Goal: Task Accomplishment & Management: Manage account settings

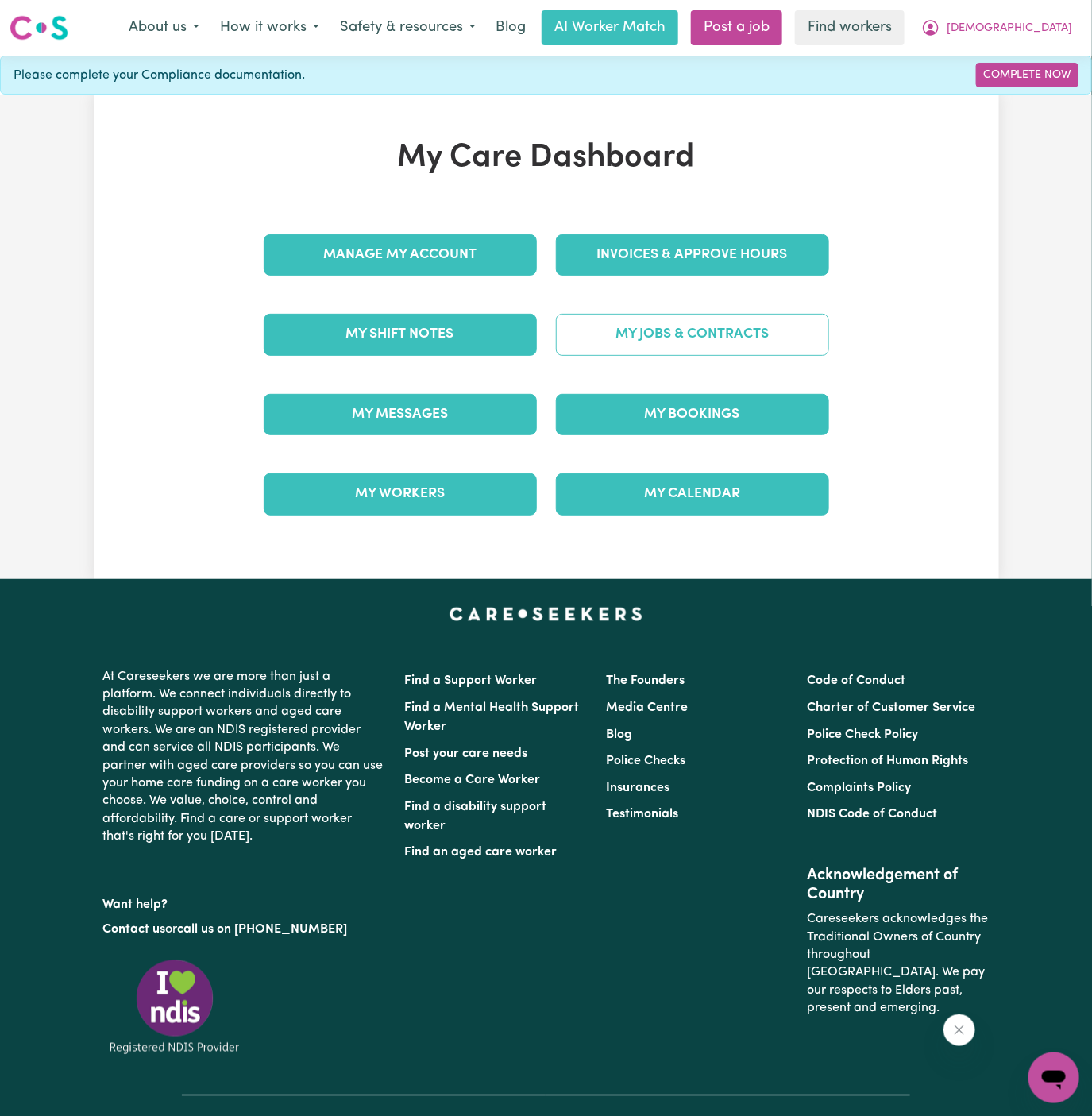
click at [799, 332] on link "My Jobs & Contracts" at bounding box center [692, 334] width 273 height 41
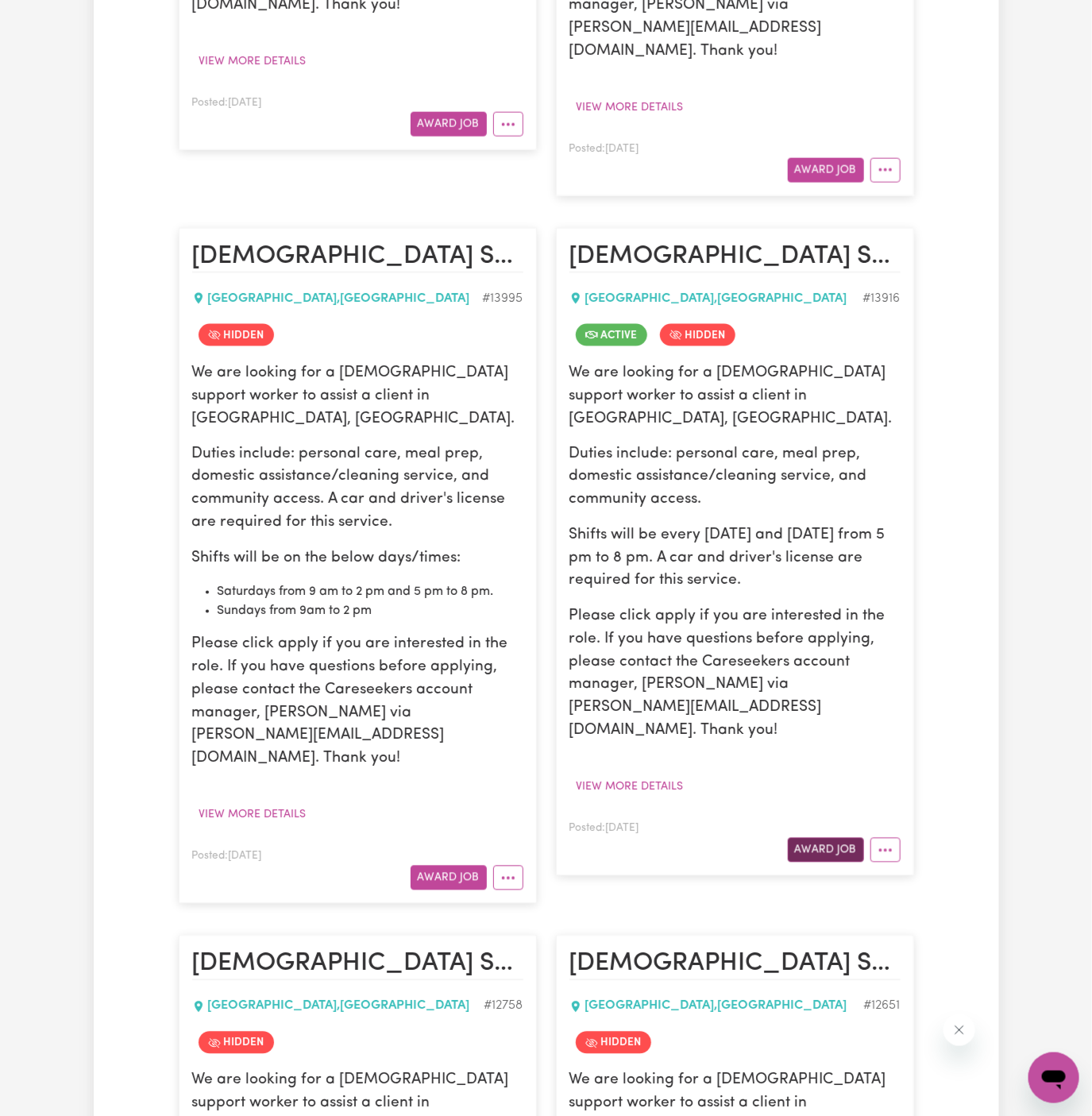
scroll to position [892, 0]
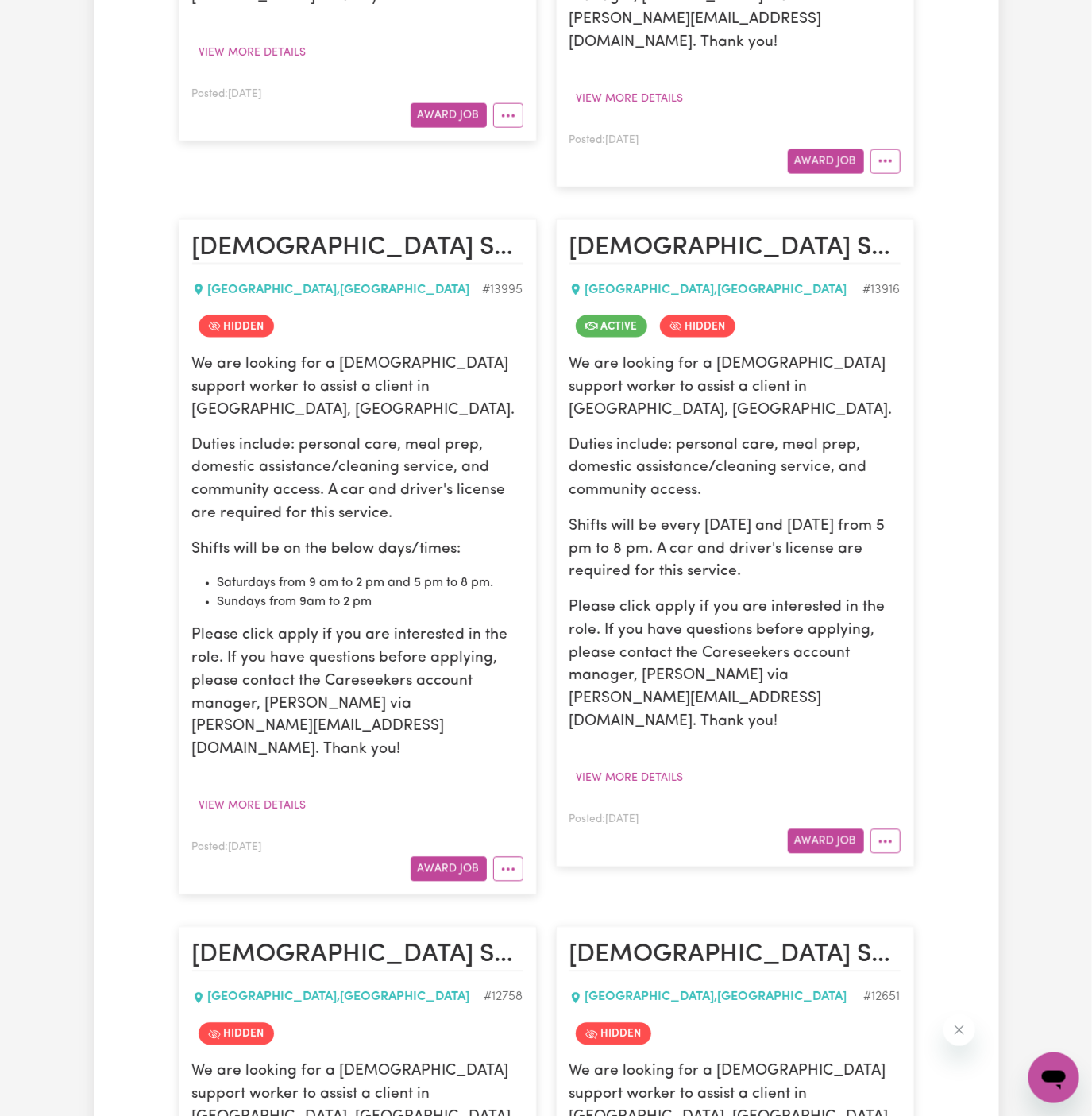
click at [891, 760] on article "[DEMOGRAPHIC_DATA] Support Worker Needed Every [DATE] And [DATE] In [GEOGRAPHIC…" at bounding box center [734, 543] width 358 height 648
click at [899, 829] on button "More options" at bounding box center [885, 841] width 30 height 25
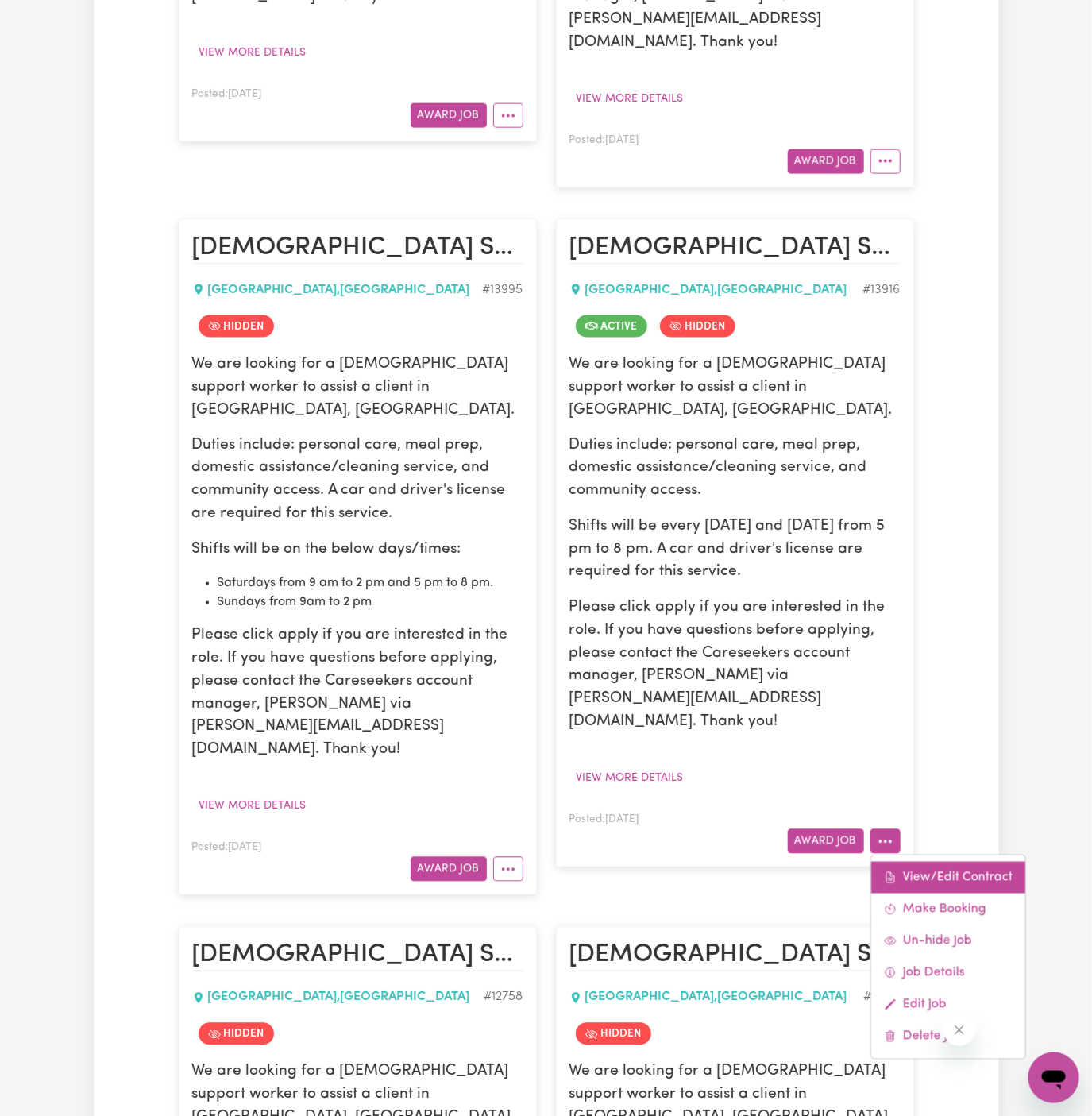
click at [954, 861] on link "View/Edit Contract" at bounding box center [948, 877] width 154 height 32
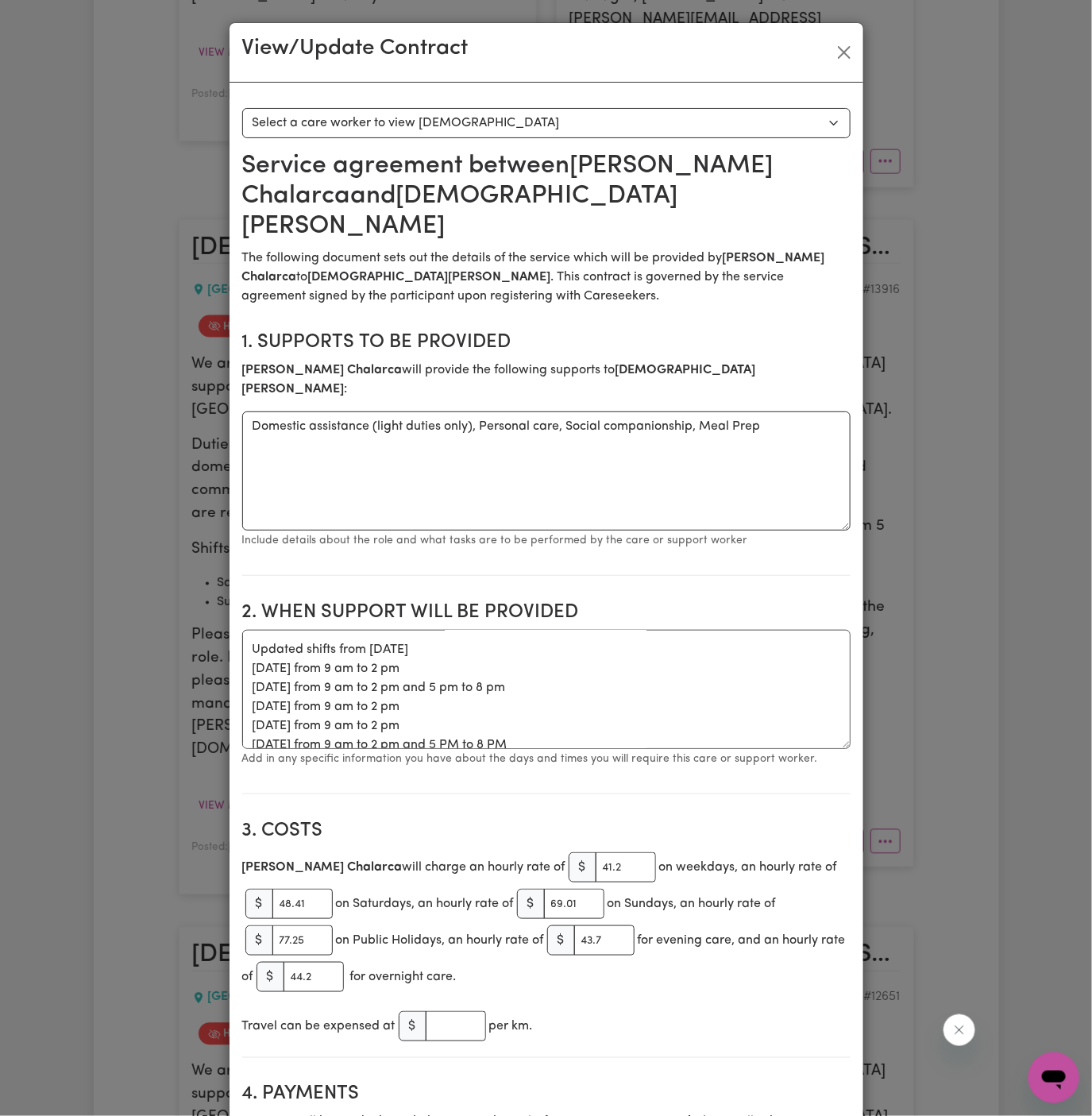
scroll to position [139, 0]
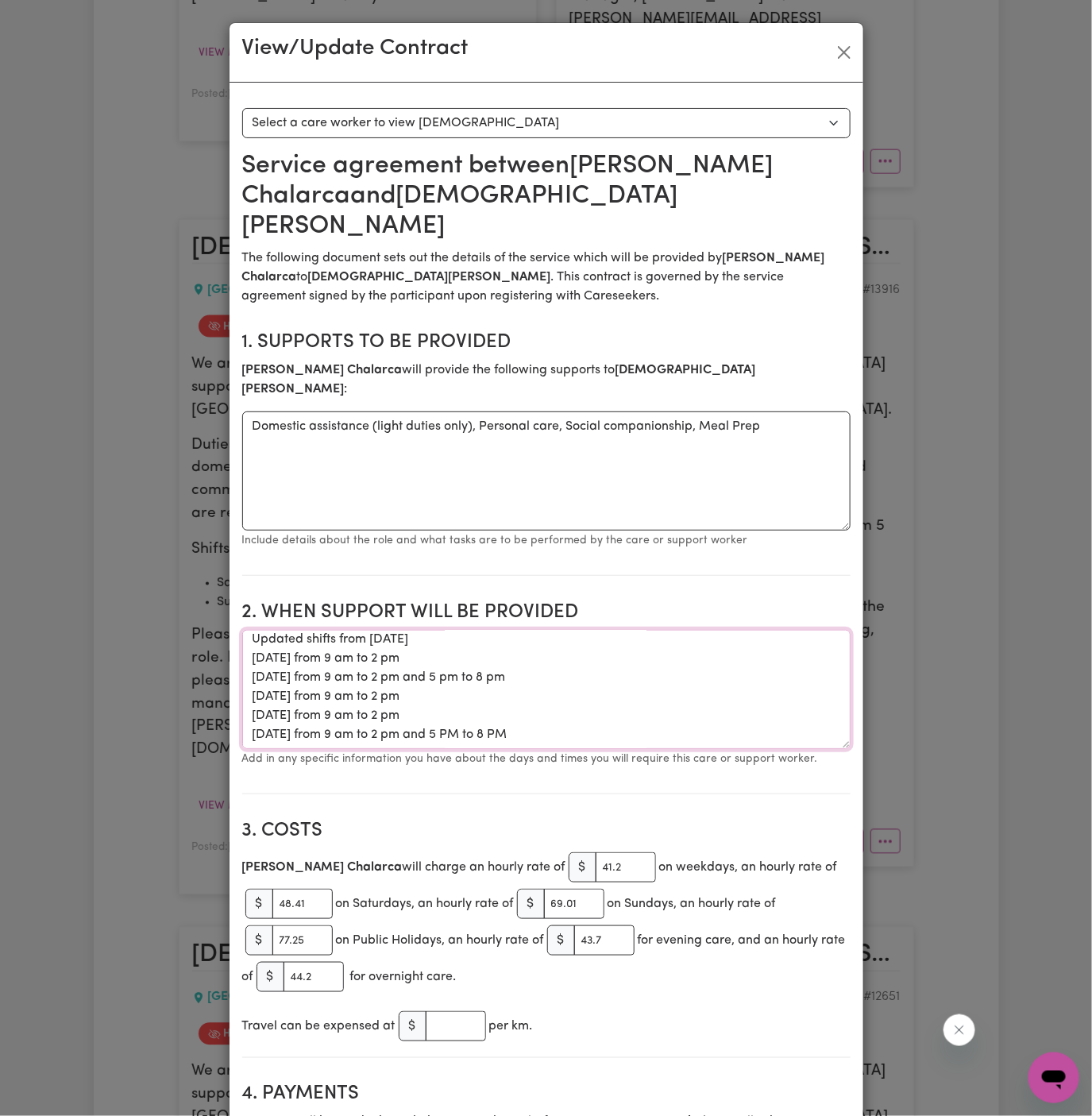
drag, startPoint x: 538, startPoint y: 693, endPoint x: 252, endPoint y: 605, distance: 299.2
click at [252, 630] on textarea "Start date is [DATE] from 5 pm to 8 pm Weekly [DATE] from 5 pm to 8 pm Addition…" at bounding box center [546, 689] width 609 height 119
click at [844, 48] on button "Close" at bounding box center [844, 52] width 26 height 26
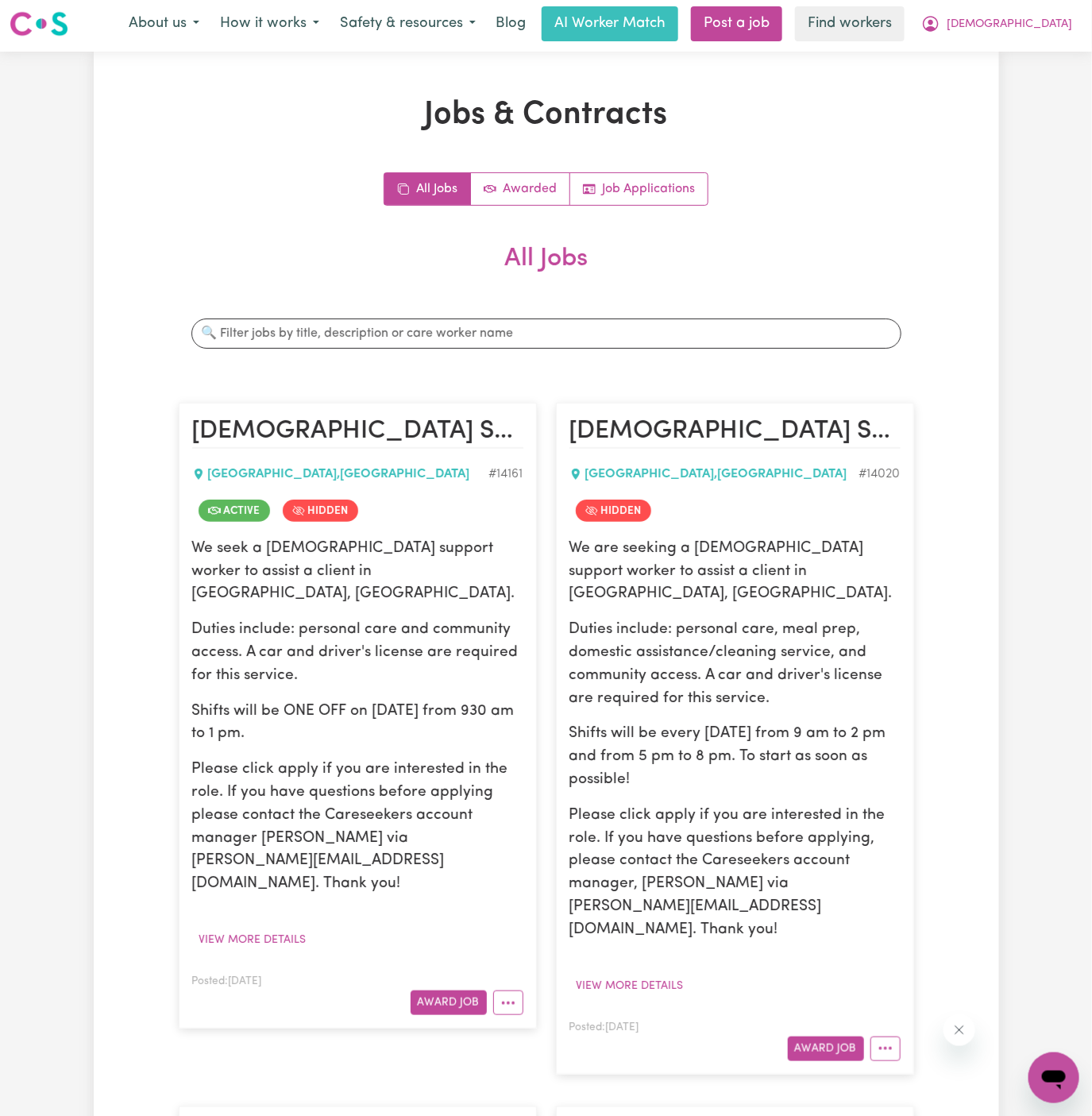
scroll to position [0, 0]
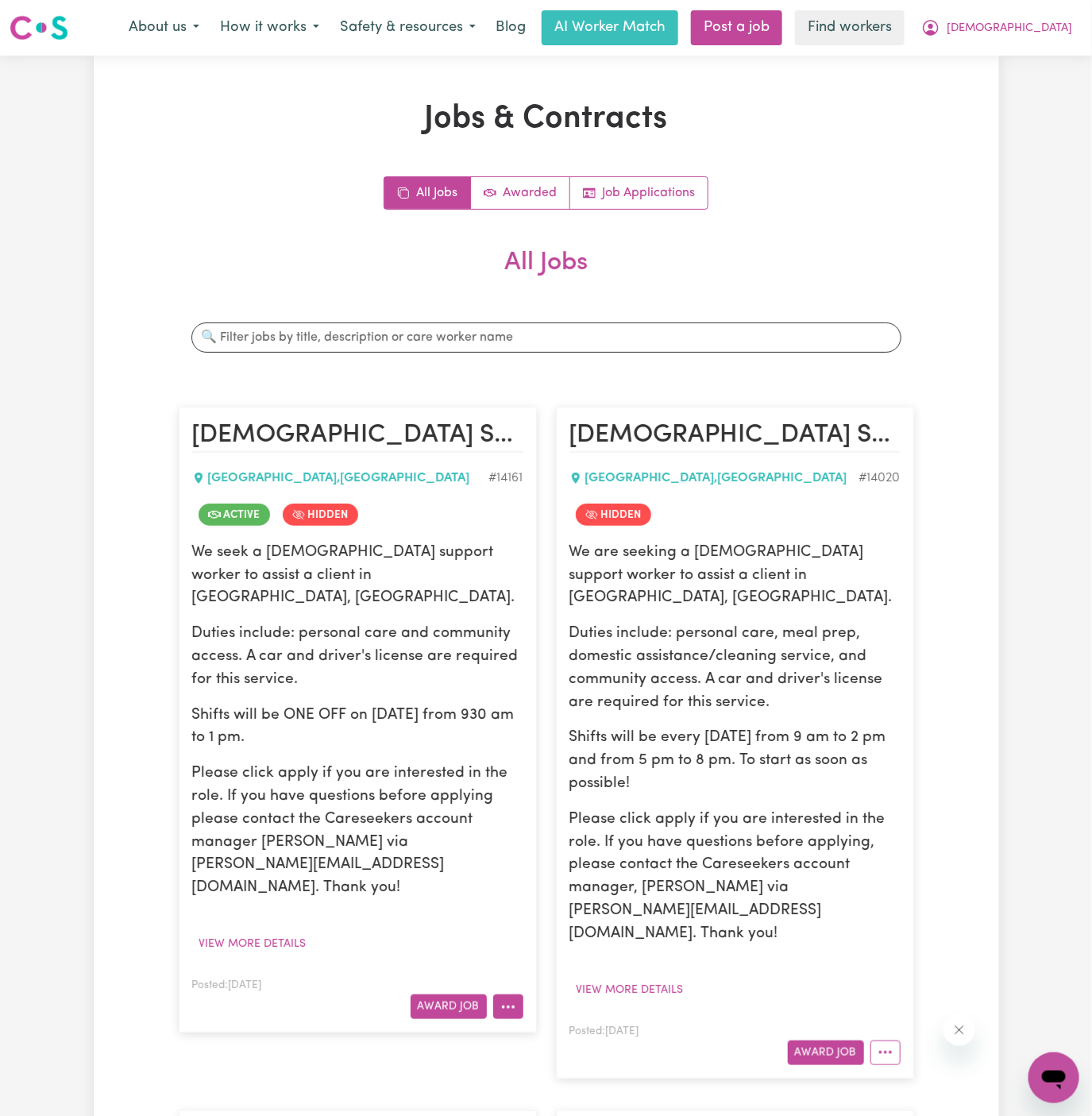
click at [504, 1000] on icon "More options" at bounding box center [508, 1007] width 16 height 16
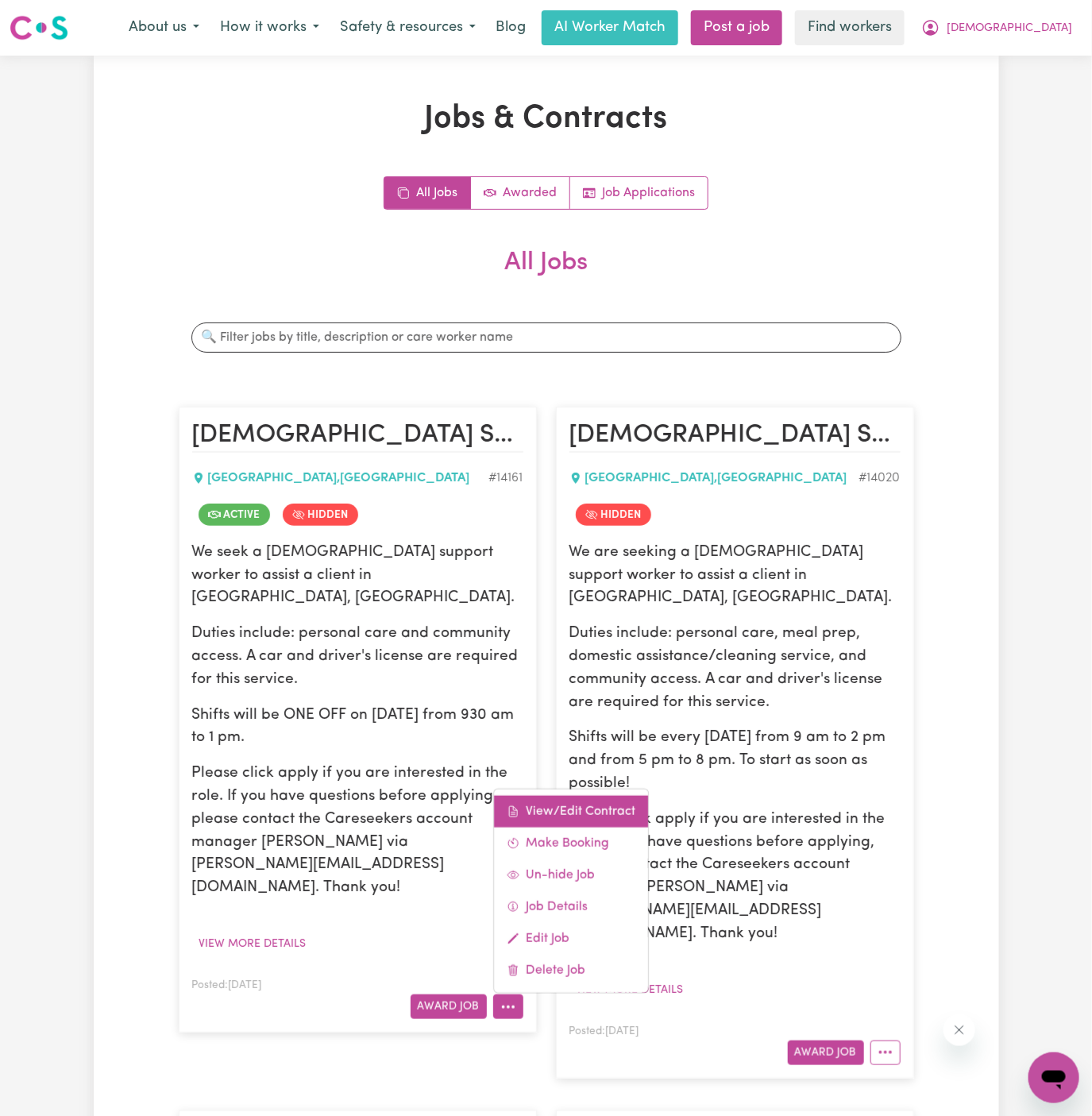
click at [569, 796] on link "View/Edit Contract" at bounding box center [571, 811] width 154 height 32
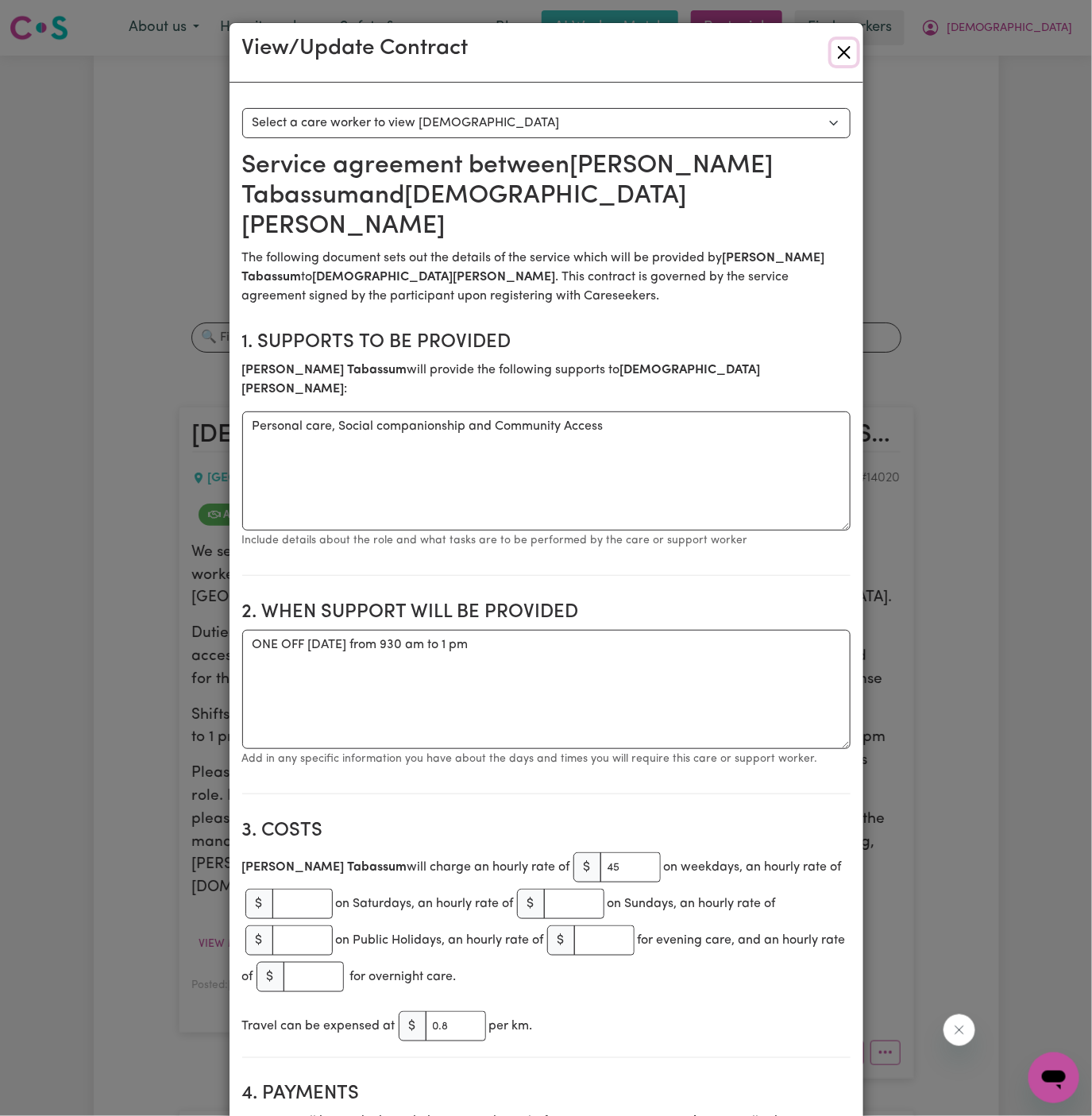
click at [841, 51] on button "Close" at bounding box center [844, 52] width 26 height 26
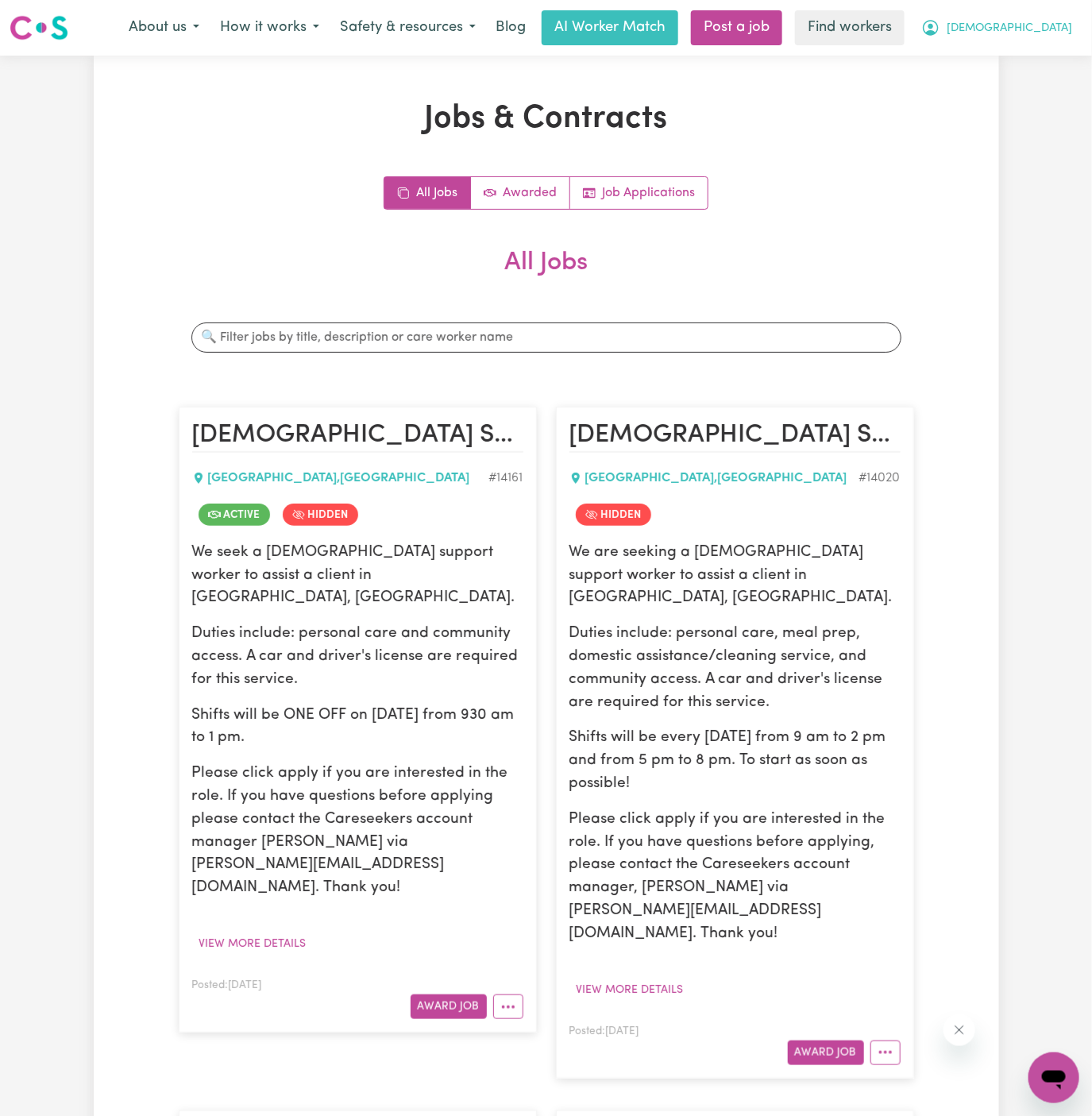
click at [1061, 30] on span "[DEMOGRAPHIC_DATA]" at bounding box center [1009, 28] width 125 height 17
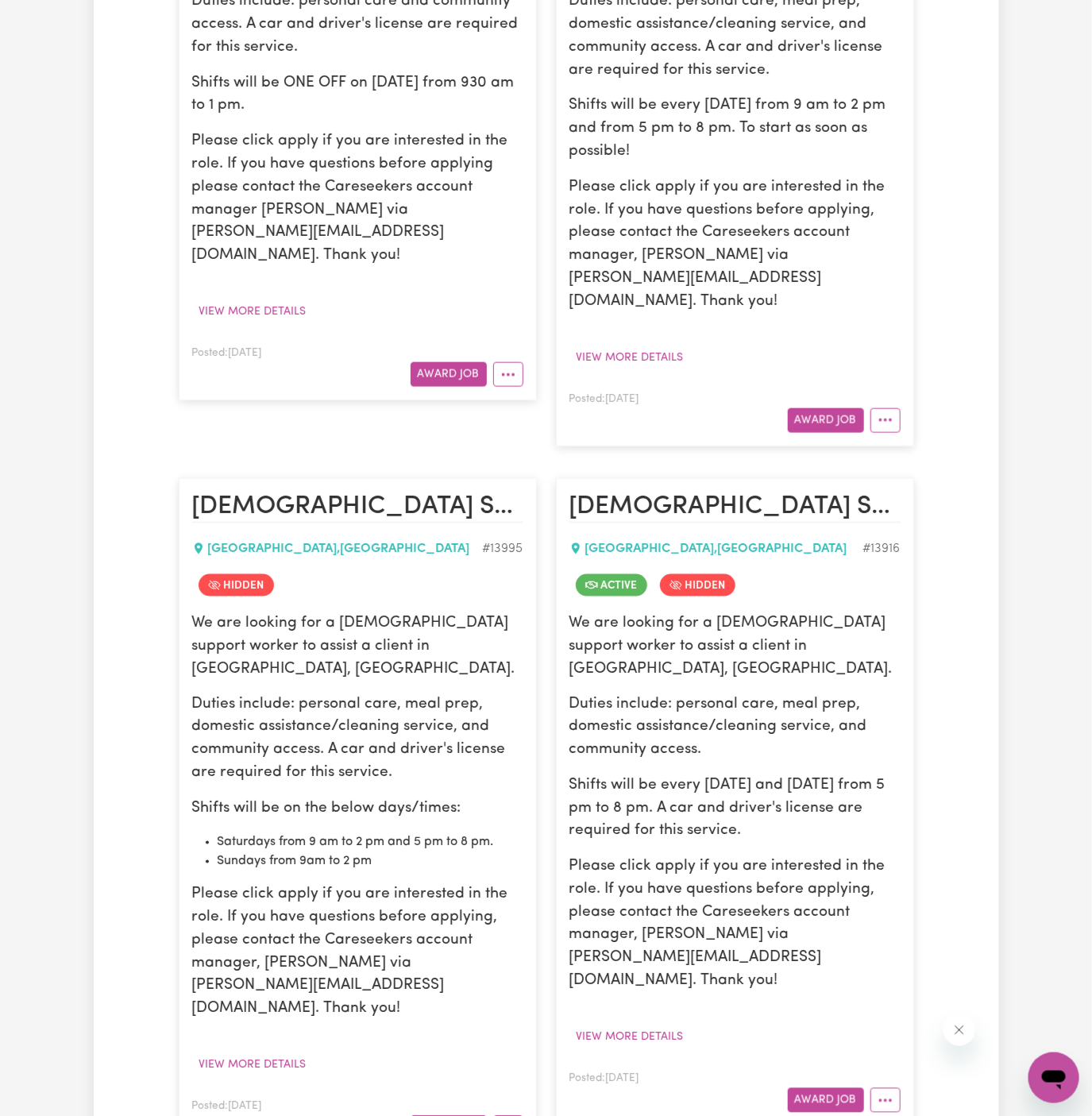
scroll to position [758, 0]
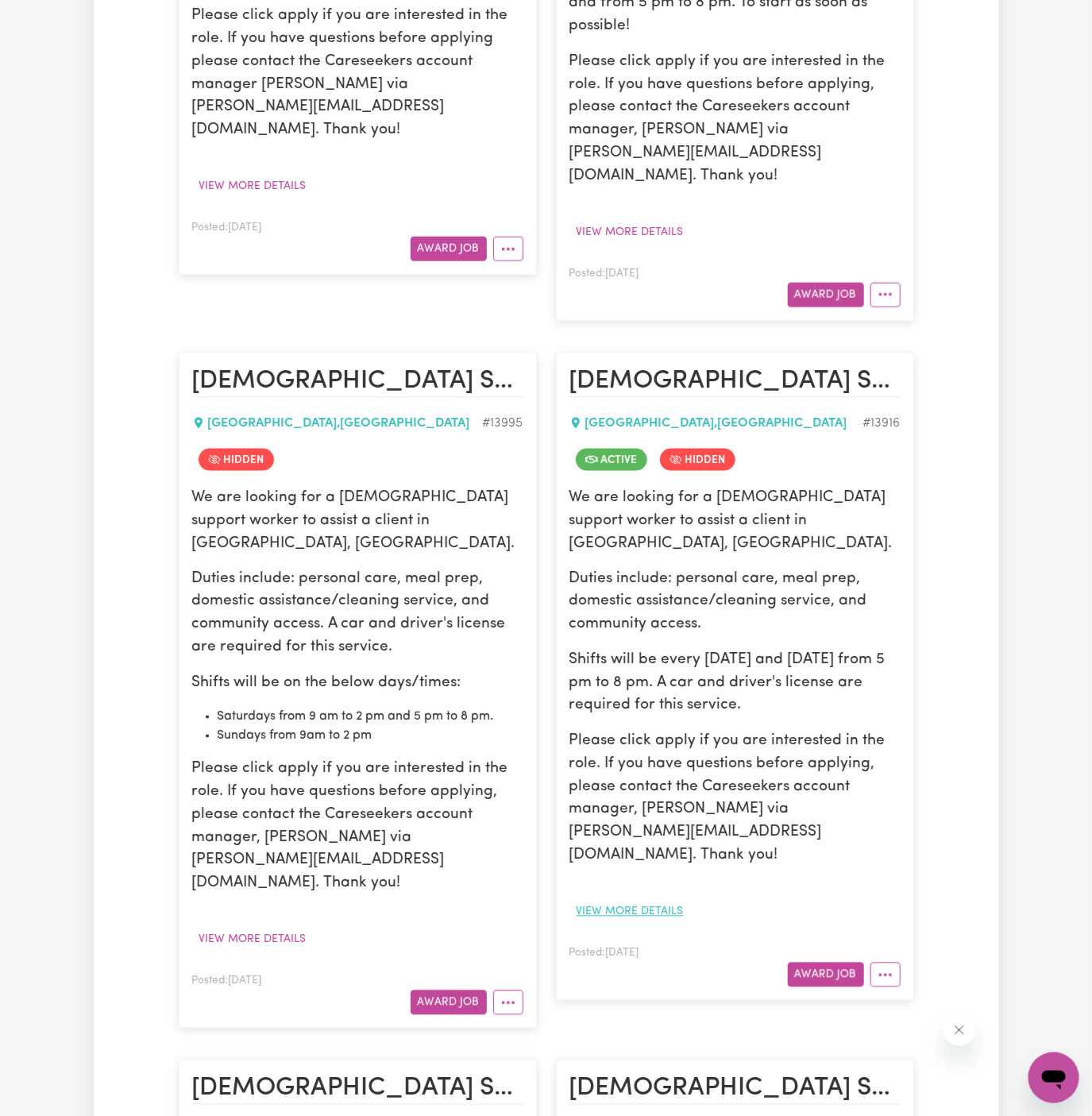
click at [642, 900] on button "View more details" at bounding box center [630, 912] width 122 height 25
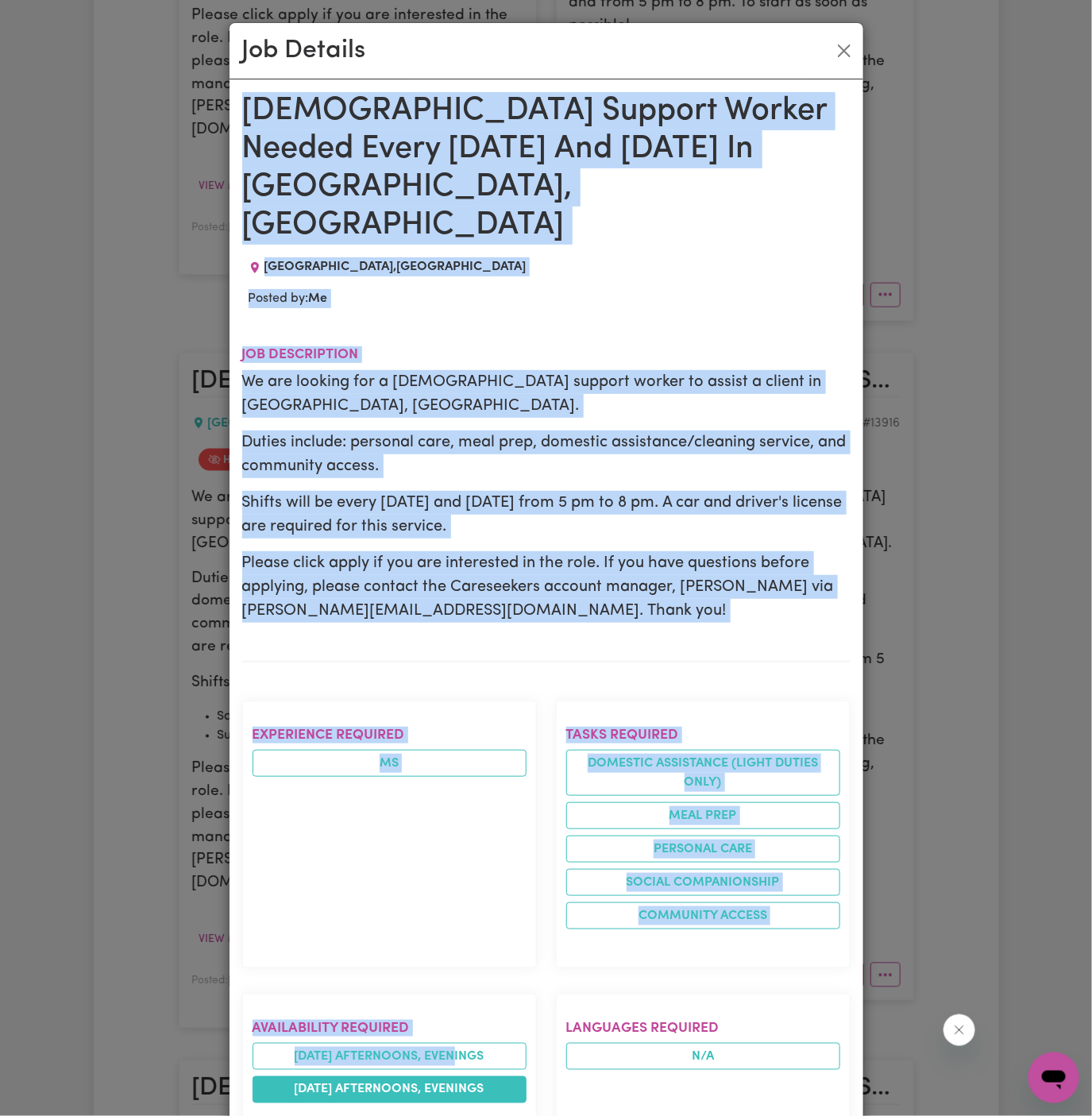
drag, startPoint x: 242, startPoint y: 105, endPoint x: 460, endPoint y: 1030, distance: 950.3
click at [460, 1030] on div "[DEMOGRAPHIC_DATA] Support Worker Needed Every [DATE] And [DATE] In [GEOGRAPHIC…" at bounding box center [546, 1020] width 609 height 1855
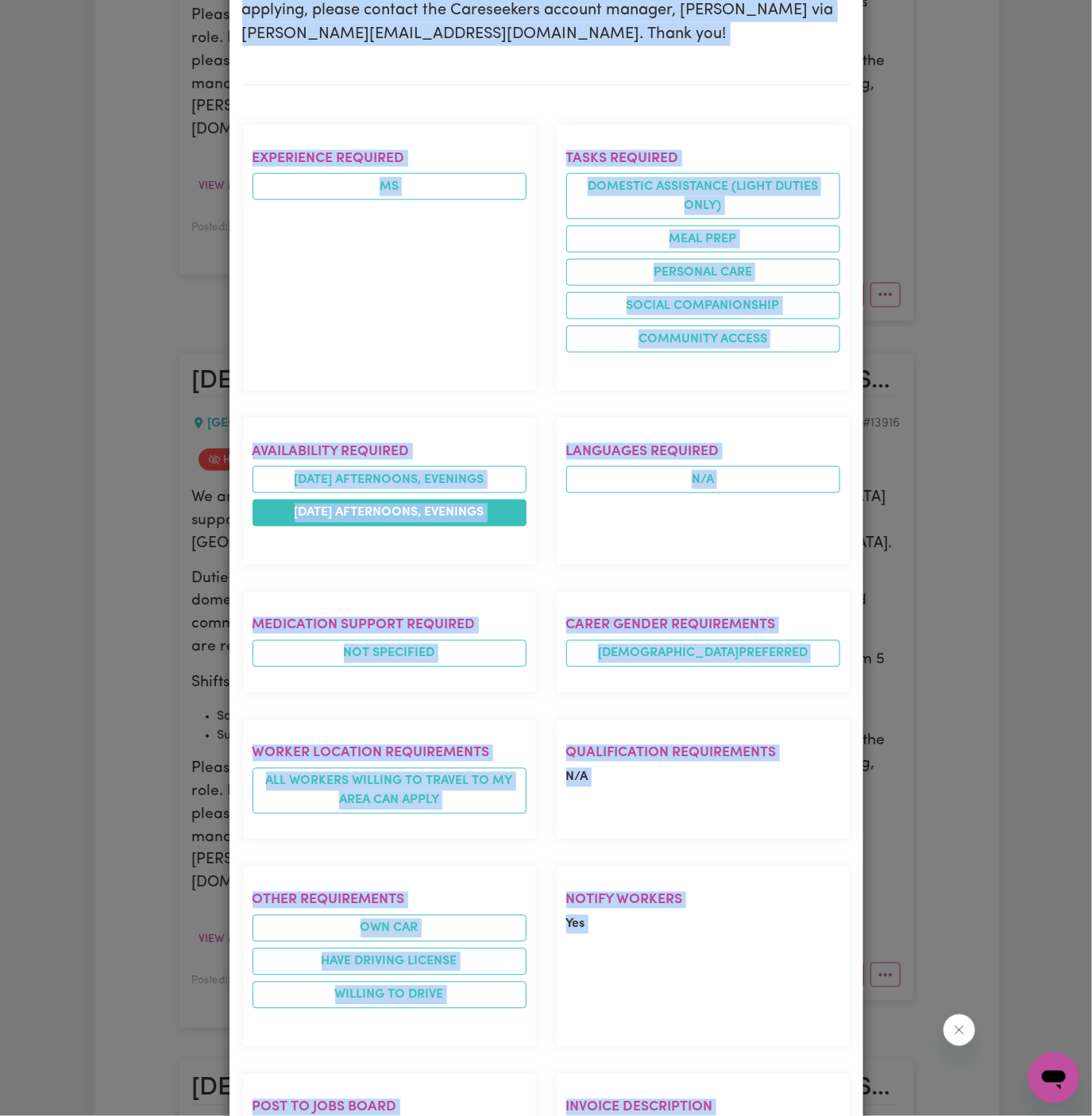
scroll to position [796, 0]
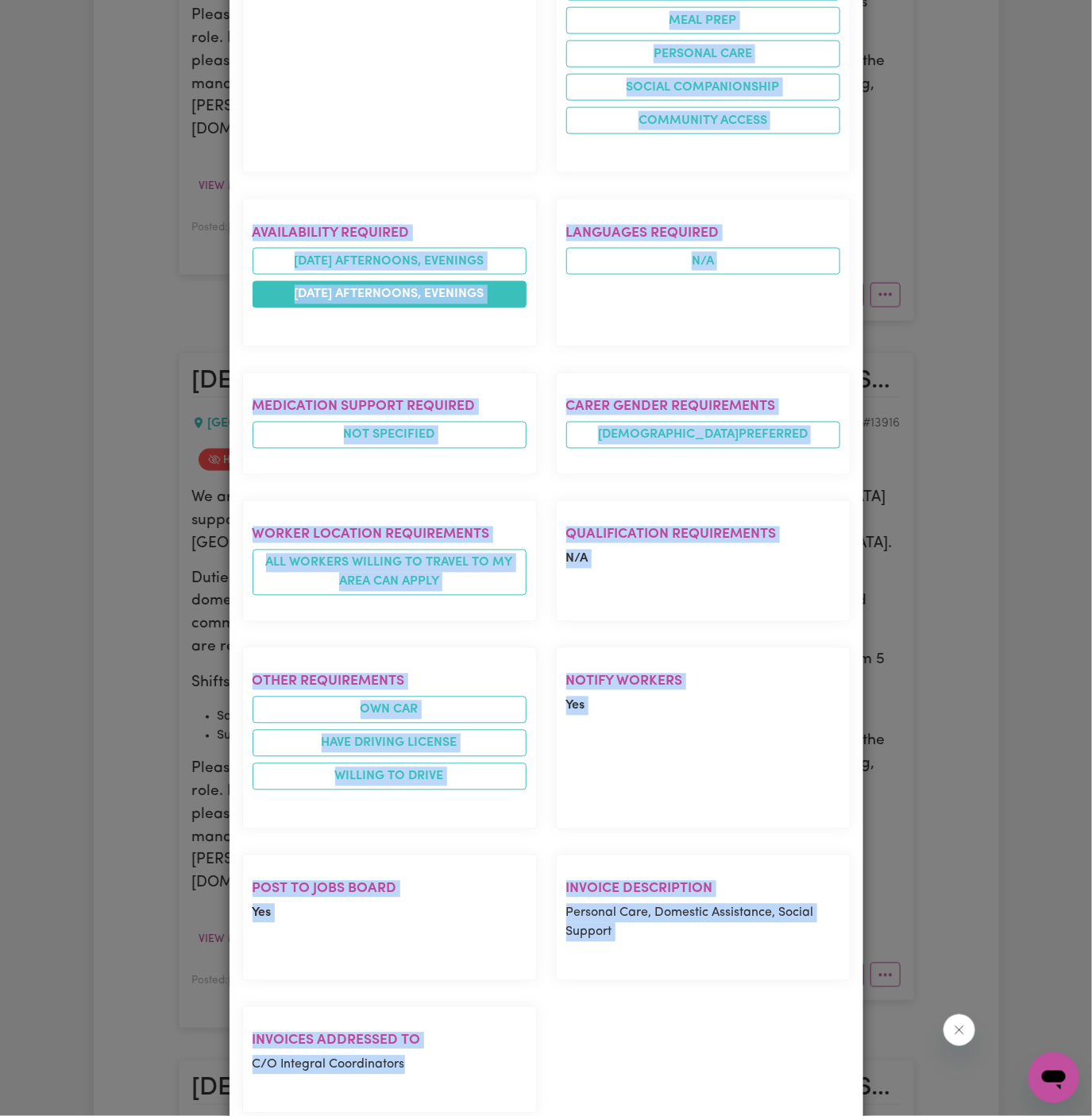
copy div "[DEMOGRAPHIC_DATA] Support Worker Needed Every [DATE] And [DATE] In [GEOGRAPHIC…"
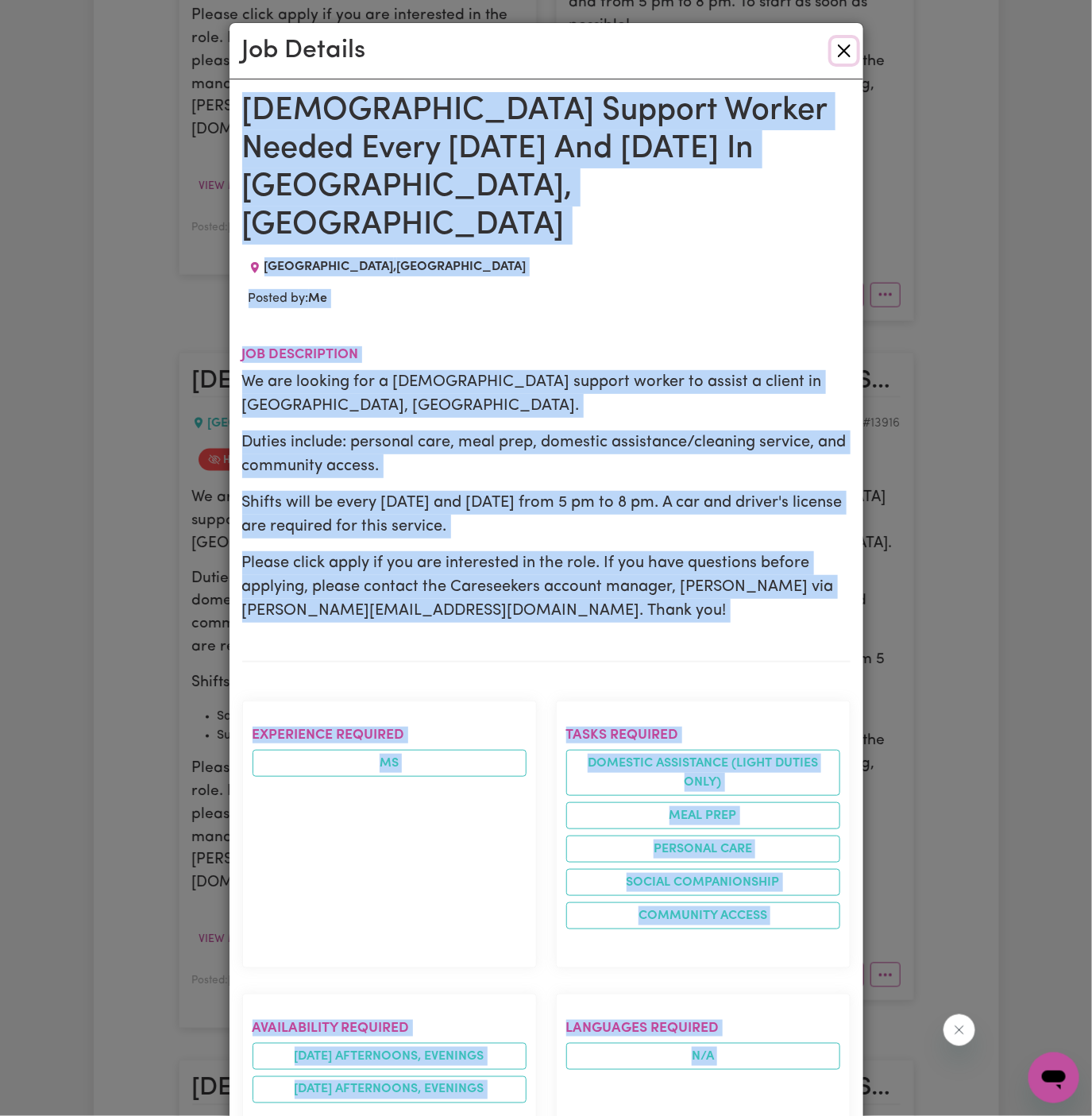
click at [846, 50] on button "Close" at bounding box center [844, 51] width 26 height 26
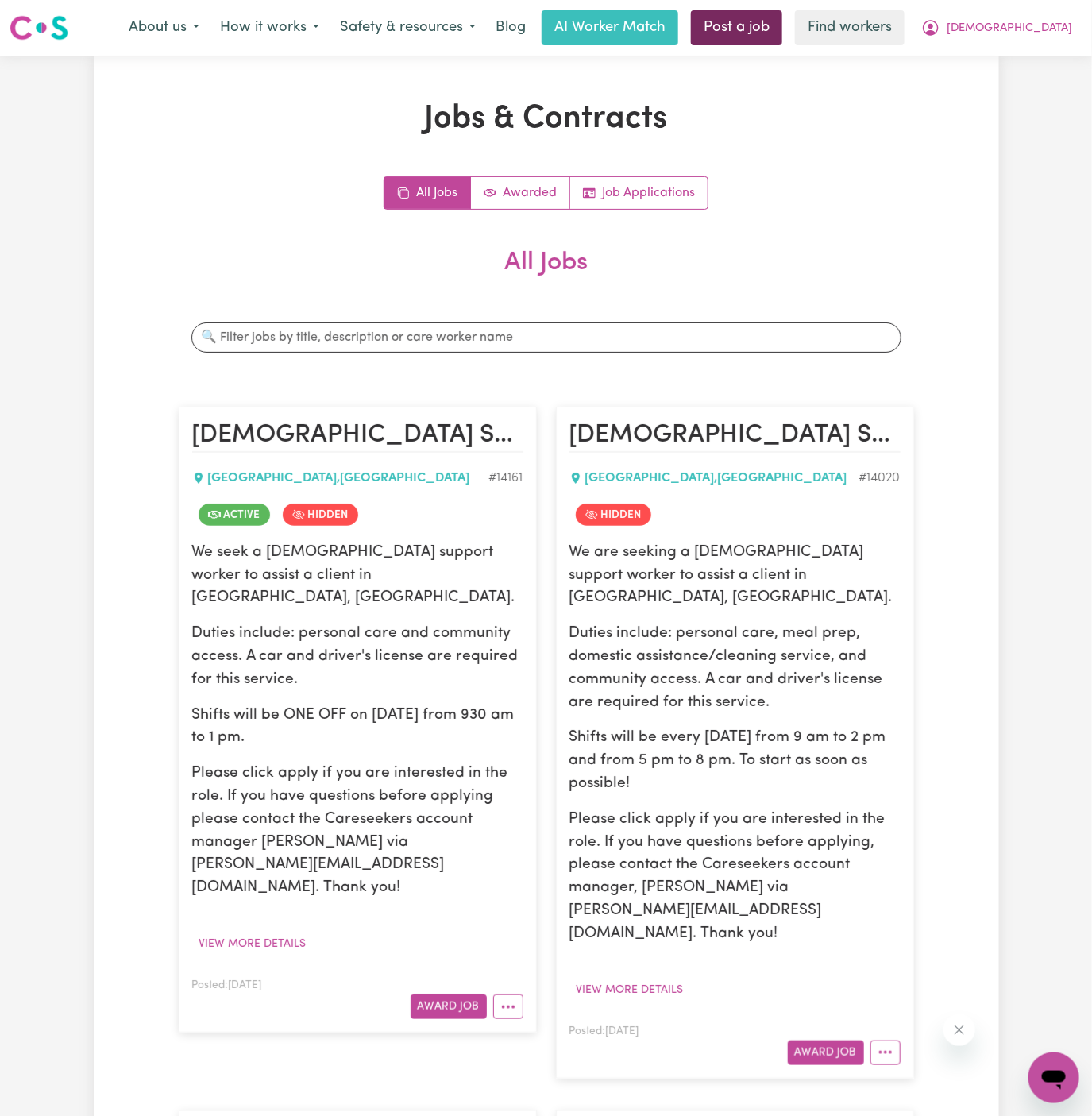
click at [783, 33] on link "Post a job" at bounding box center [737, 27] width 92 height 35
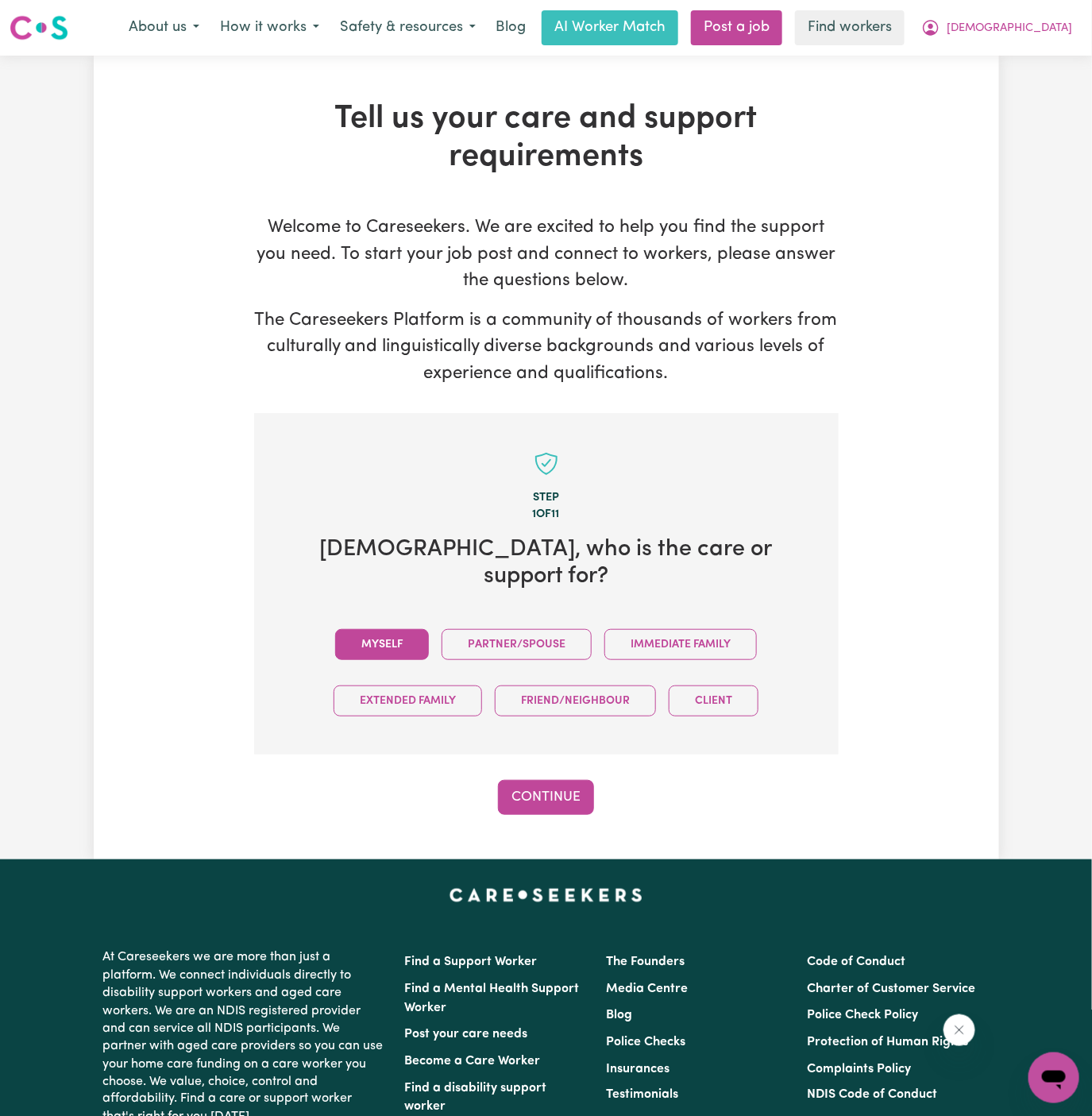
click at [395, 629] on button "Myself" at bounding box center [382, 645] width 93 height 31
click at [549, 780] on button "Continue" at bounding box center [546, 797] width 96 height 35
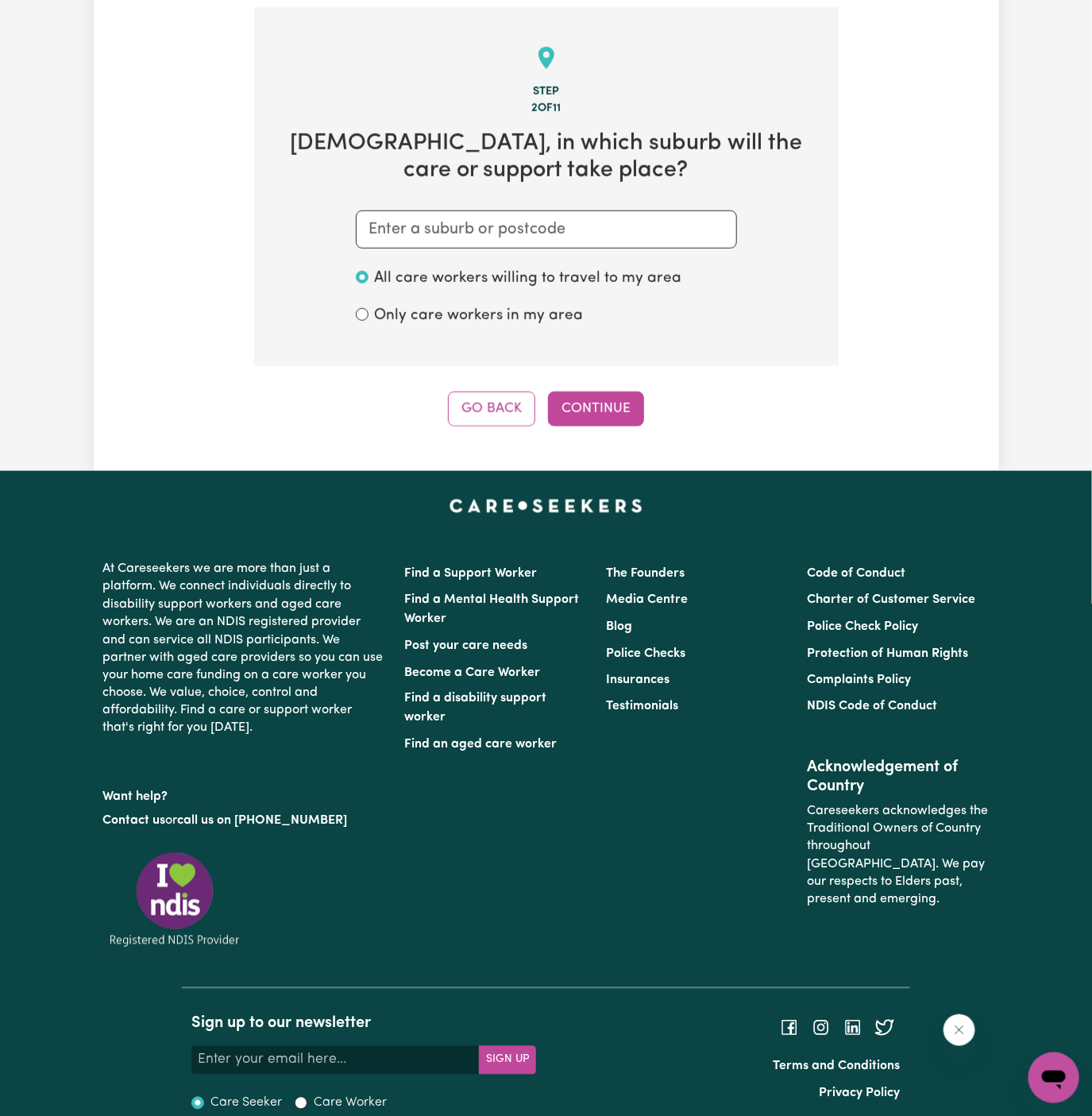
scroll to position [412, 0]
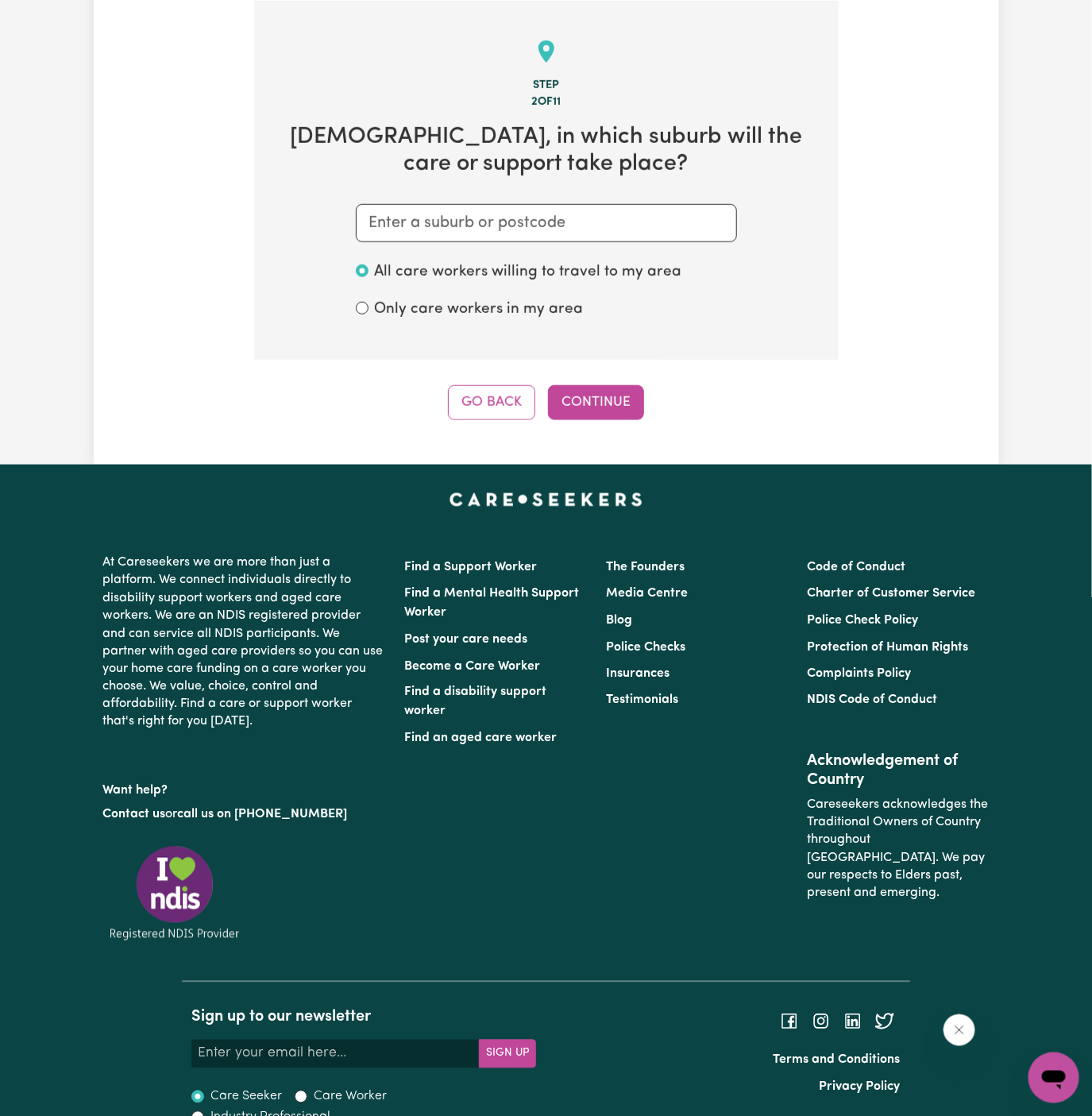
click at [549, 250] on section "Step 2 of 11 [DEMOGRAPHIC_DATA] , in which suburb will the care or support take…" at bounding box center [546, 180] width 585 height 359
click at [524, 217] on input "text" at bounding box center [546, 223] width 382 height 38
paste input "[GEOGRAPHIC_DATA]"
type input "[GEOGRAPHIC_DATA]"
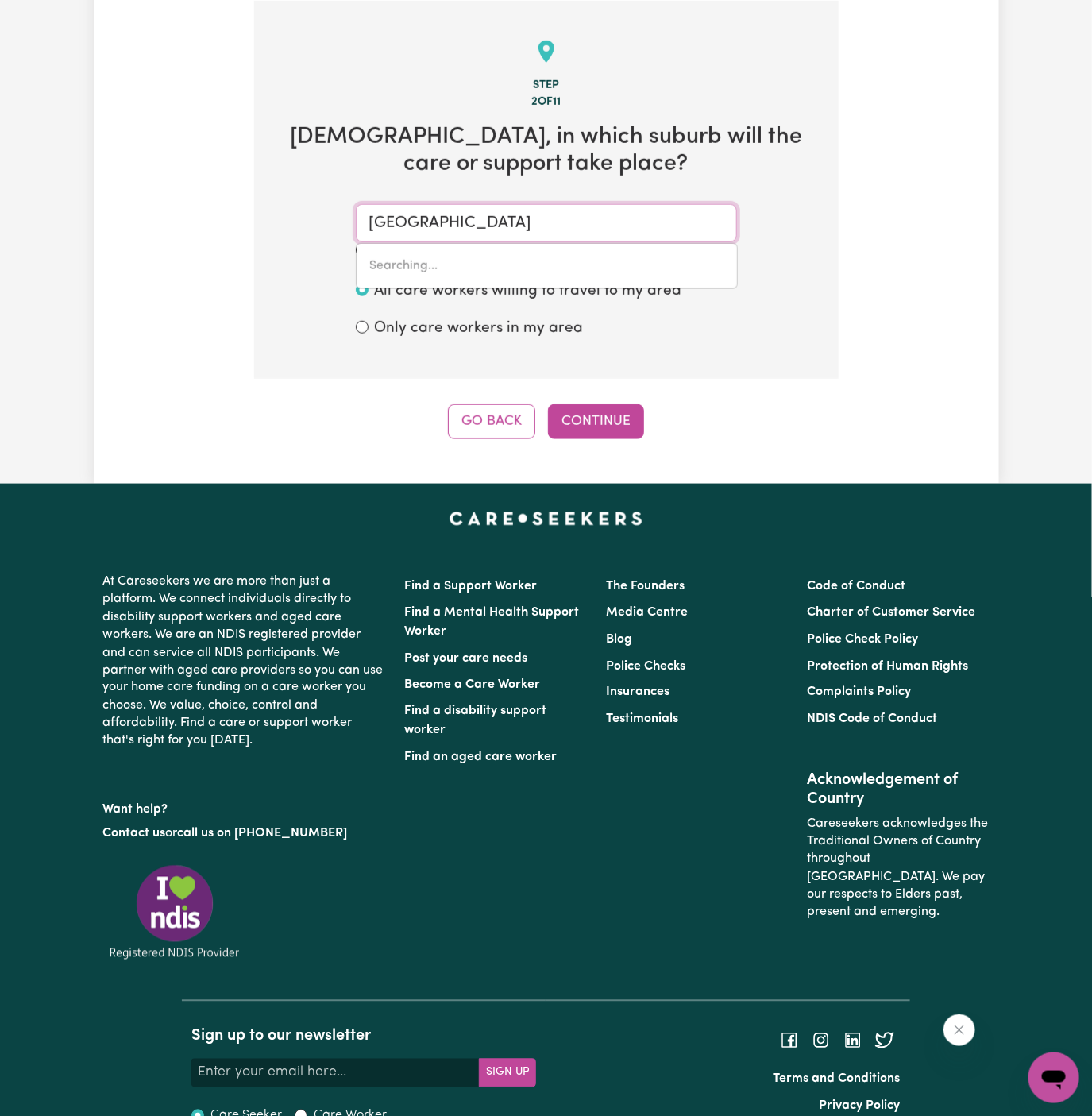
type input "[GEOGRAPHIC_DATA], [GEOGRAPHIC_DATA], 2206"
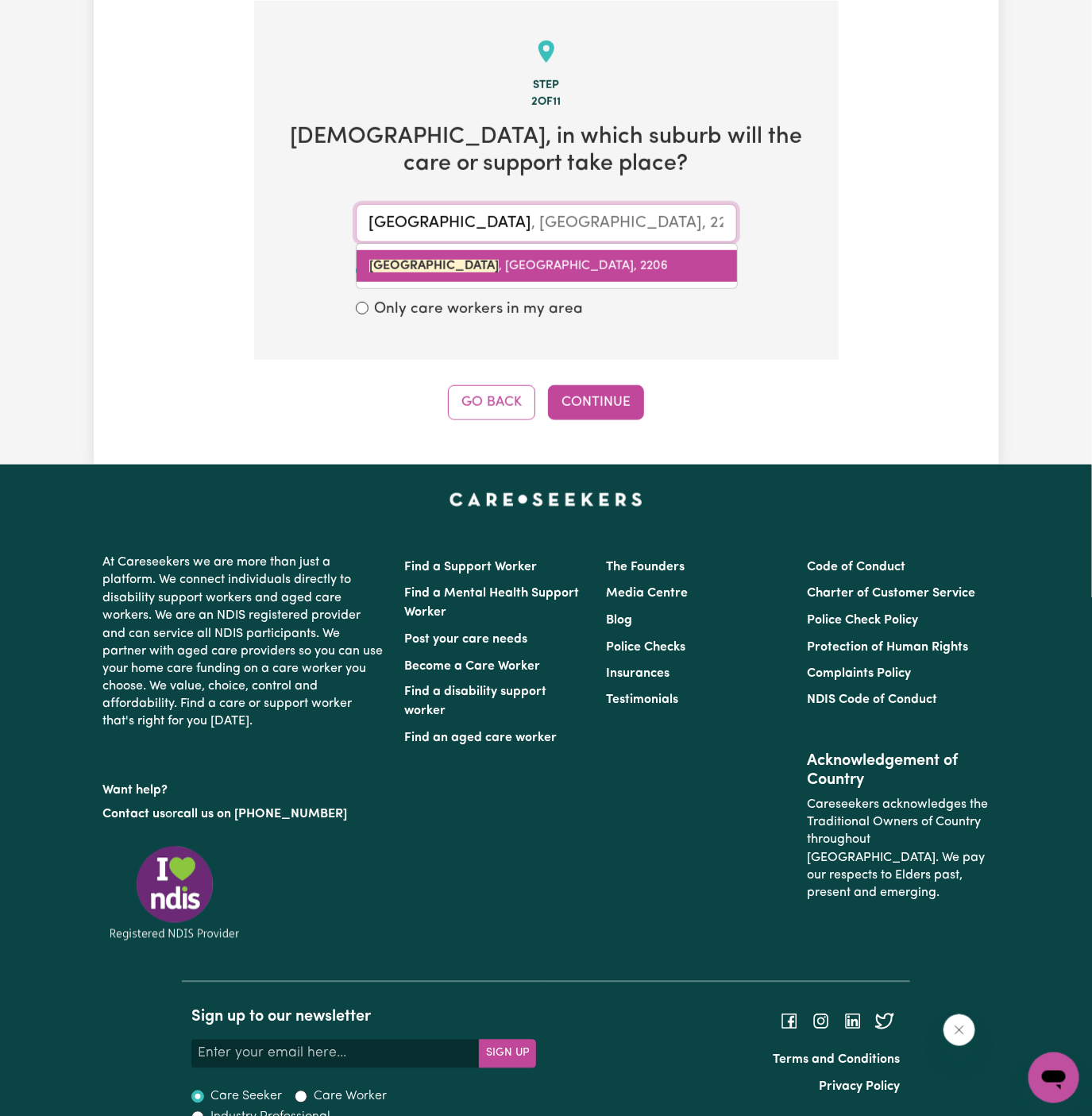
click at [557, 271] on link "[GEOGRAPHIC_DATA] , [GEOGRAPHIC_DATA], 2206" at bounding box center [547, 265] width 381 height 32
type input "[GEOGRAPHIC_DATA], [GEOGRAPHIC_DATA], 2206"
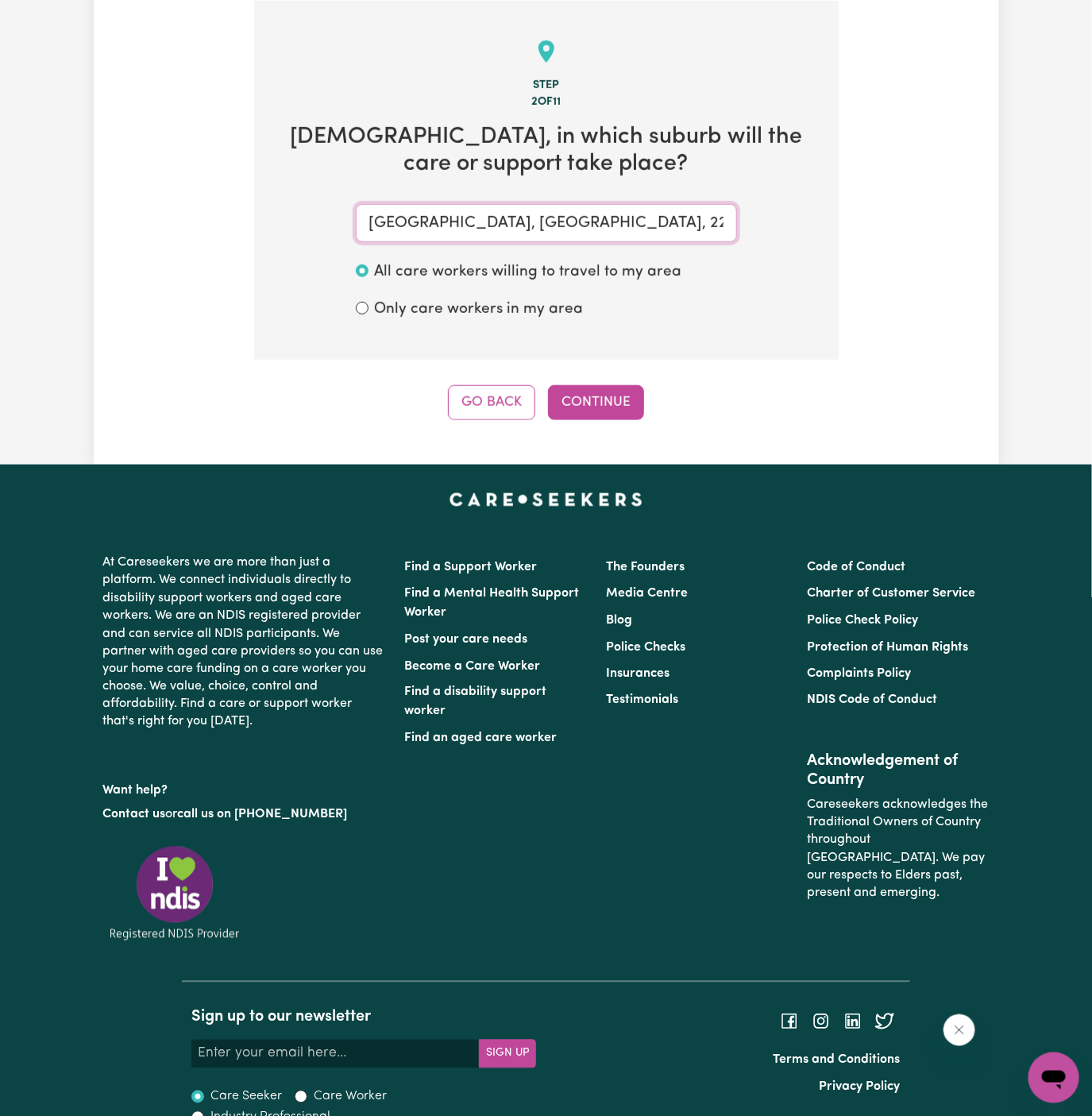
type input "[GEOGRAPHIC_DATA], [GEOGRAPHIC_DATA], 2206"
click at [599, 373] on div "Step 2 of 11 [DEMOGRAPHIC_DATA] , in which suburb will the care or support take…" at bounding box center [546, 211] width 585 height 419
click at [599, 397] on button "Continue" at bounding box center [596, 403] width 96 height 35
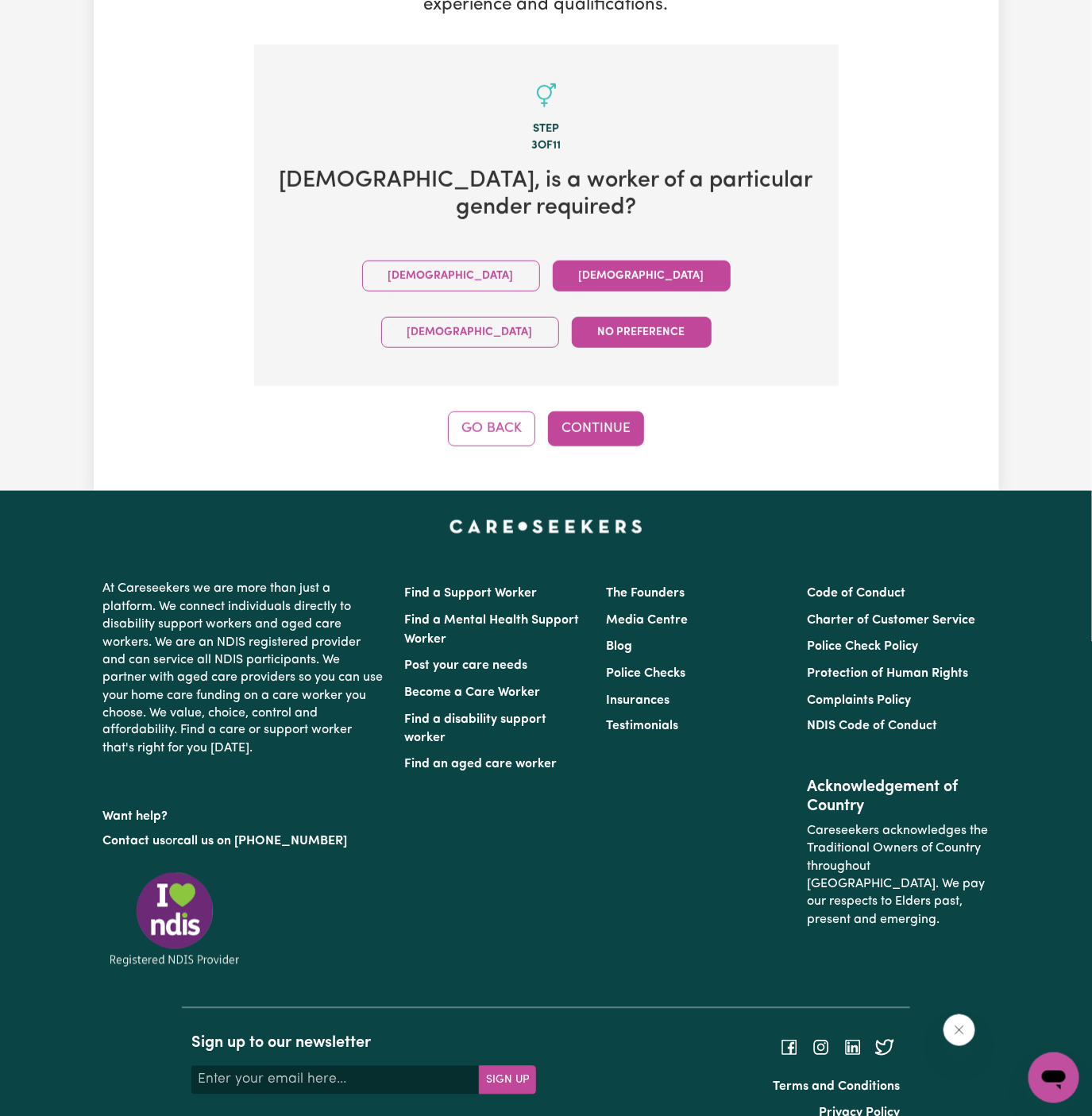
click at [553, 281] on button "[DEMOGRAPHIC_DATA]" at bounding box center [642, 276] width 178 height 31
click at [593, 411] on button "Continue" at bounding box center [596, 428] width 96 height 35
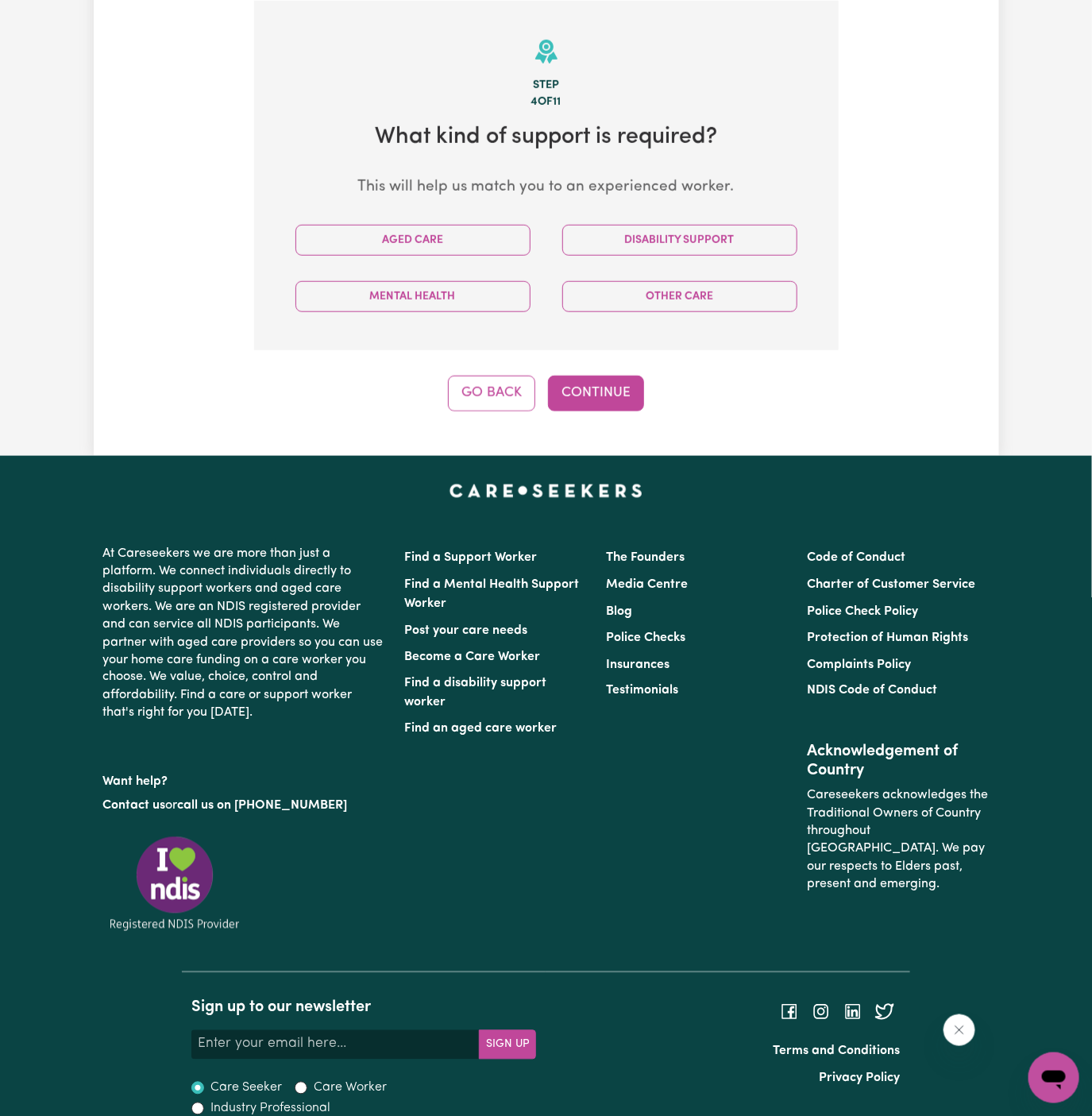
scroll to position [412, 0]
click at [680, 234] on button "Disability Support" at bounding box center [679, 241] width 235 height 31
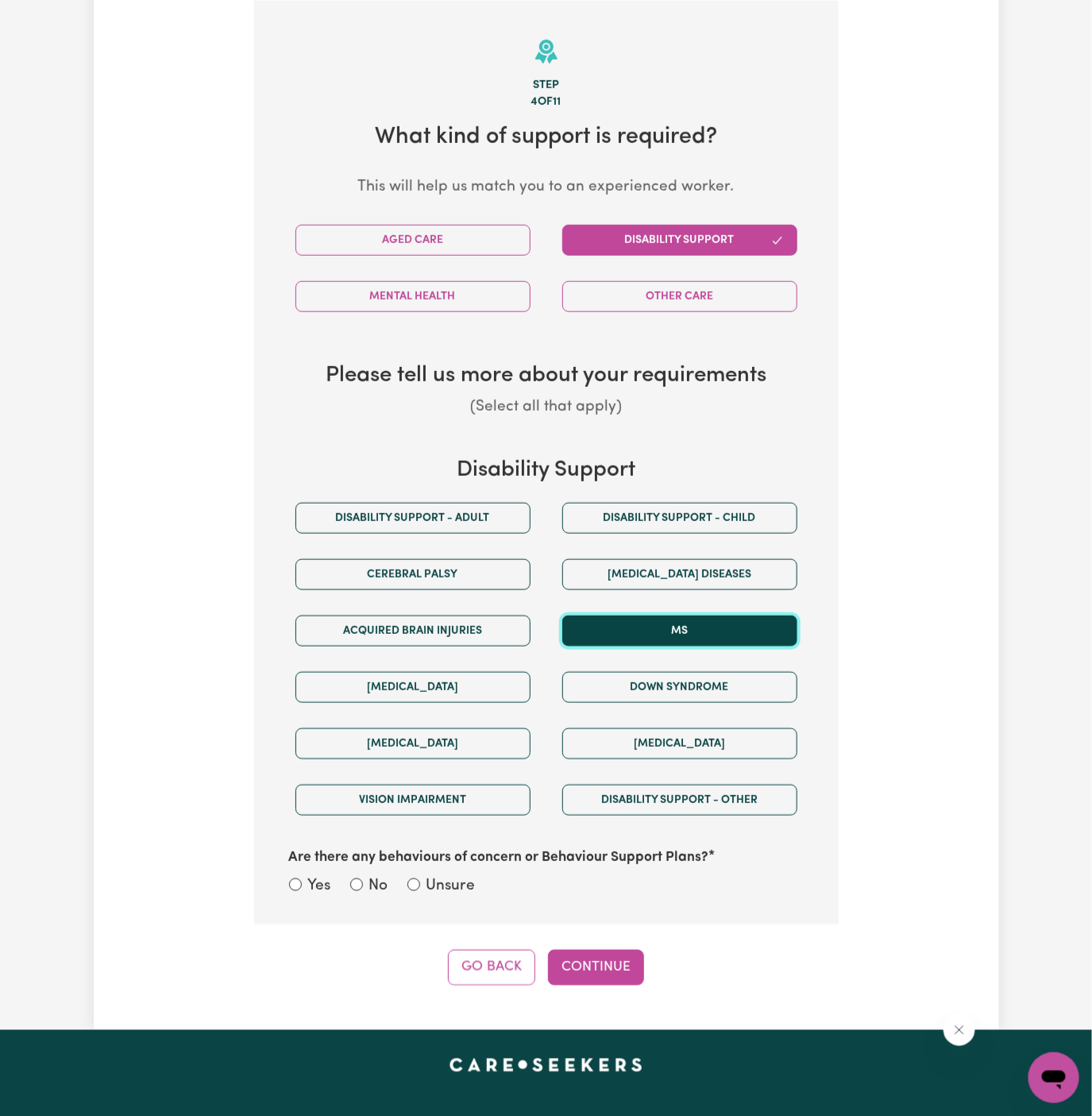
click at [702, 617] on button "MS" at bounding box center [679, 631] width 235 height 31
click at [429, 867] on div "Are there any behaviours of concern or Behaviour Support Plans? Yes No Unsure" at bounding box center [546, 863] width 534 height 70
click at [463, 886] on label "Unsure" at bounding box center [451, 886] width 49 height 23
click at [420, 886] on input "Unsure" at bounding box center [414, 885] width 13 height 13
radio input "true"
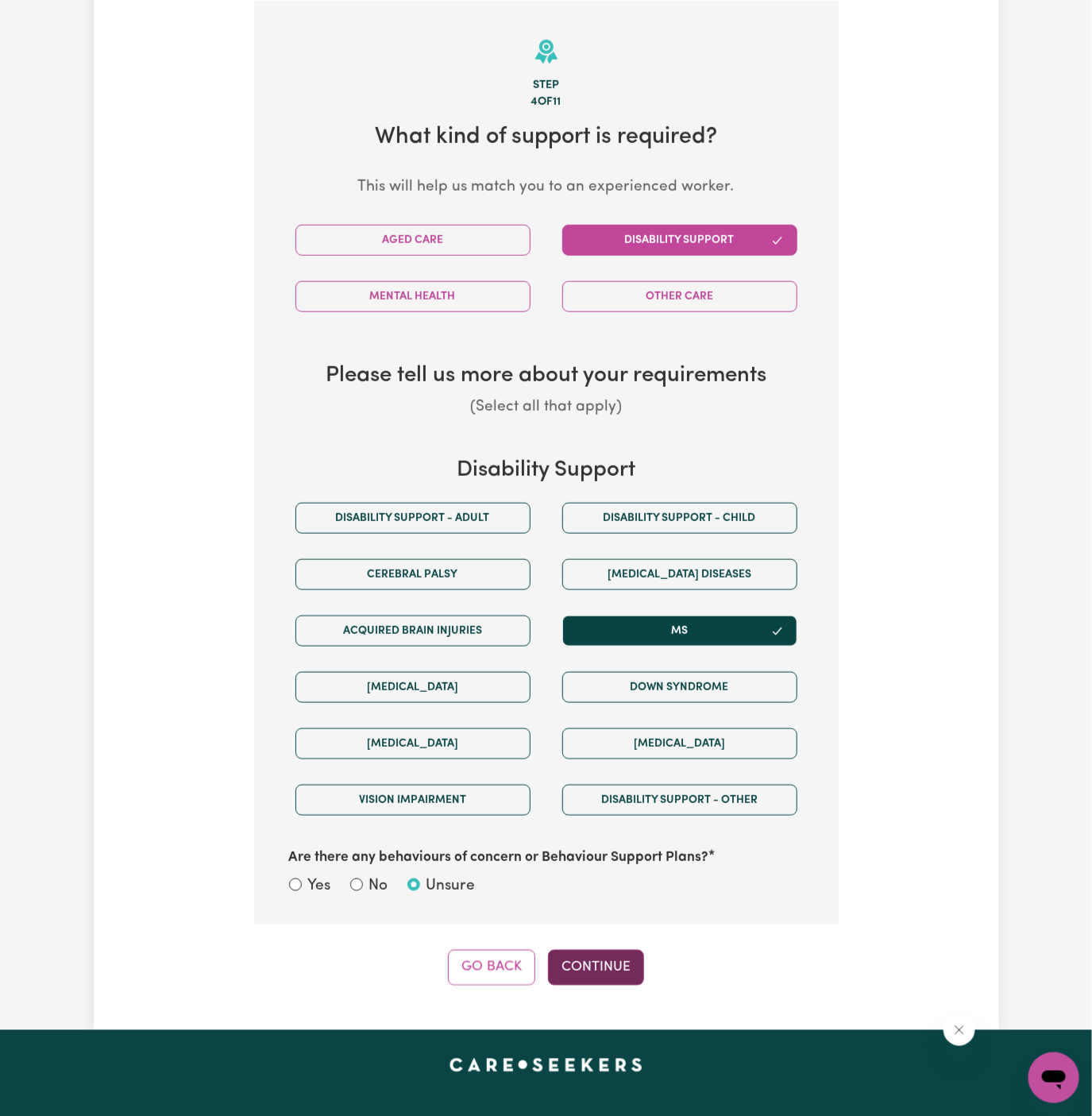
click at [600, 951] on button "Continue" at bounding box center [596, 968] width 96 height 35
select select "NDIS_FUNDING_PLAN_MANAGED"
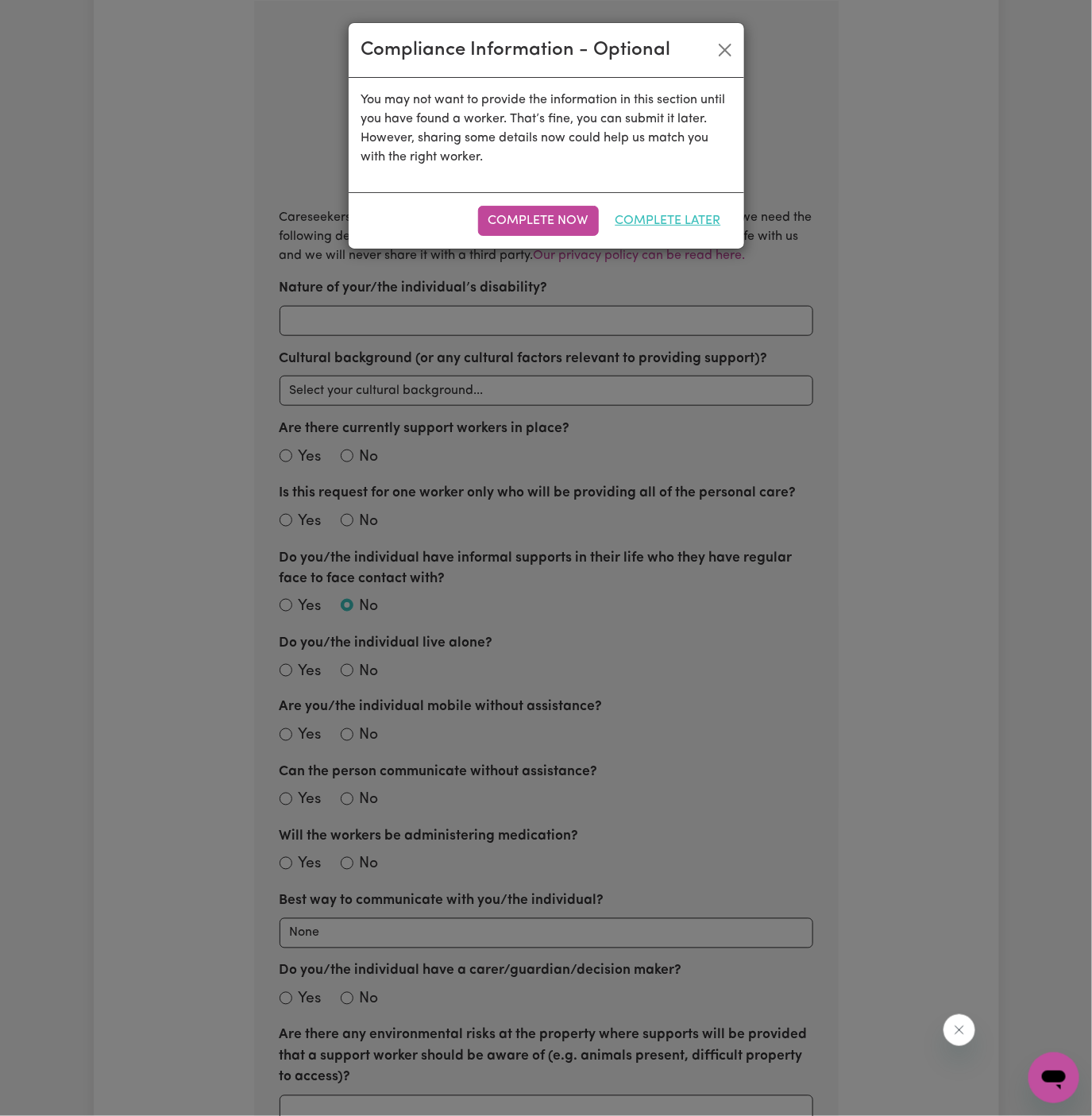
click at [713, 220] on button "Complete Later" at bounding box center [668, 221] width 126 height 30
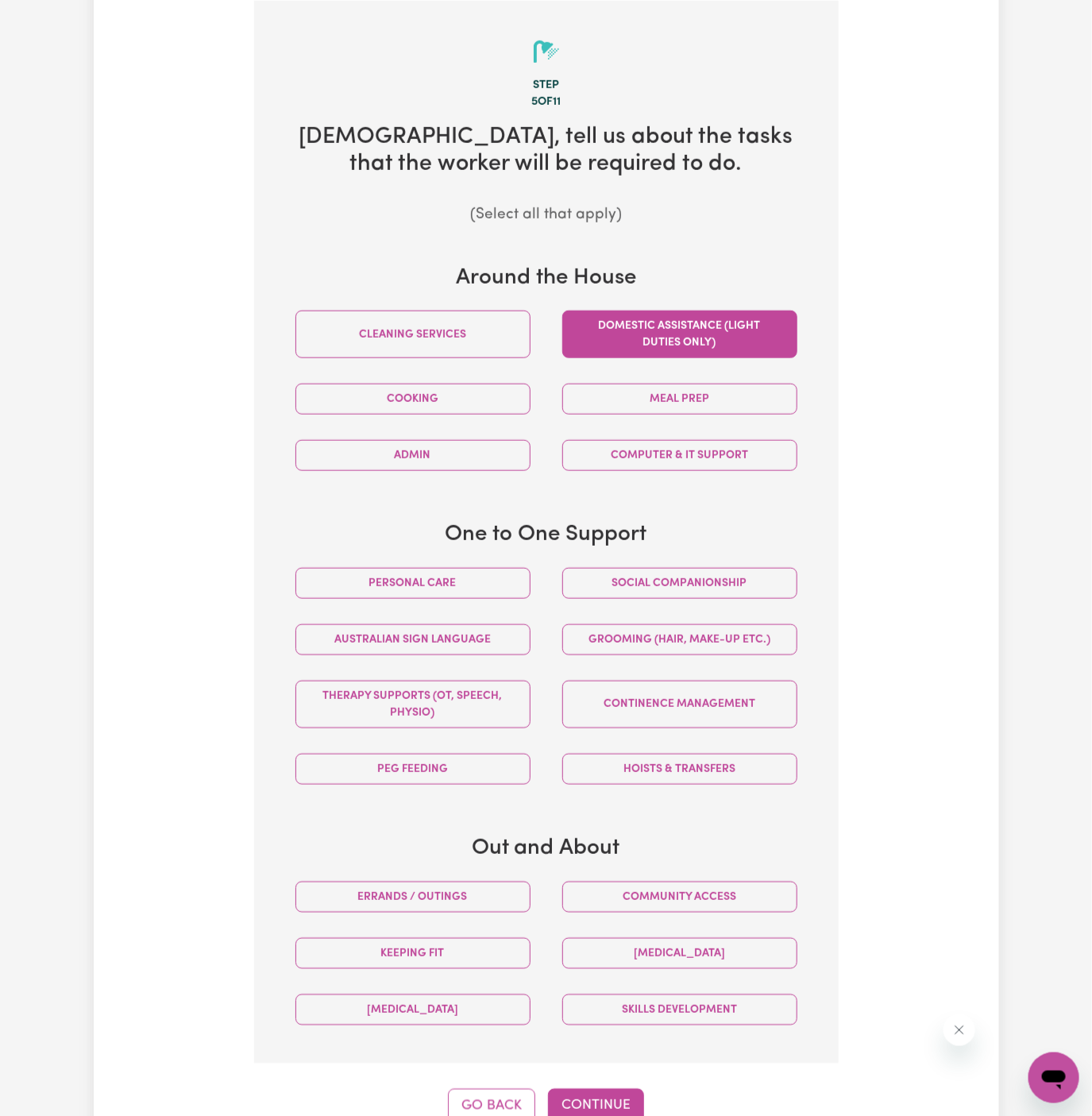
click at [632, 340] on button "Domestic assistance (light duties only)" at bounding box center [679, 334] width 235 height 48
click at [456, 582] on button "Personal care" at bounding box center [413, 583] width 235 height 31
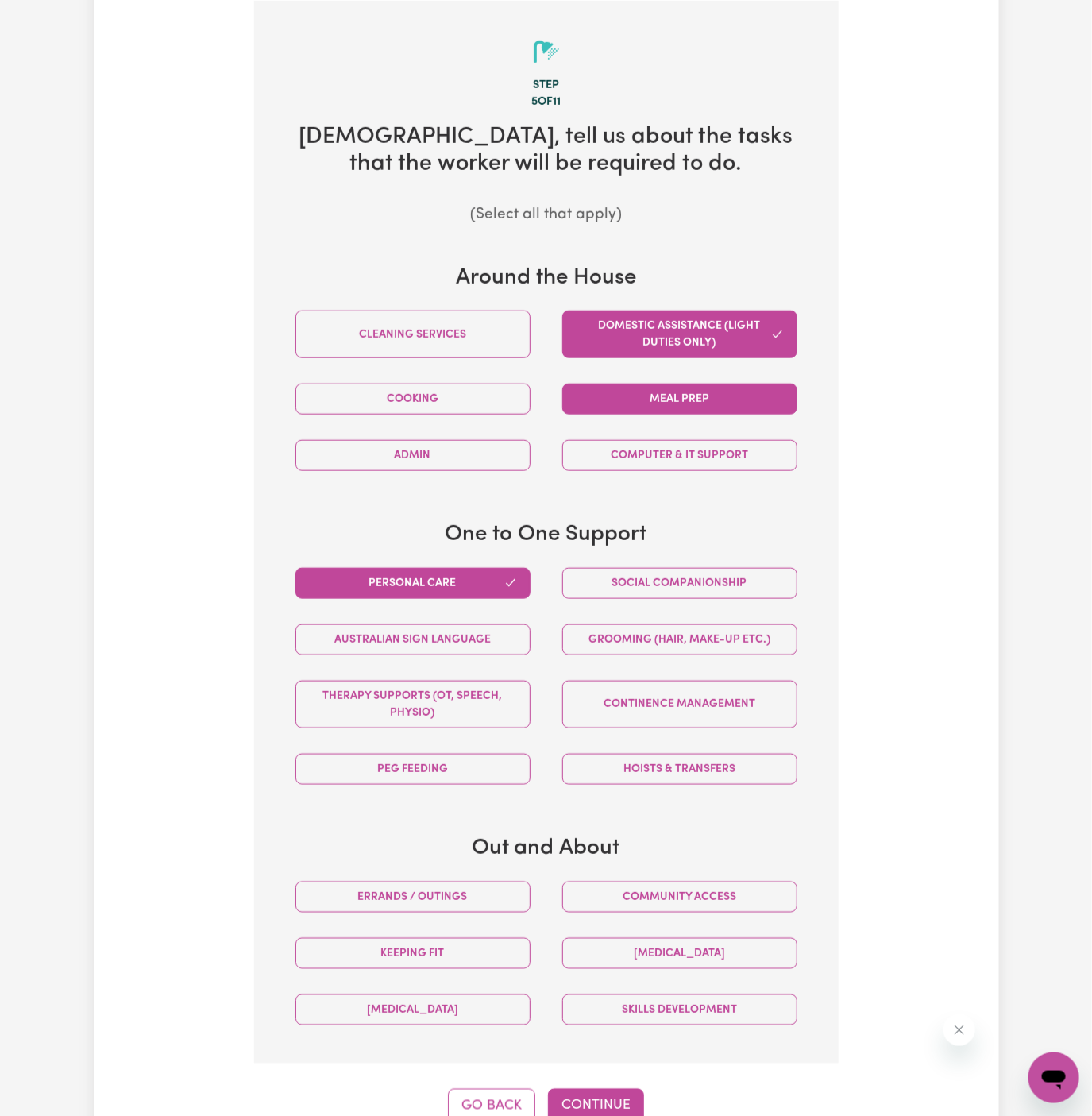
click at [681, 406] on button "Meal prep" at bounding box center [679, 399] width 235 height 31
click at [655, 583] on button "Social companionship" at bounding box center [679, 583] width 235 height 31
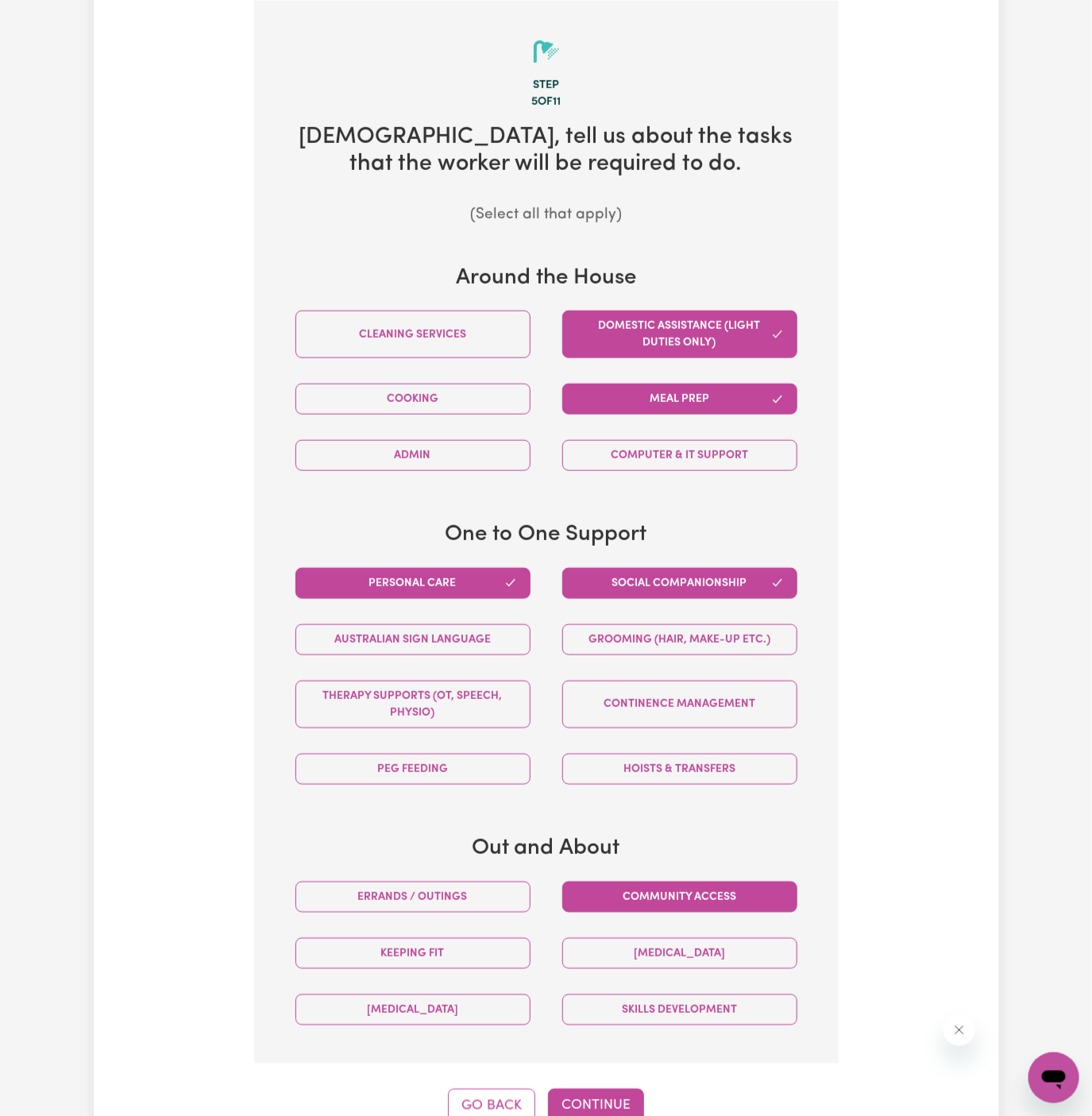
click at [633, 886] on button "Community access" at bounding box center [679, 897] width 235 height 31
click at [613, 1091] on button "Continue" at bounding box center [596, 1107] width 96 height 35
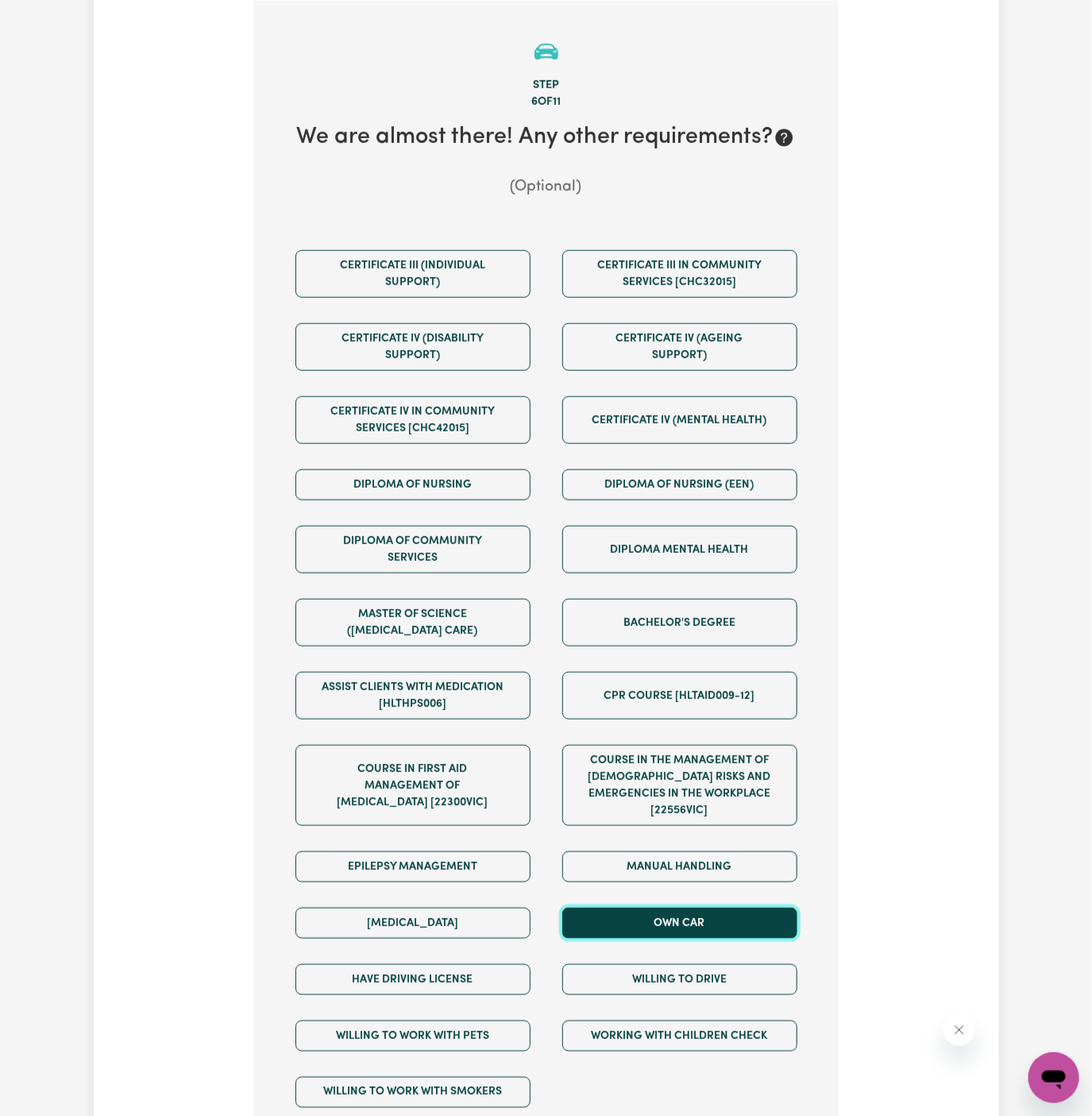
click at [682, 914] on button "Own Car" at bounding box center [679, 924] width 235 height 31
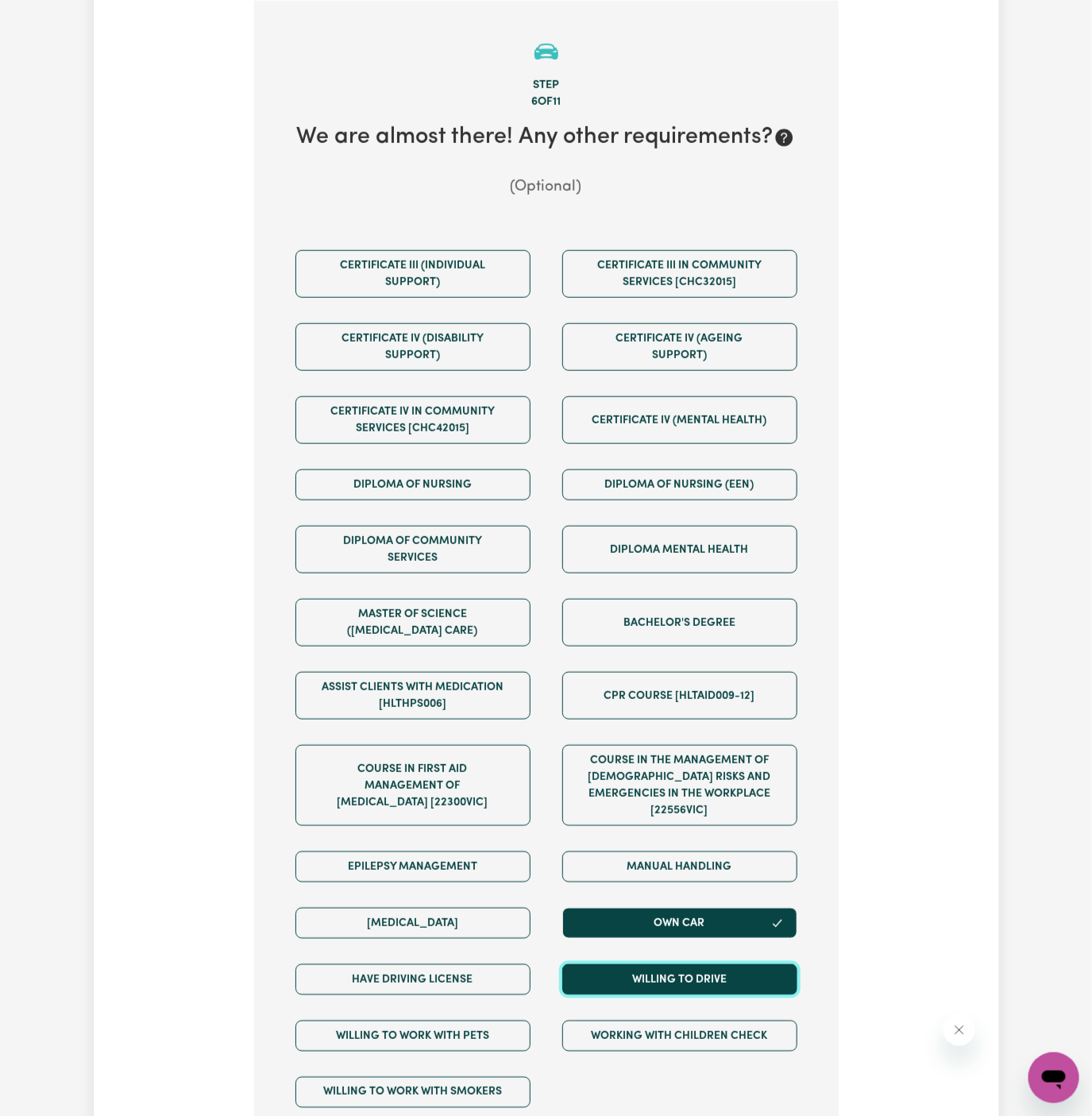
click at [664, 970] on button "Willing to drive" at bounding box center [679, 980] width 235 height 31
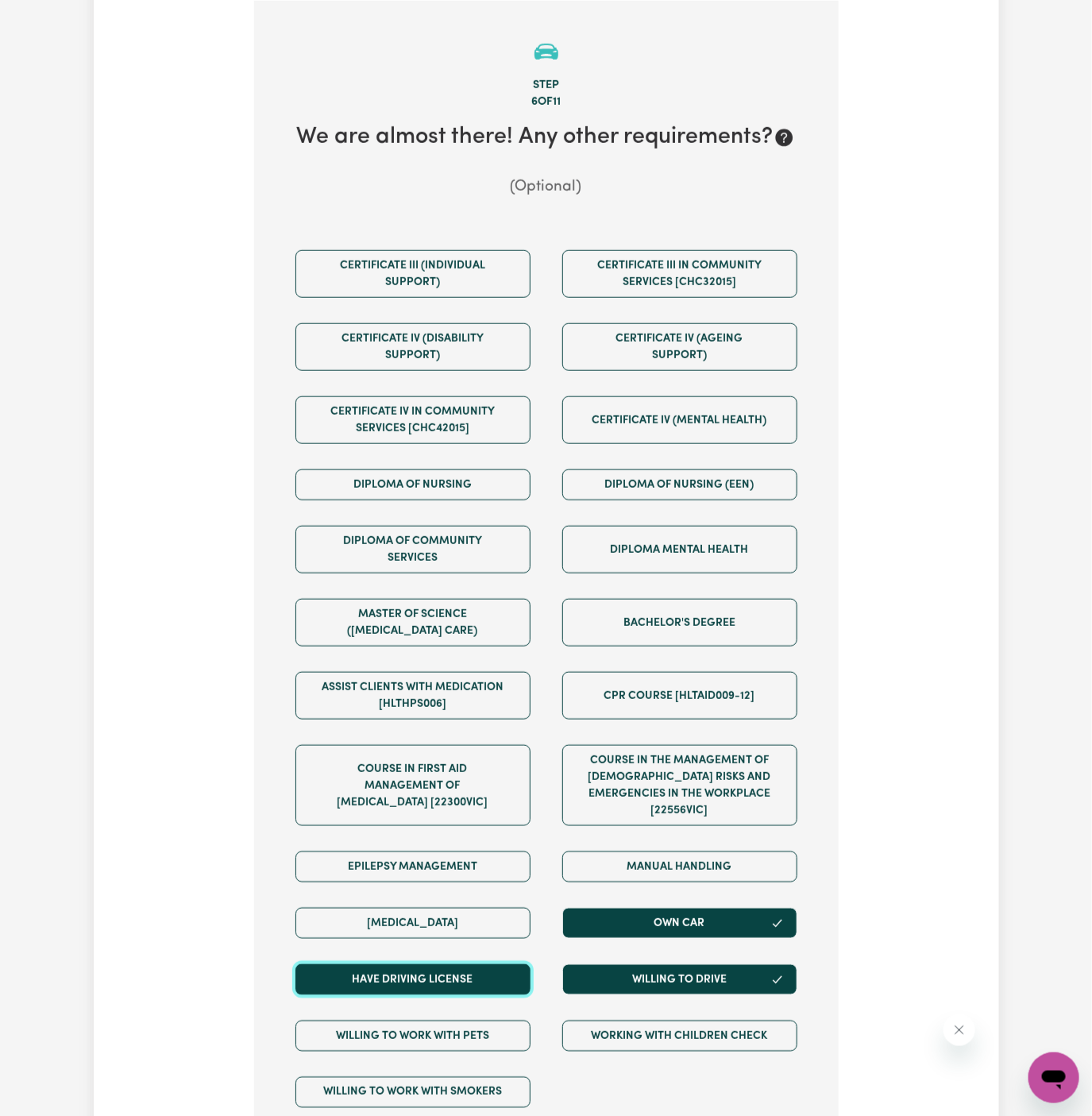
click at [511, 965] on button "Have driving license" at bounding box center [413, 980] width 235 height 31
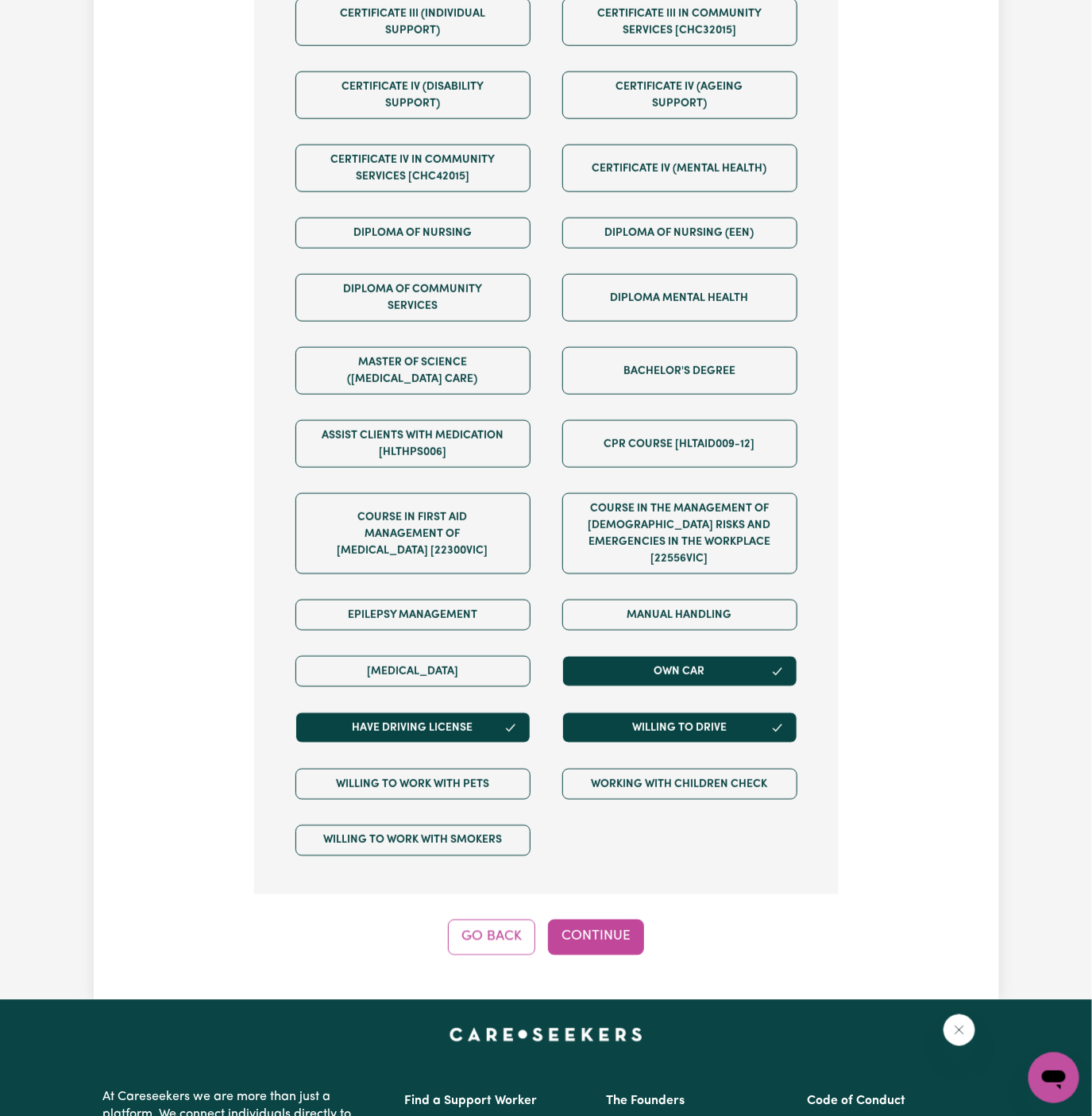
click at [631, 920] on button "Continue" at bounding box center [596, 937] width 96 height 35
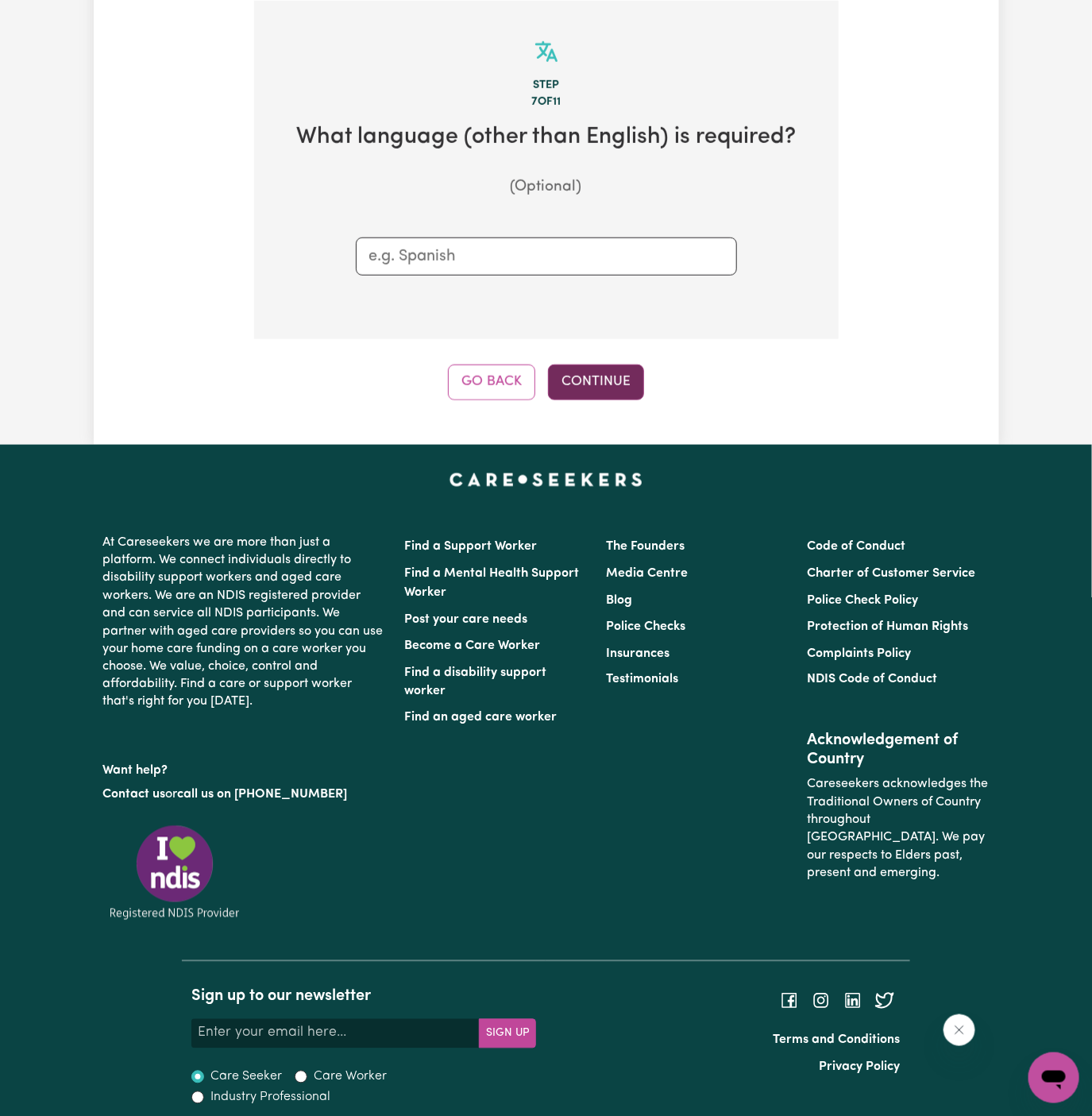
click at [584, 364] on button "Continue" at bounding box center [596, 382] width 96 height 35
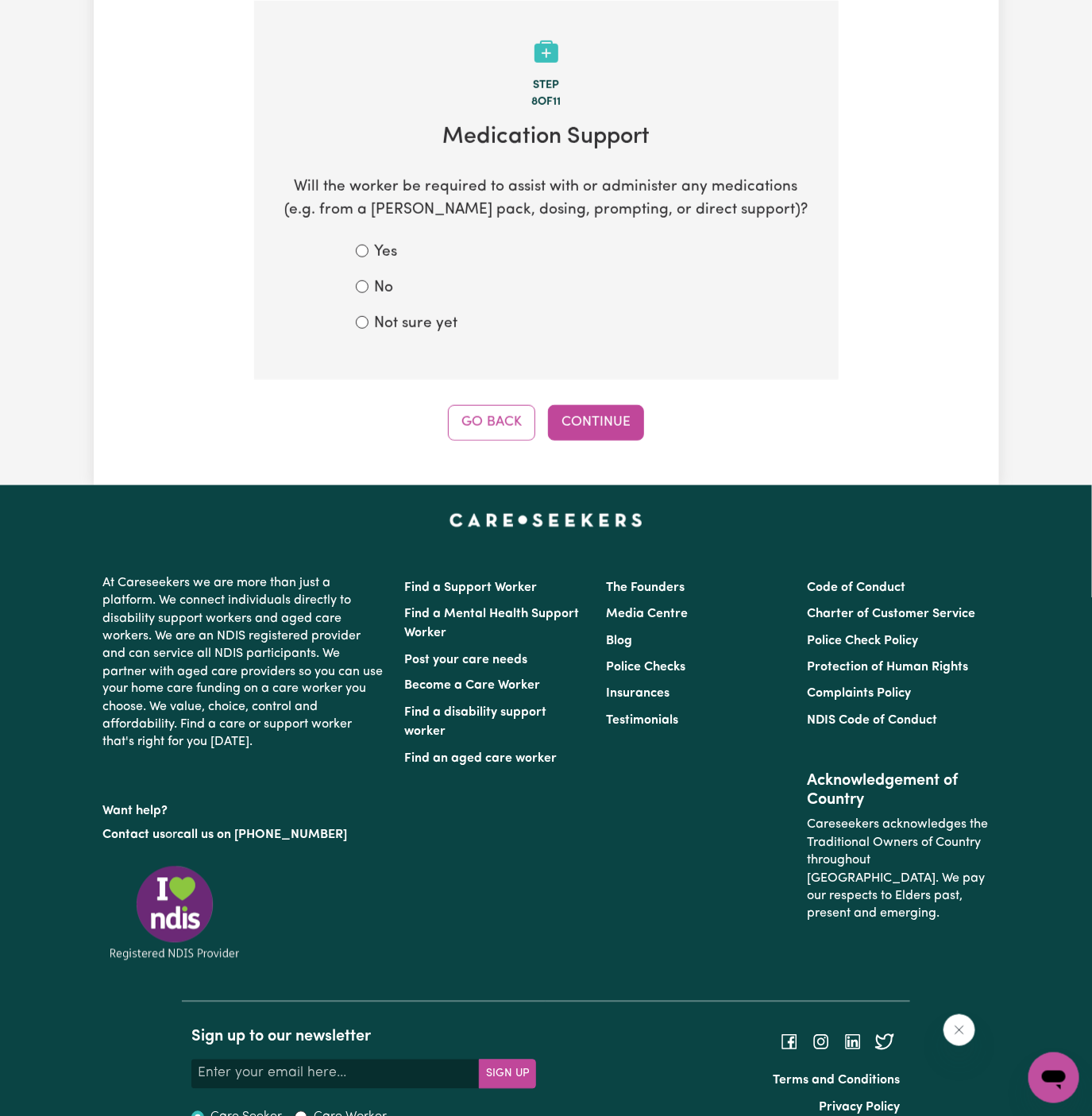
click at [435, 327] on label "Not sure yet" at bounding box center [416, 324] width 83 height 23
click at [369, 327] on input "Not sure yet" at bounding box center [362, 322] width 13 height 13
radio input "true"
click at [596, 442] on div "Tell us your care and support requirements Welcome to Careseekers. We are excit…" at bounding box center [546, 64] width 905 height 842
click at [605, 434] on button "Continue" at bounding box center [596, 423] width 96 height 35
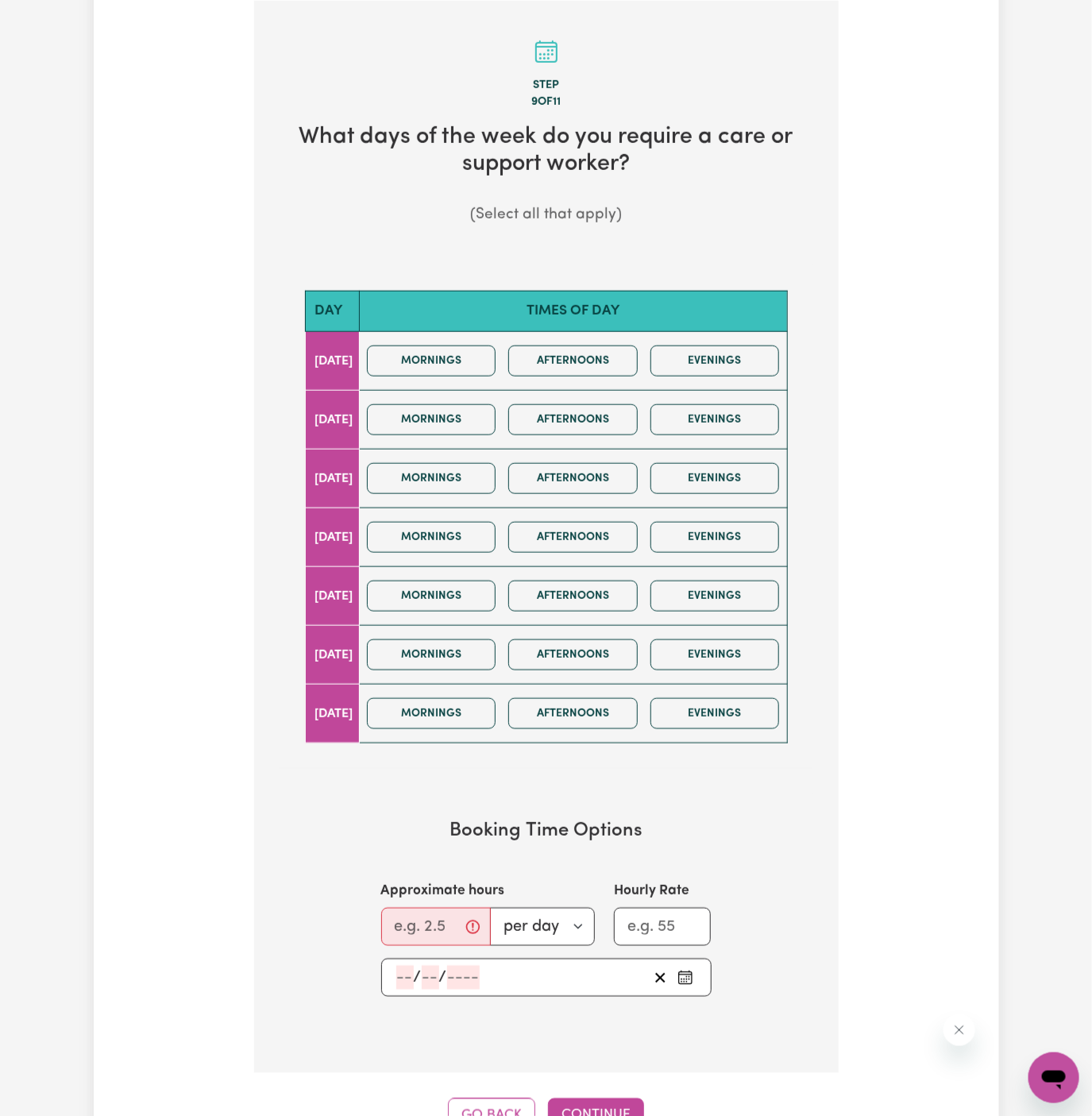
click at [442, 341] on div "Mornings Afternoons Evenings" at bounding box center [573, 362] width 426 height 57
click at [456, 350] on button "Mornings" at bounding box center [431, 361] width 129 height 31
click at [568, 363] on button "Afternoons" at bounding box center [572, 361] width 129 height 31
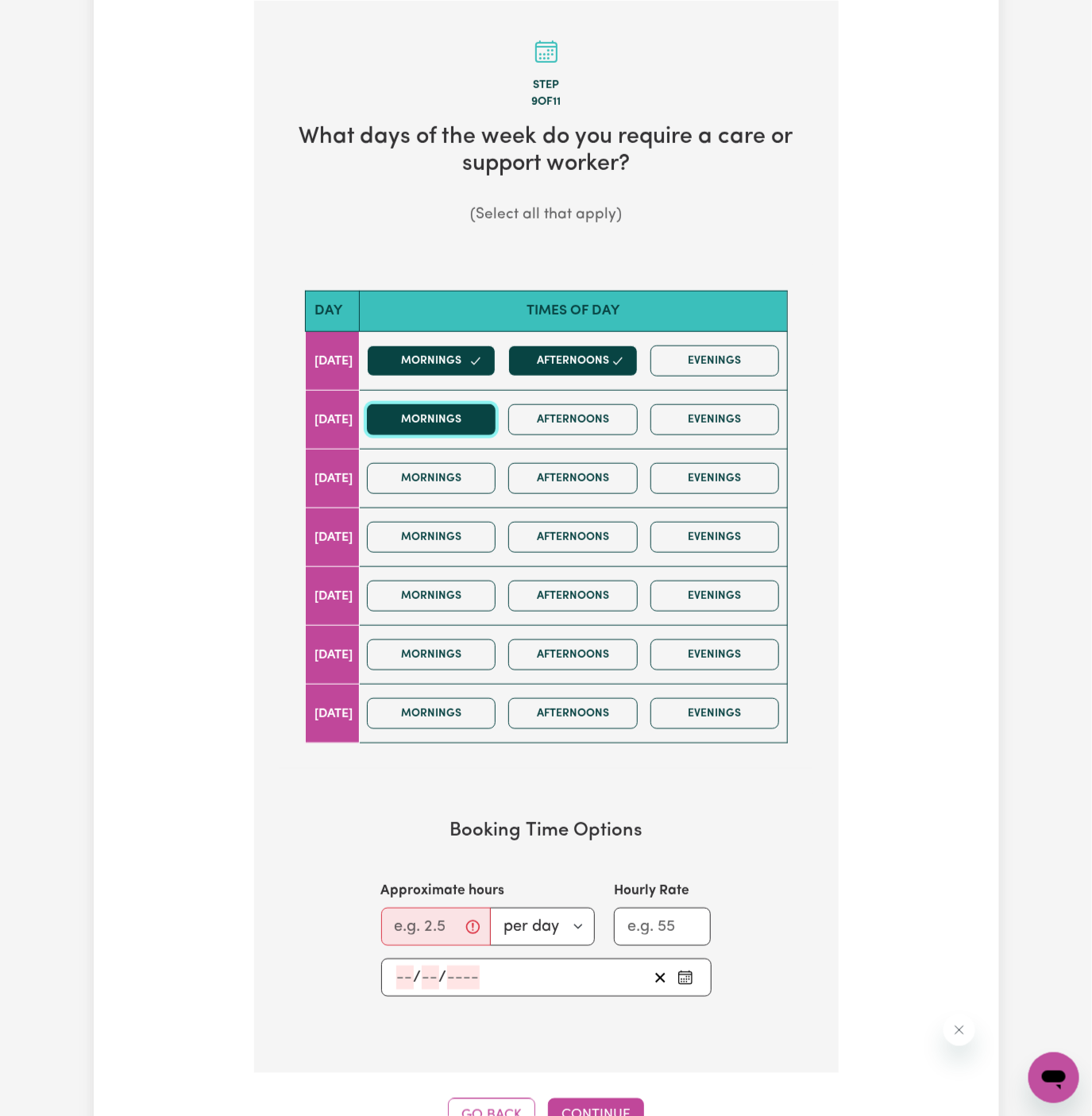
click at [494, 420] on button "Mornings" at bounding box center [431, 420] width 129 height 31
click at [585, 425] on button "Afternoons" at bounding box center [572, 420] width 129 height 31
click at [452, 533] on button "Mornings" at bounding box center [431, 537] width 129 height 31
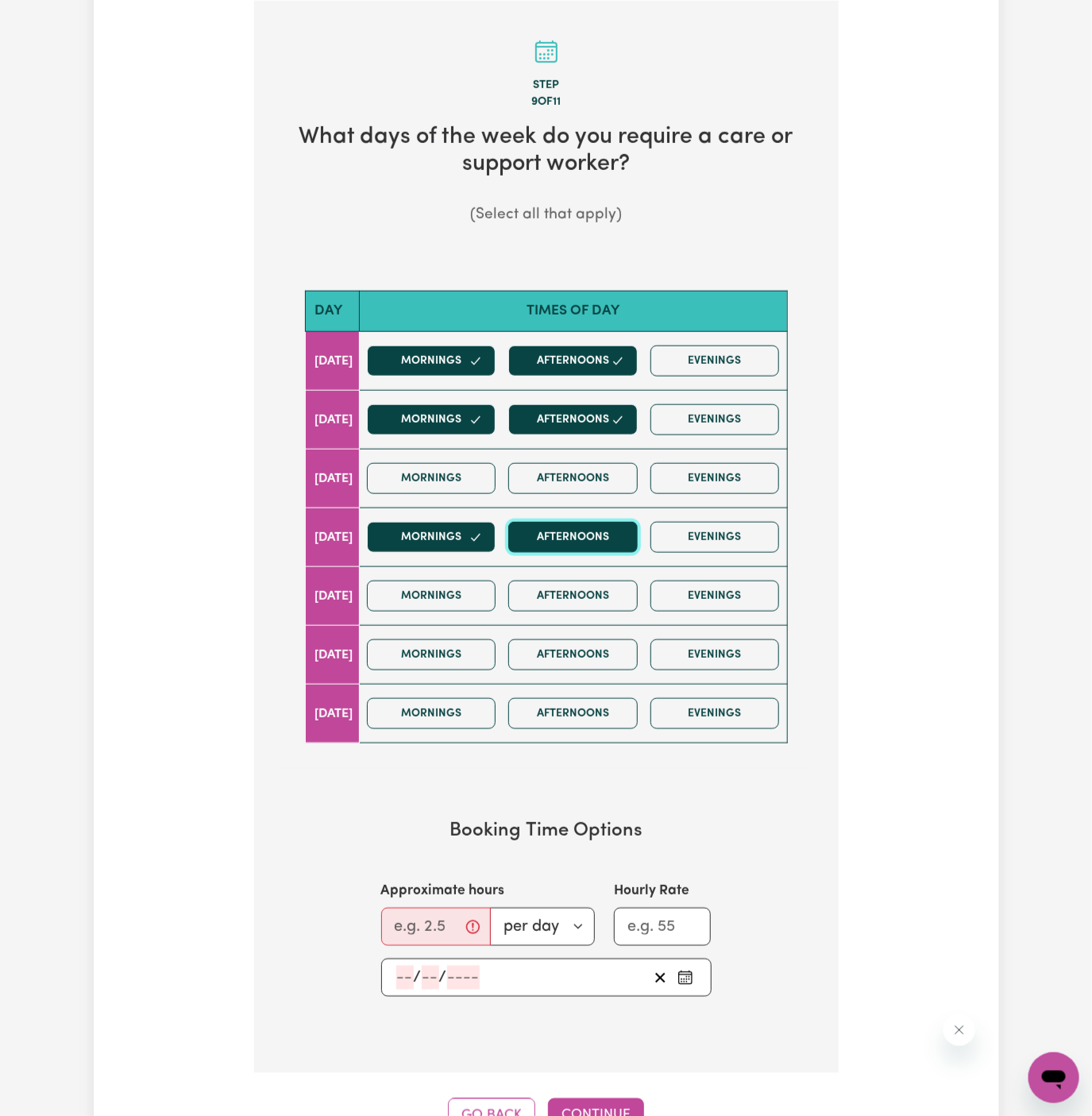
click at [548, 533] on button "Afternoons" at bounding box center [572, 537] width 129 height 31
click at [487, 591] on button "Mornings" at bounding box center [431, 596] width 129 height 31
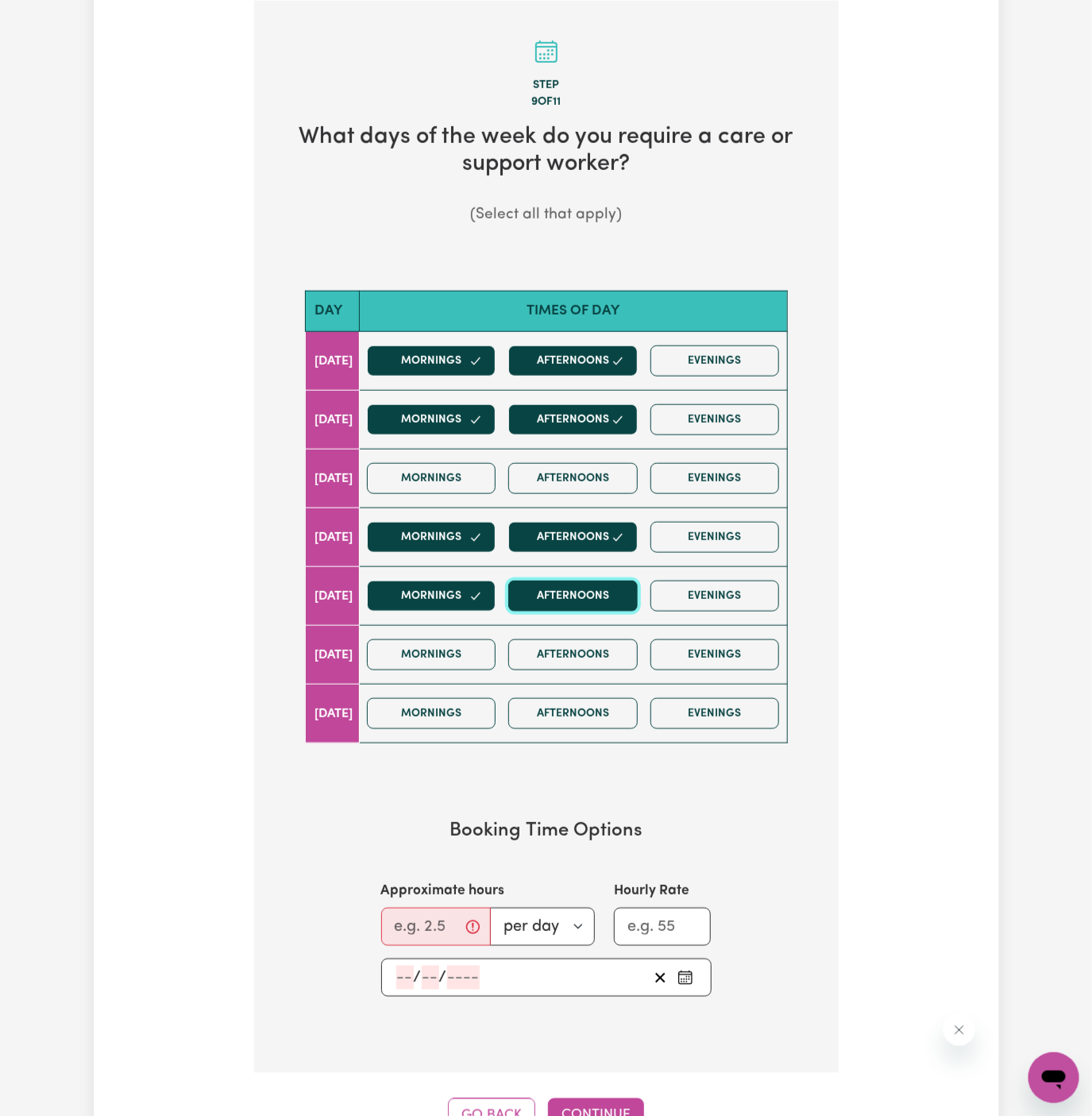
click at [558, 591] on button "Afternoons" at bounding box center [572, 596] width 129 height 31
click at [471, 705] on button "Mornings" at bounding box center [431, 714] width 129 height 31
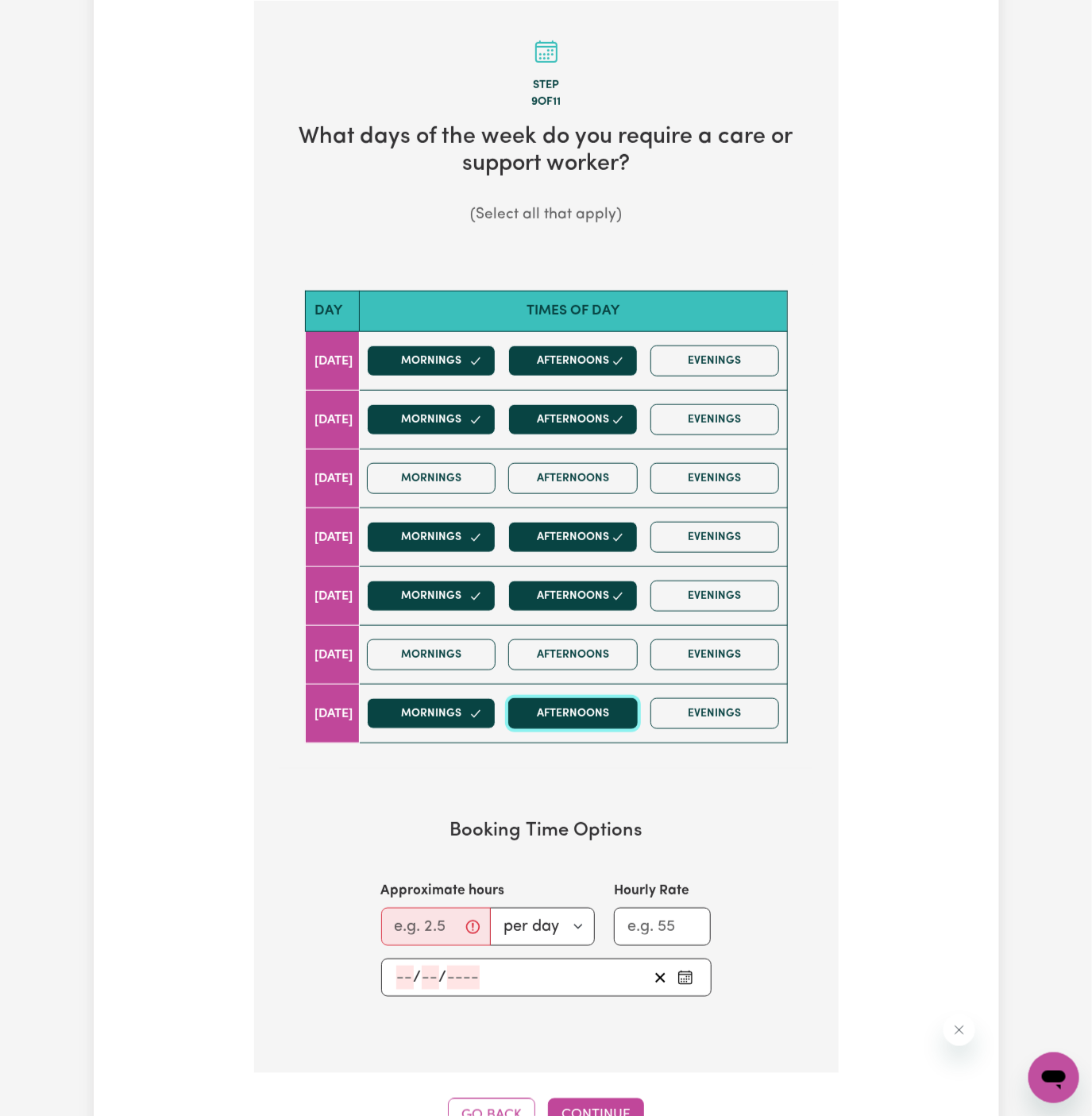
click at [578, 705] on button "Afternoons" at bounding box center [572, 714] width 129 height 31
click at [715, 709] on button "Evenings" at bounding box center [715, 714] width 129 height 31
click at [416, 920] on input "Approximate hours" at bounding box center [437, 927] width 110 height 38
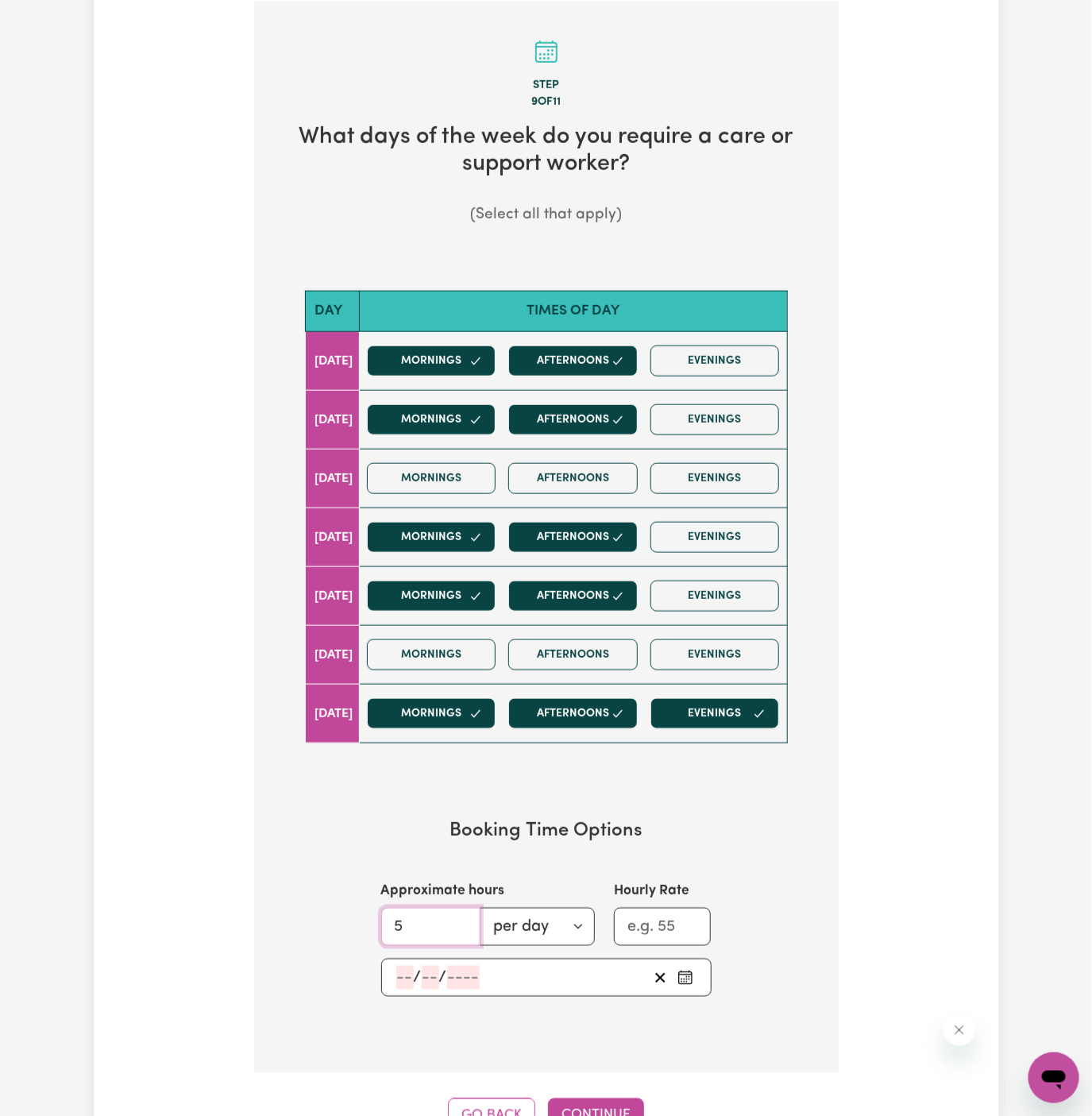
type input "5"
click at [396, 970] on input "number" at bounding box center [405, 978] width 17 height 24
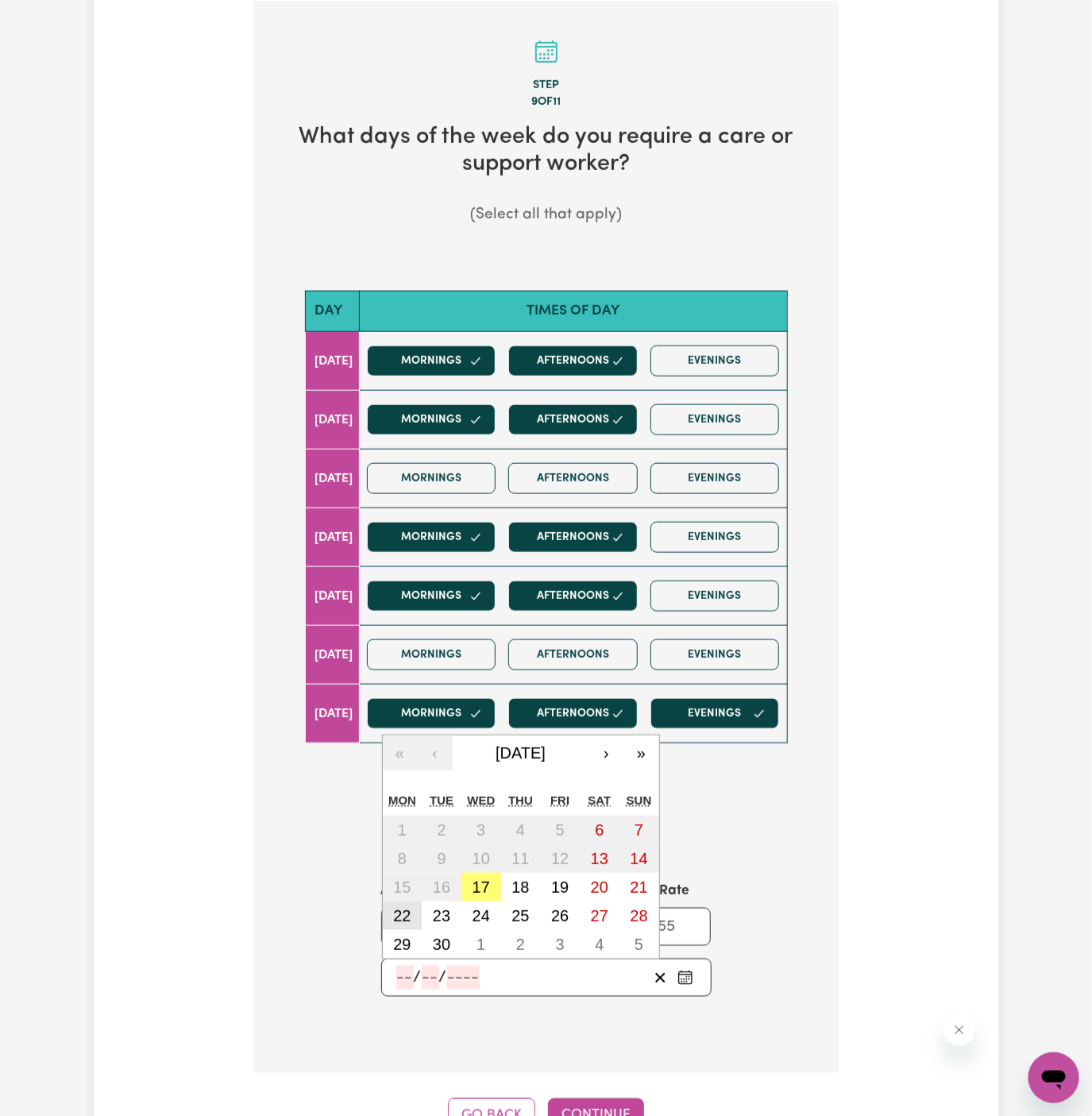
click at [416, 910] on button "22" at bounding box center [402, 916] width 39 height 28
type input "[DATE]"
type input "22"
type input "9"
type input "2025"
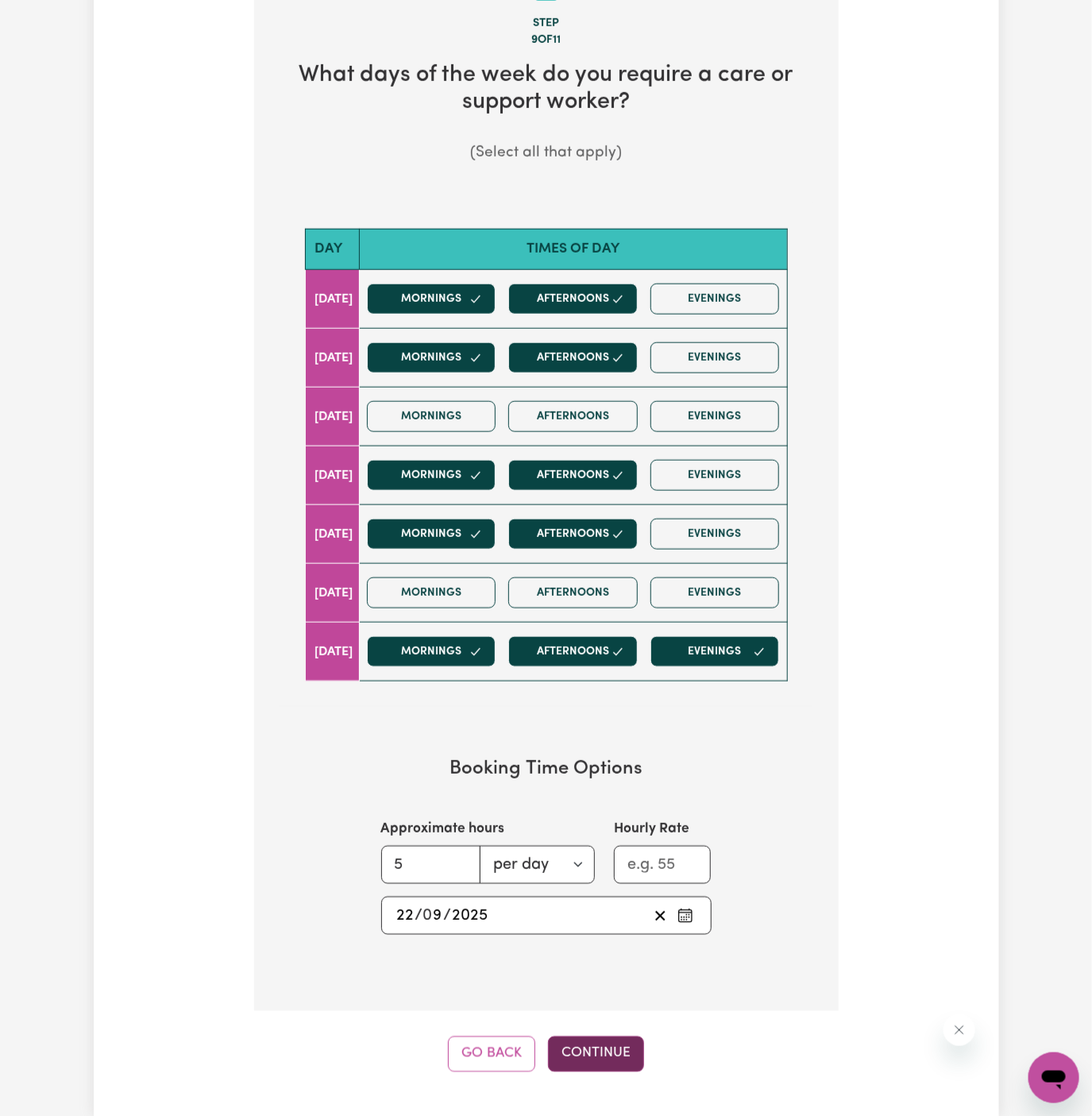
click at [571, 1037] on button "Continue" at bounding box center [596, 1054] width 96 height 35
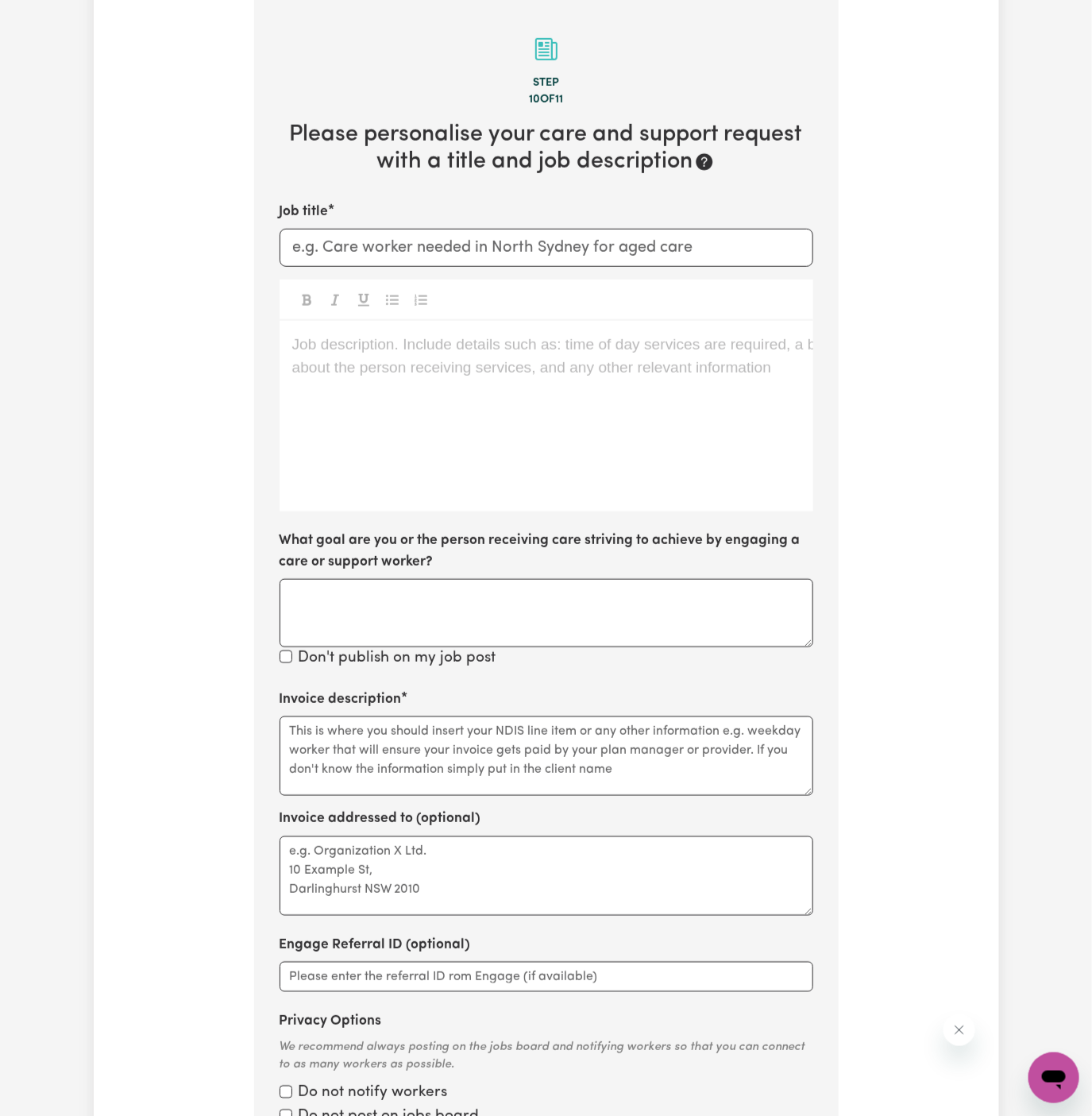
scroll to position [412, 0]
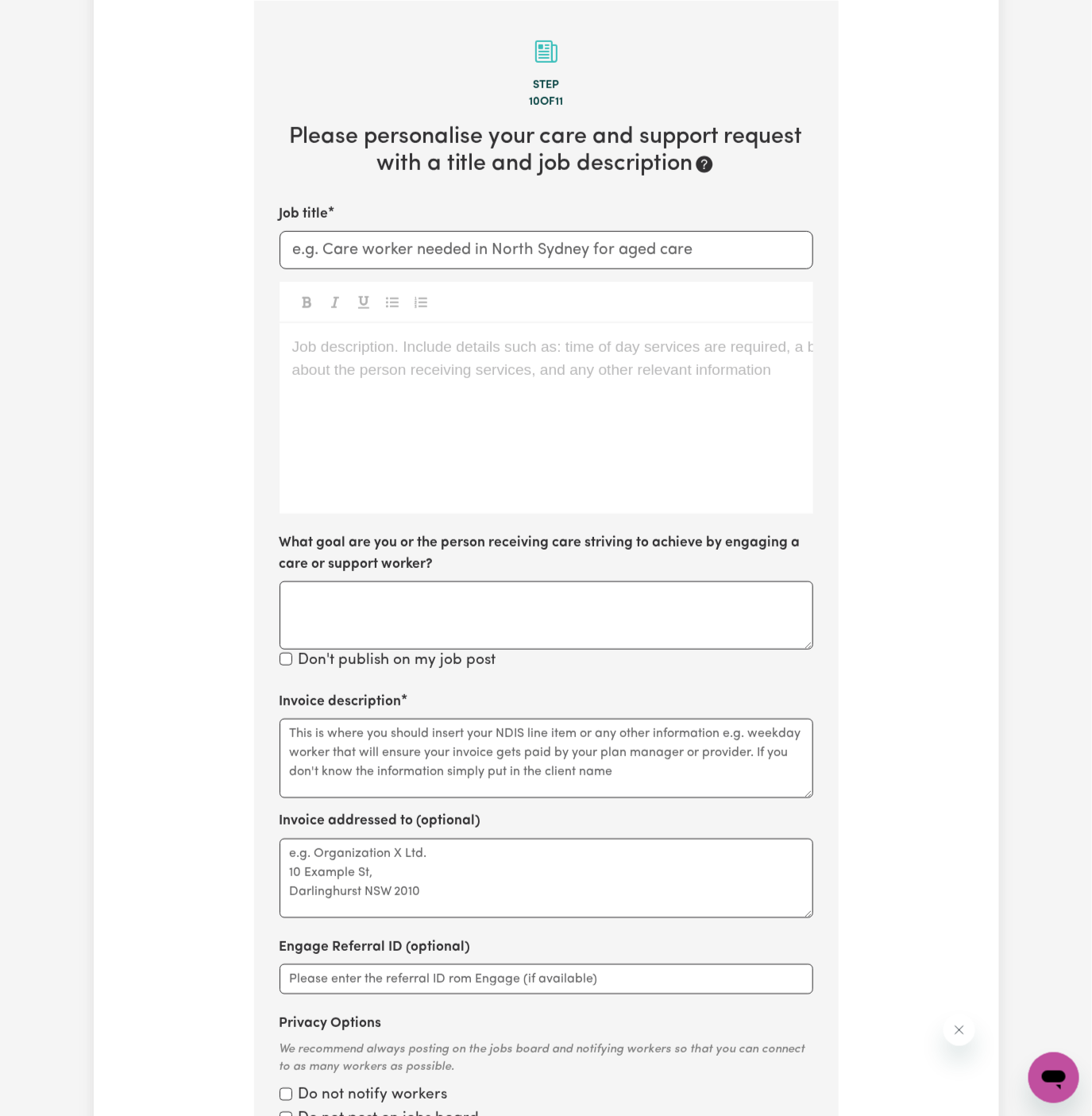
click at [537, 428] on div "Job description. Include details such as: time of day services are required, a …" at bounding box center [546, 418] width 534 height 190
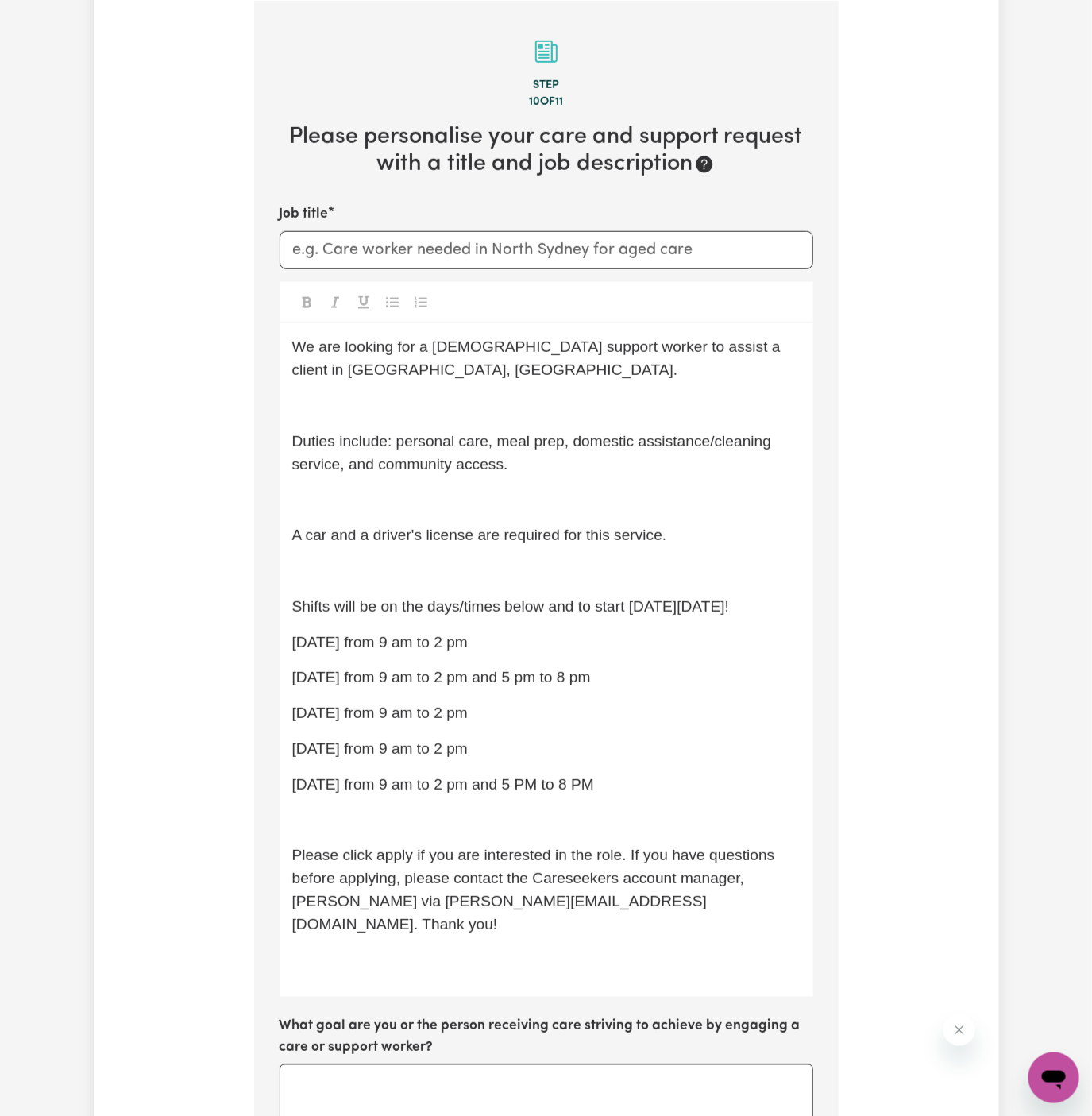
click at [545, 419] on div "We are looking for a [DEMOGRAPHIC_DATA] support worker to assist a client in [G…" at bounding box center [546, 660] width 534 height 674
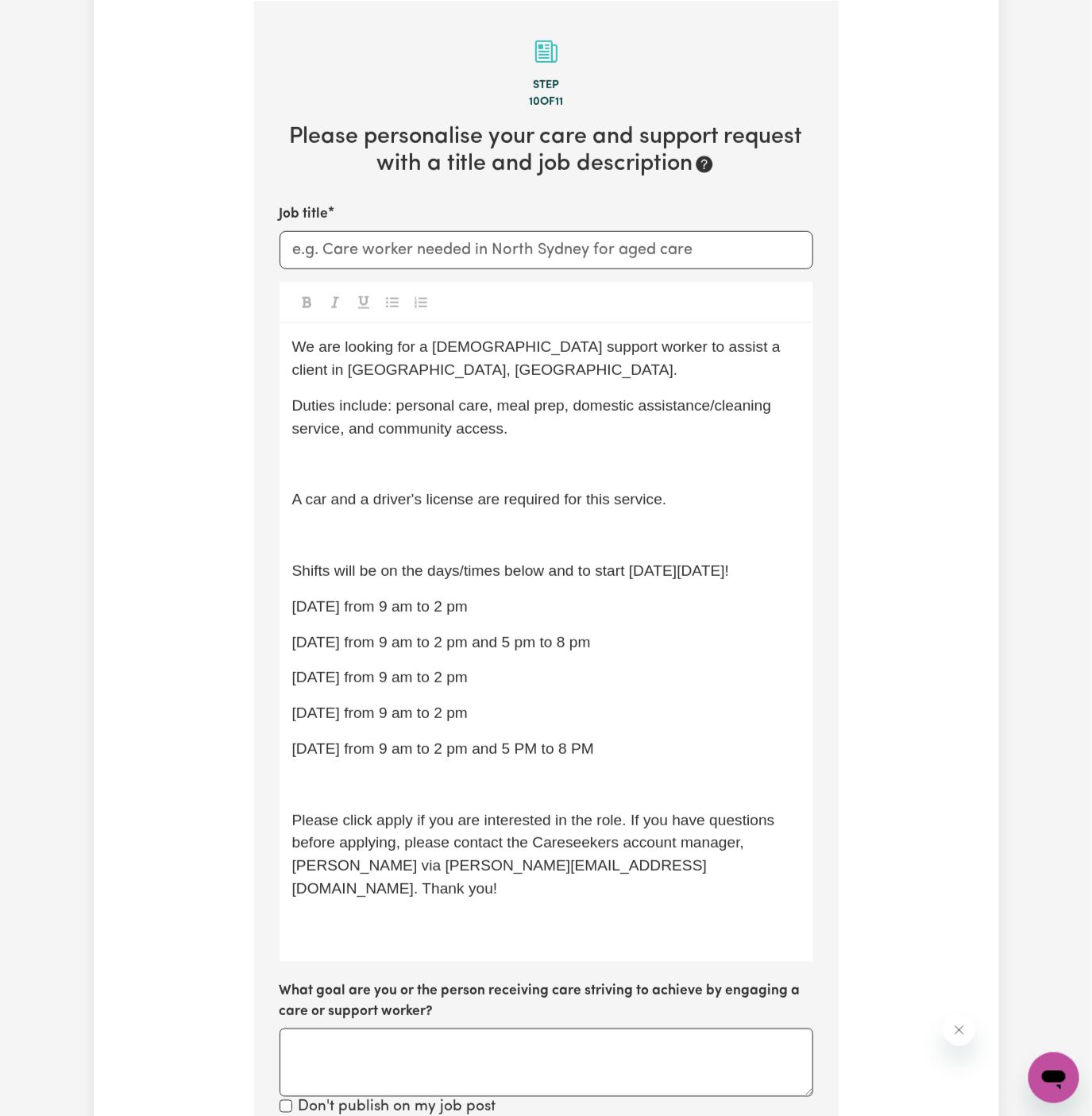
click at [546, 456] on p "﻿" at bounding box center [546, 464] width 508 height 23
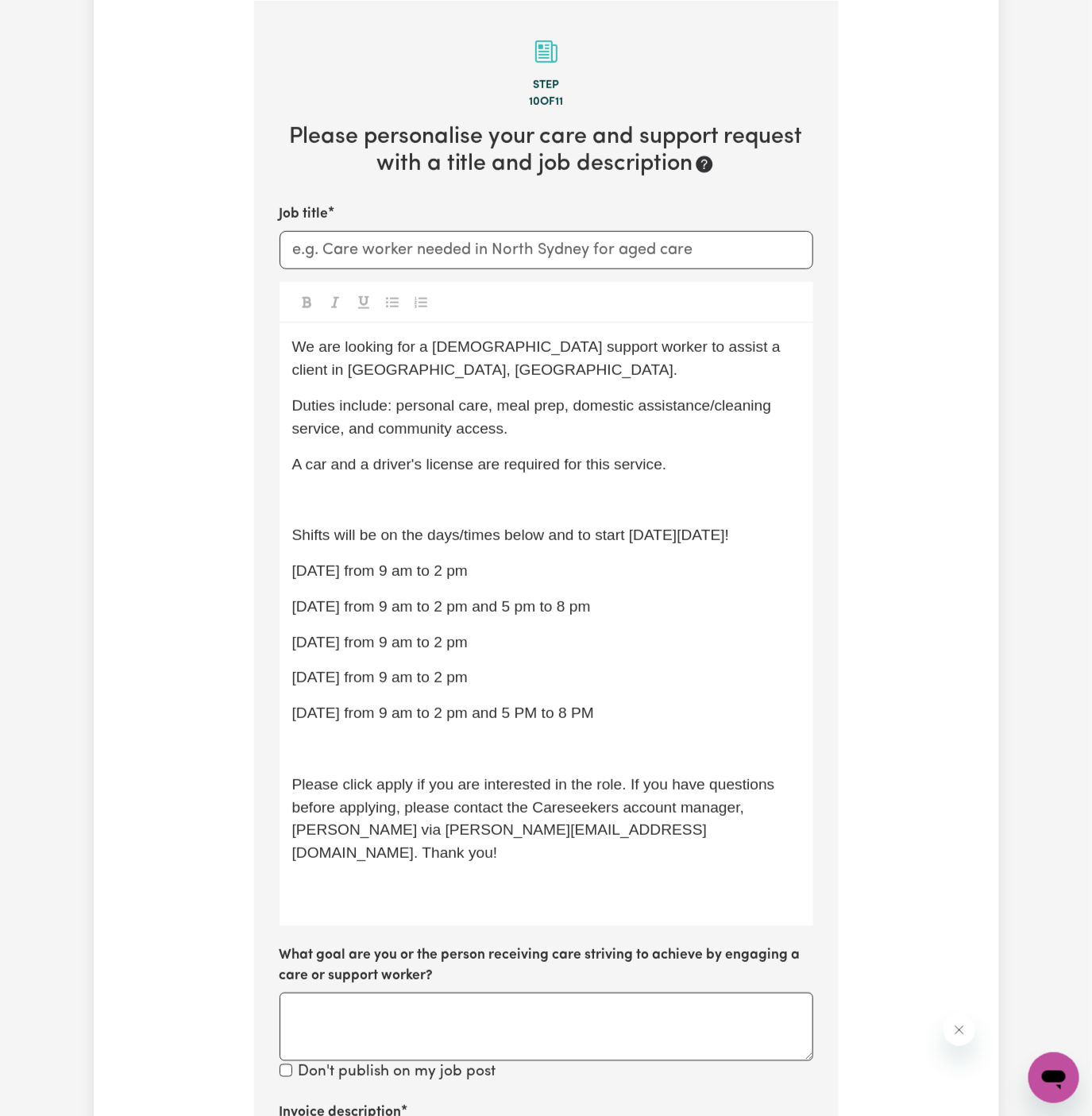
click at [556, 501] on p "﻿" at bounding box center [546, 500] width 508 height 23
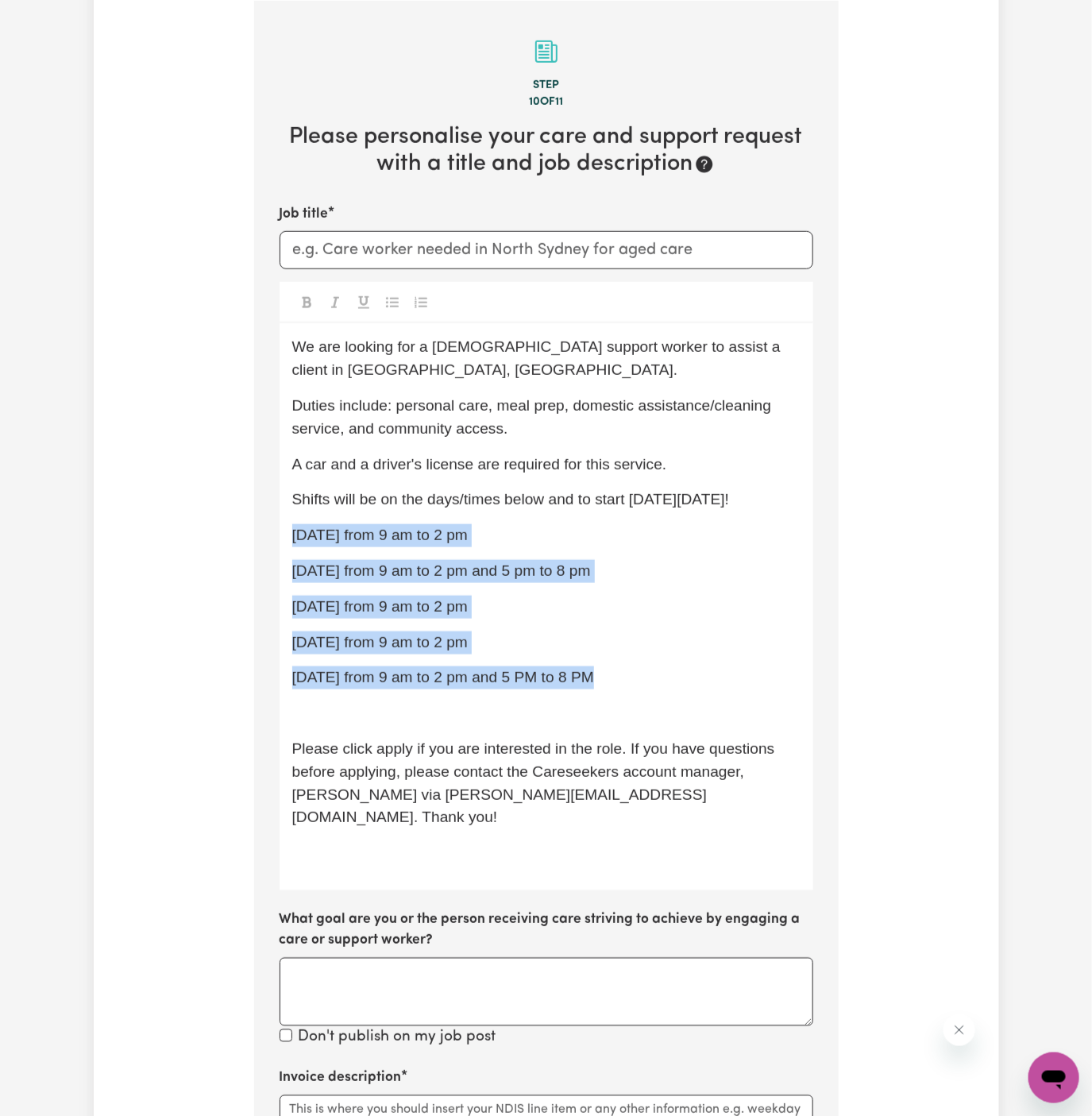
drag, startPoint x: 622, startPoint y: 681, endPoint x: 287, endPoint y: 543, distance: 362.3
click at [287, 543] on div "We are looking for a [DEMOGRAPHIC_DATA] support worker to assist a client in [G…" at bounding box center [546, 607] width 534 height 568
click at [393, 294] on button "Toggle undefined" at bounding box center [393, 301] width 22 height 21
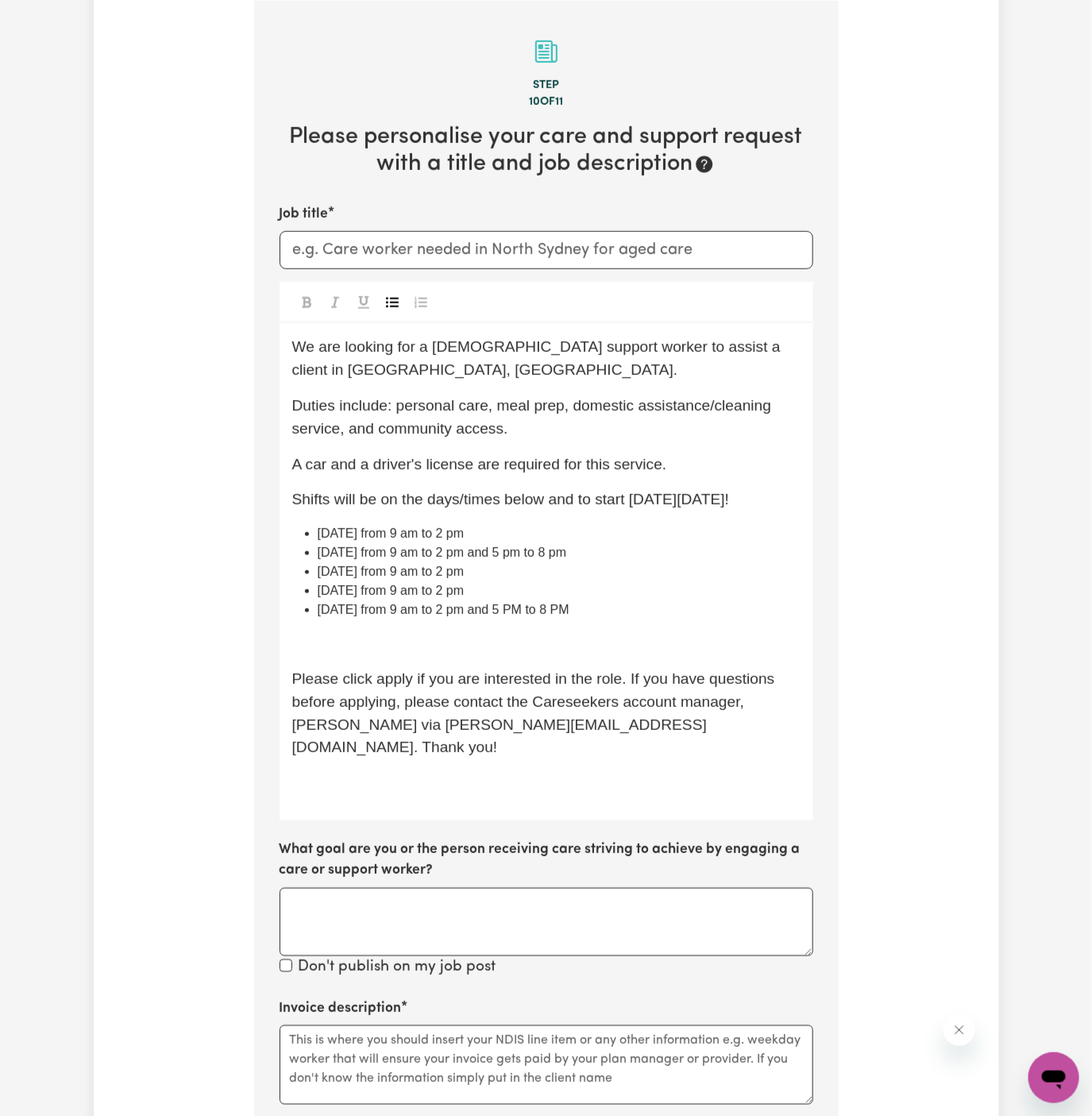
click at [549, 648] on p "﻿" at bounding box center [546, 644] width 508 height 23
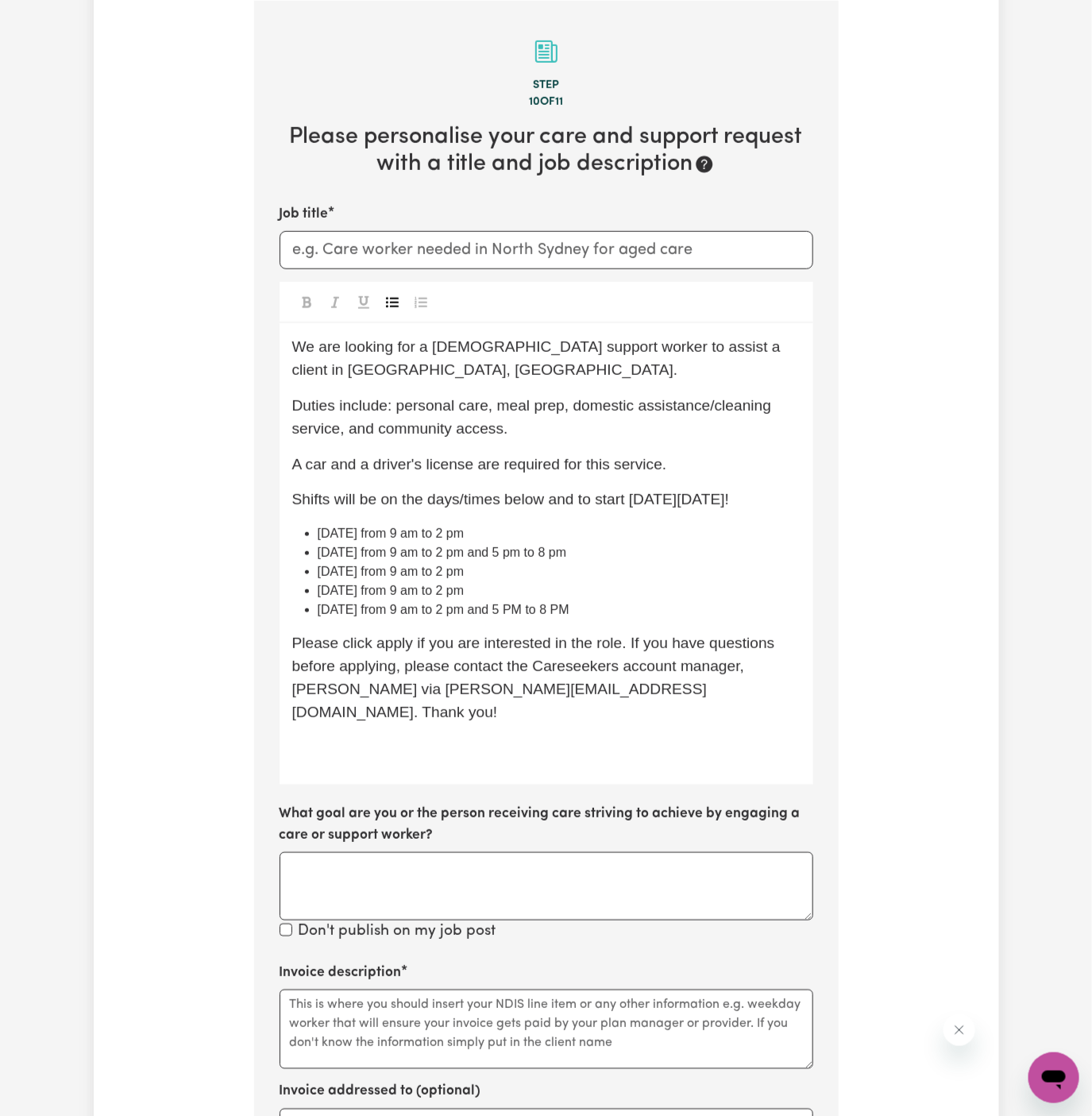
click at [412, 748] on div "We are looking for a [DEMOGRAPHIC_DATA] support worker to assist a client in [G…" at bounding box center [546, 554] width 534 height 461
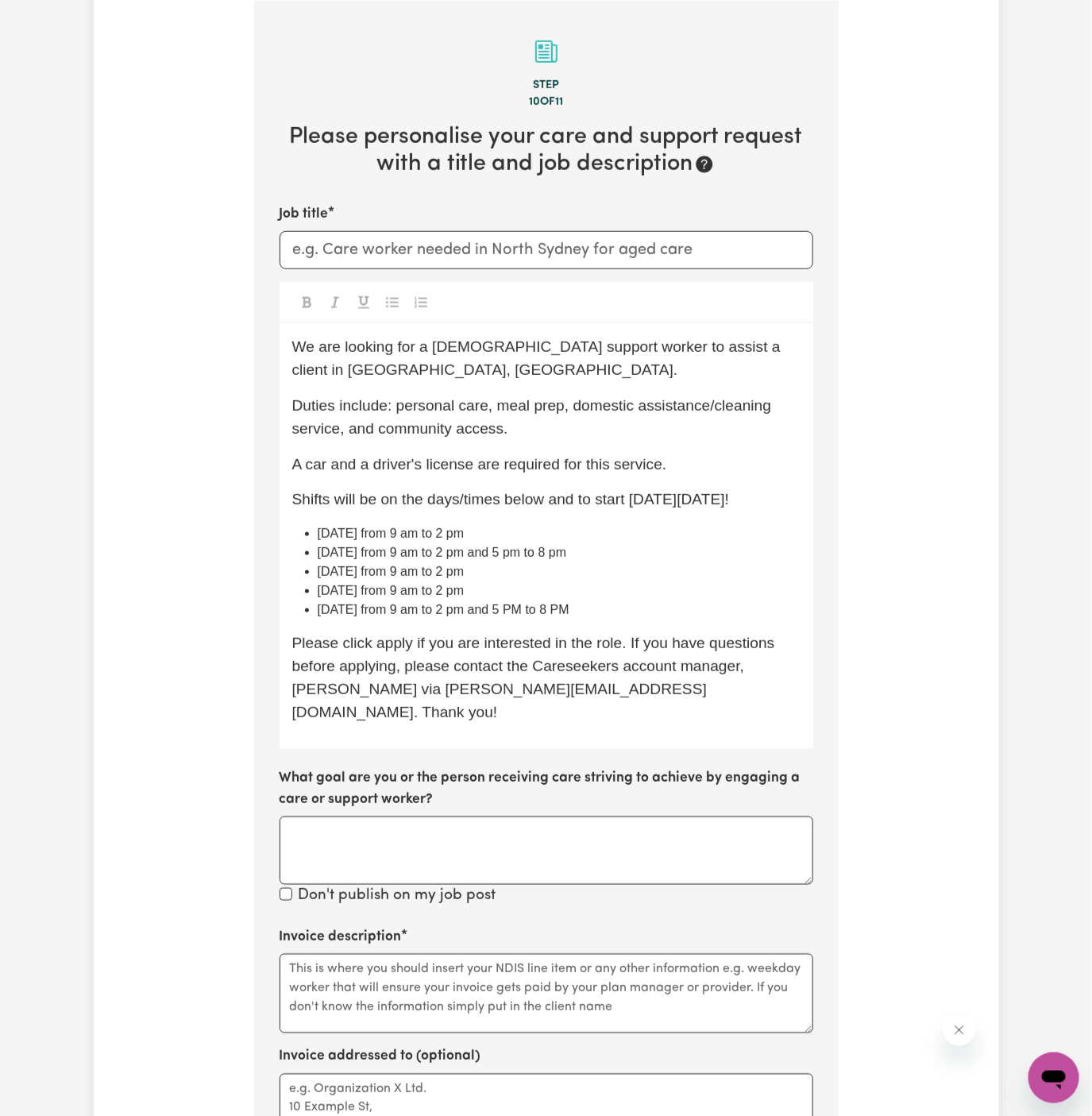
click at [394, 627] on div "We are looking for a [DEMOGRAPHIC_DATA] support worker to assist a client in [G…" at bounding box center [546, 536] width 534 height 426
click at [297, 686] on span "Please click Apply if you are interested in the role. If you have questions bef…" at bounding box center [535, 677] width 488 height 85
click at [422, 723] on div "We are looking for a [DEMOGRAPHIC_DATA] support worker to assist a client in [G…" at bounding box center [546, 536] width 534 height 426
click at [525, 237] on input "Job title" at bounding box center [546, 251] width 534 height 38
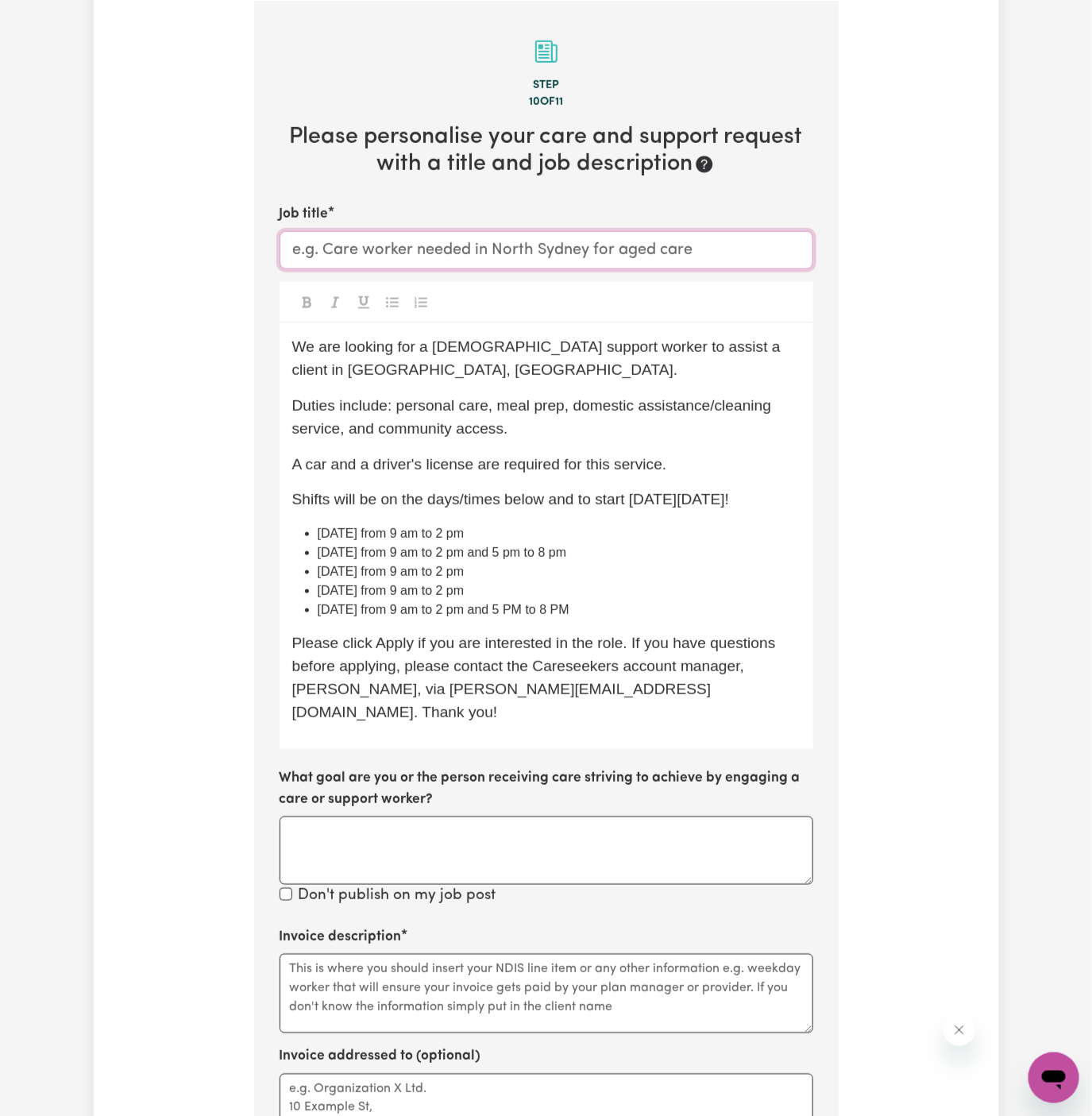
paste input "[DEMOGRAPHIC_DATA] Support Worker Needed Every [DATE] And [DATE] In [GEOGRAPHIC…"
drag, startPoint x: 441, startPoint y: 249, endPoint x: 638, endPoint y: 252, distance: 197.0
click at [638, 252] on input "[DEMOGRAPHIC_DATA] Support Worker Needed Every [DATE] And [DATE] In [GEOGRAPHIC…" at bounding box center [546, 251] width 534 height 38
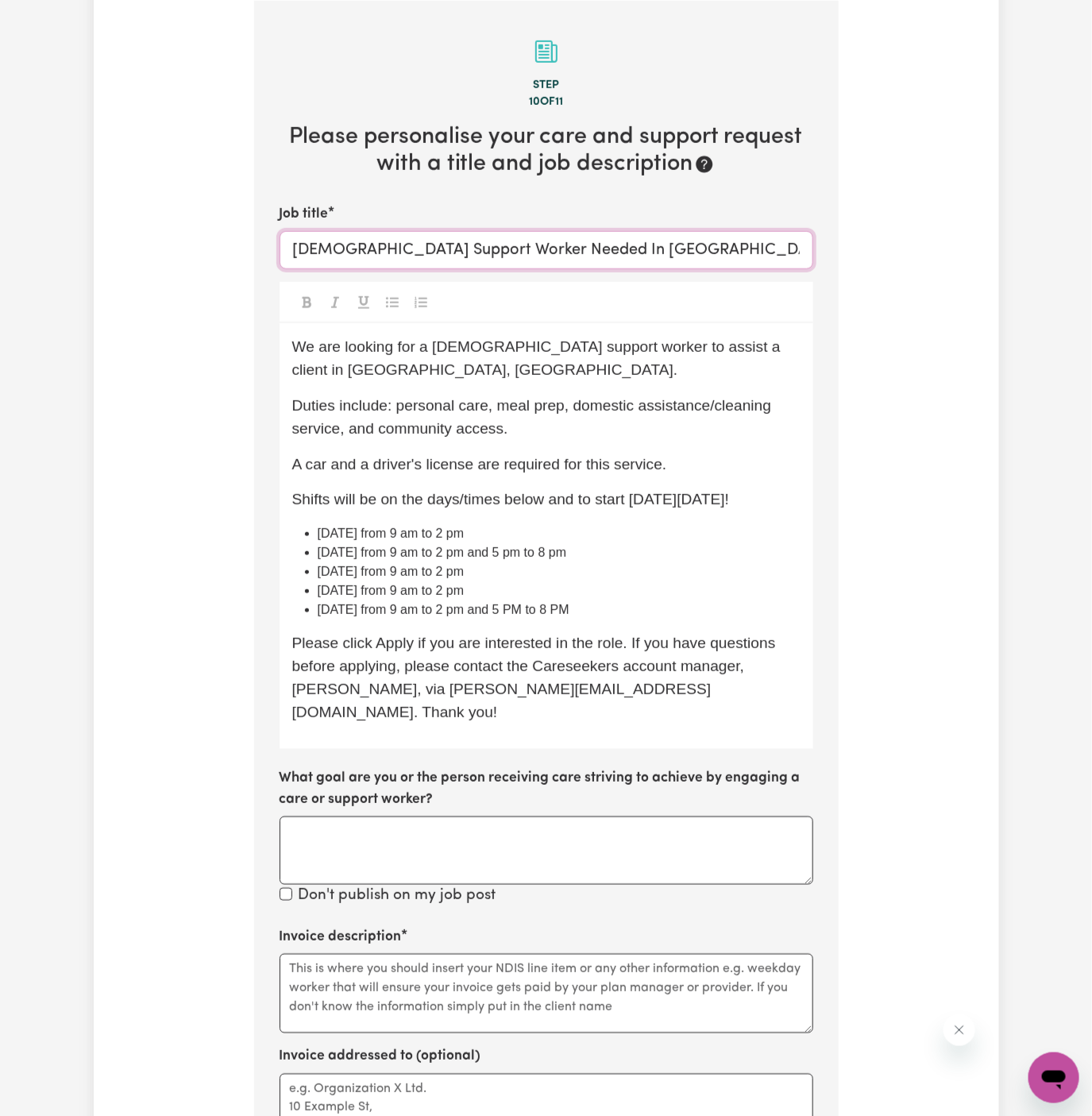
type input "[DEMOGRAPHIC_DATA] Support Worker Needed In [GEOGRAPHIC_DATA], [GEOGRAPHIC_DATA]"
click at [685, 403] on span "Duties include: personal care, meal prep, domestic assistance/cleaning service,…" at bounding box center [534, 417] width 483 height 39
click at [608, 954] on textarea "Invoice description" at bounding box center [546, 993] width 534 height 80
click at [609, 959] on textarea "Invoice description" at bounding box center [546, 993] width 534 height 80
paste textarea "personal care, meal prep, domestic assistance/cleaning service, and community a…"
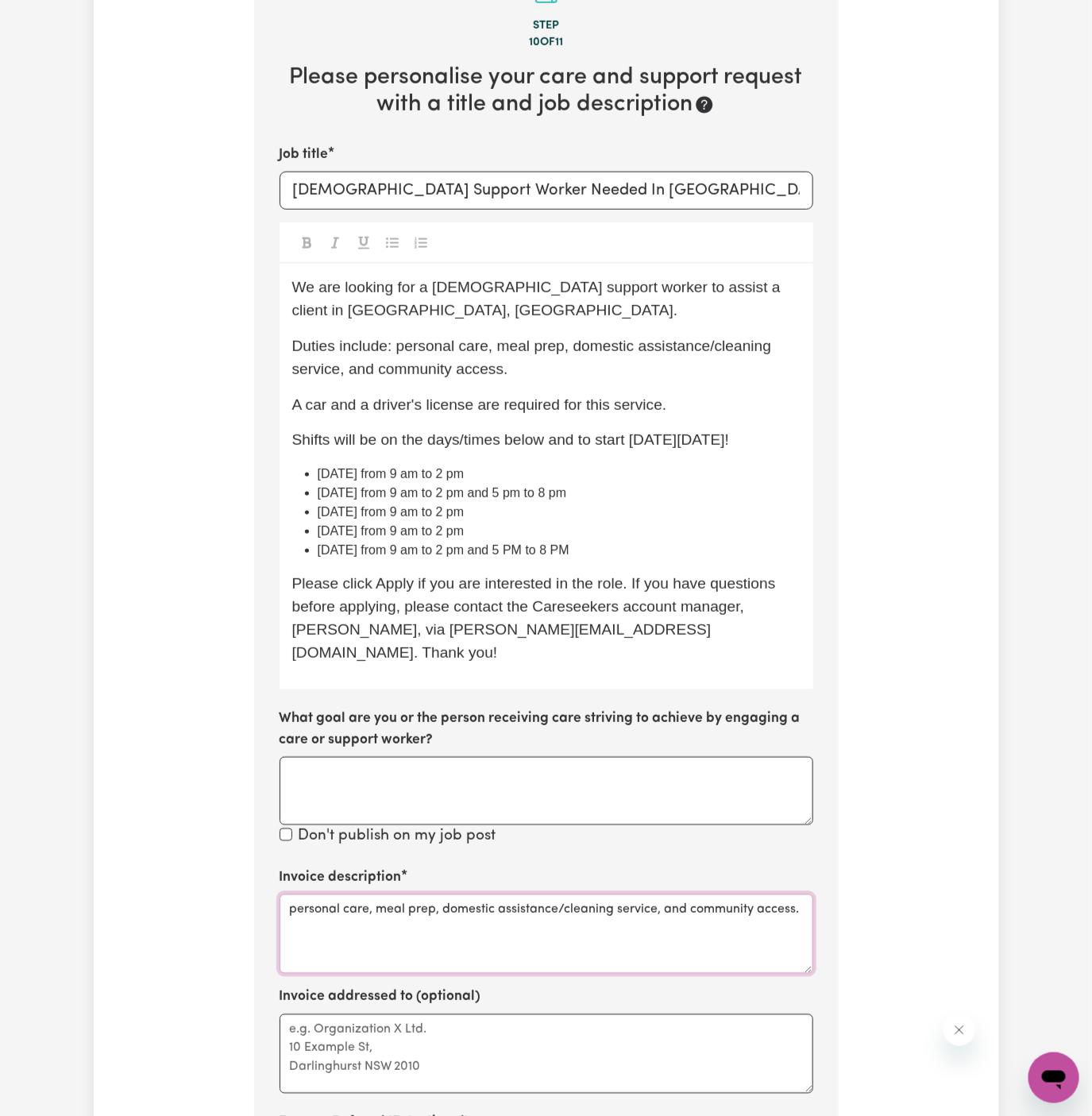
scroll to position [543, 0]
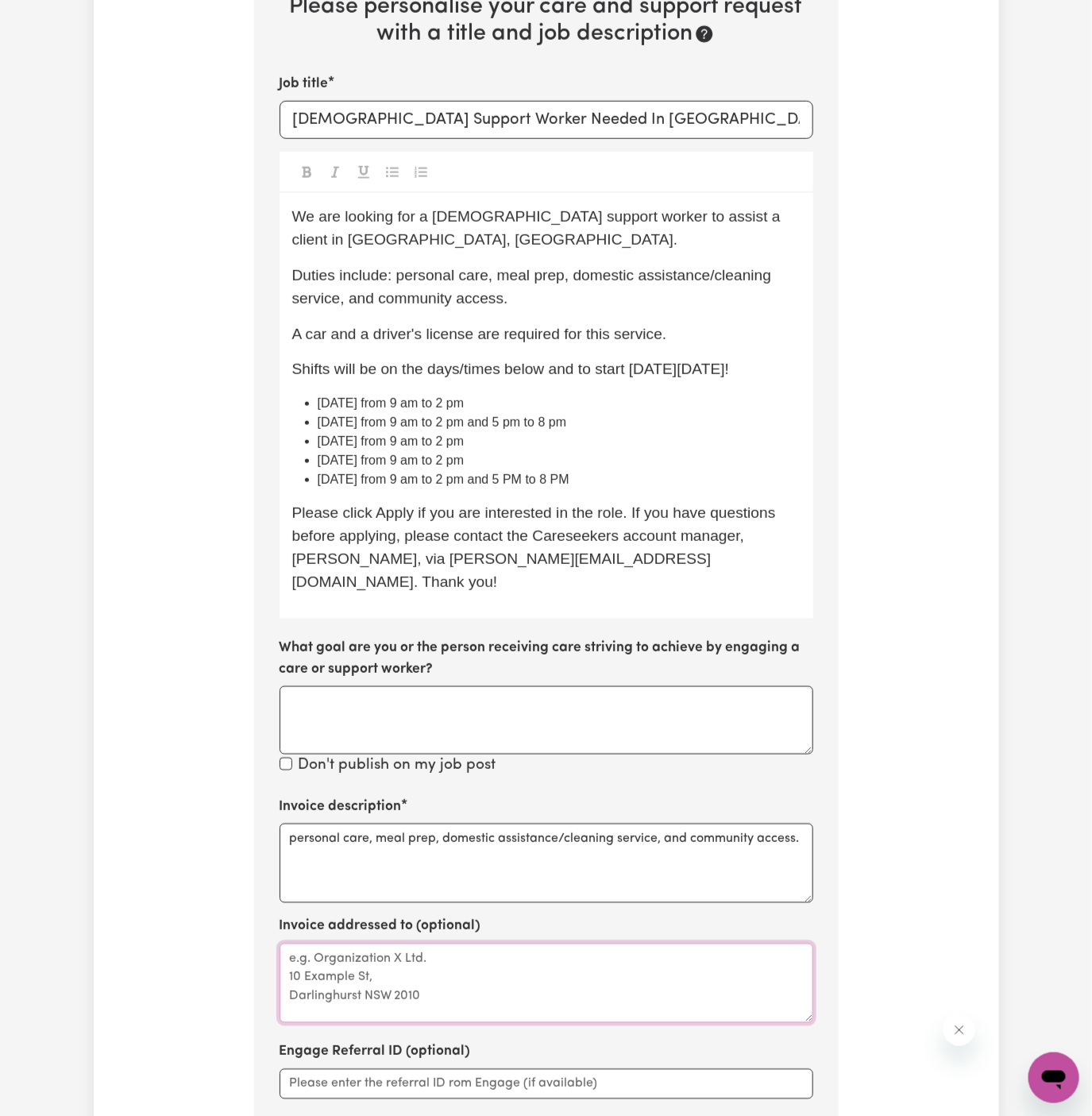
click at [491, 946] on textarea "Invoice addressed to (optional)" at bounding box center [546, 983] width 534 height 80
click at [520, 824] on textarea "personal care, meal prep, domestic assistance/cleaning service, and community a…" at bounding box center [546, 863] width 534 height 80
paste textarea "Personal Care, Domestic Assistance, Social Support"
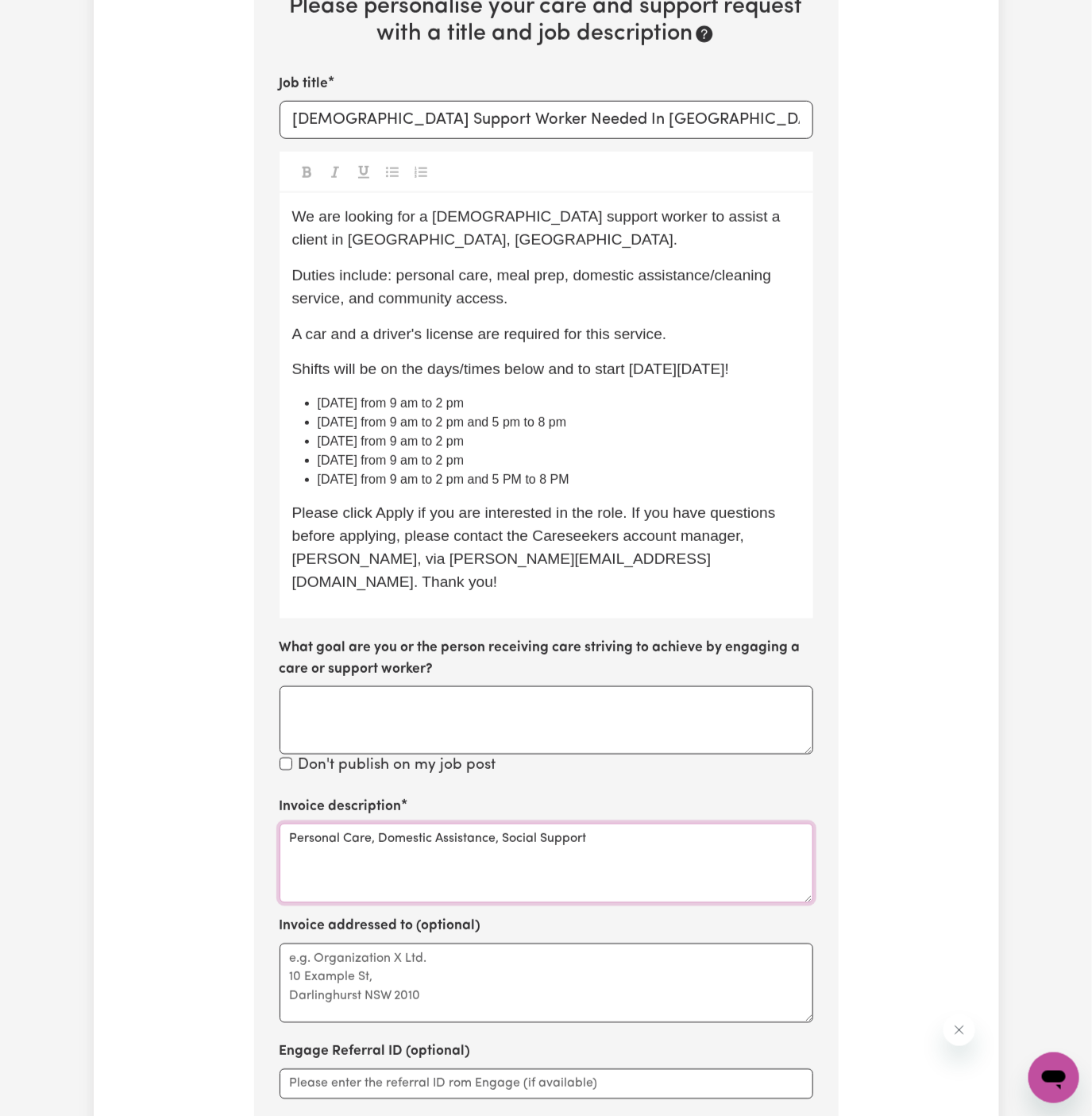
paste textarea "C/O Integral Coordinators"
click at [365, 826] on textarea "C/O Integral CoordinatorsPersonal Care, Domestic Assistance, Social Support" at bounding box center [546, 863] width 534 height 80
type textarea "Personal Care, Domestic Assistance, Social Support"
click at [381, 944] on textarea "Invoice addressed to (optional)" at bounding box center [546, 983] width 534 height 80
paste textarea "C/O Integral Coordinators"
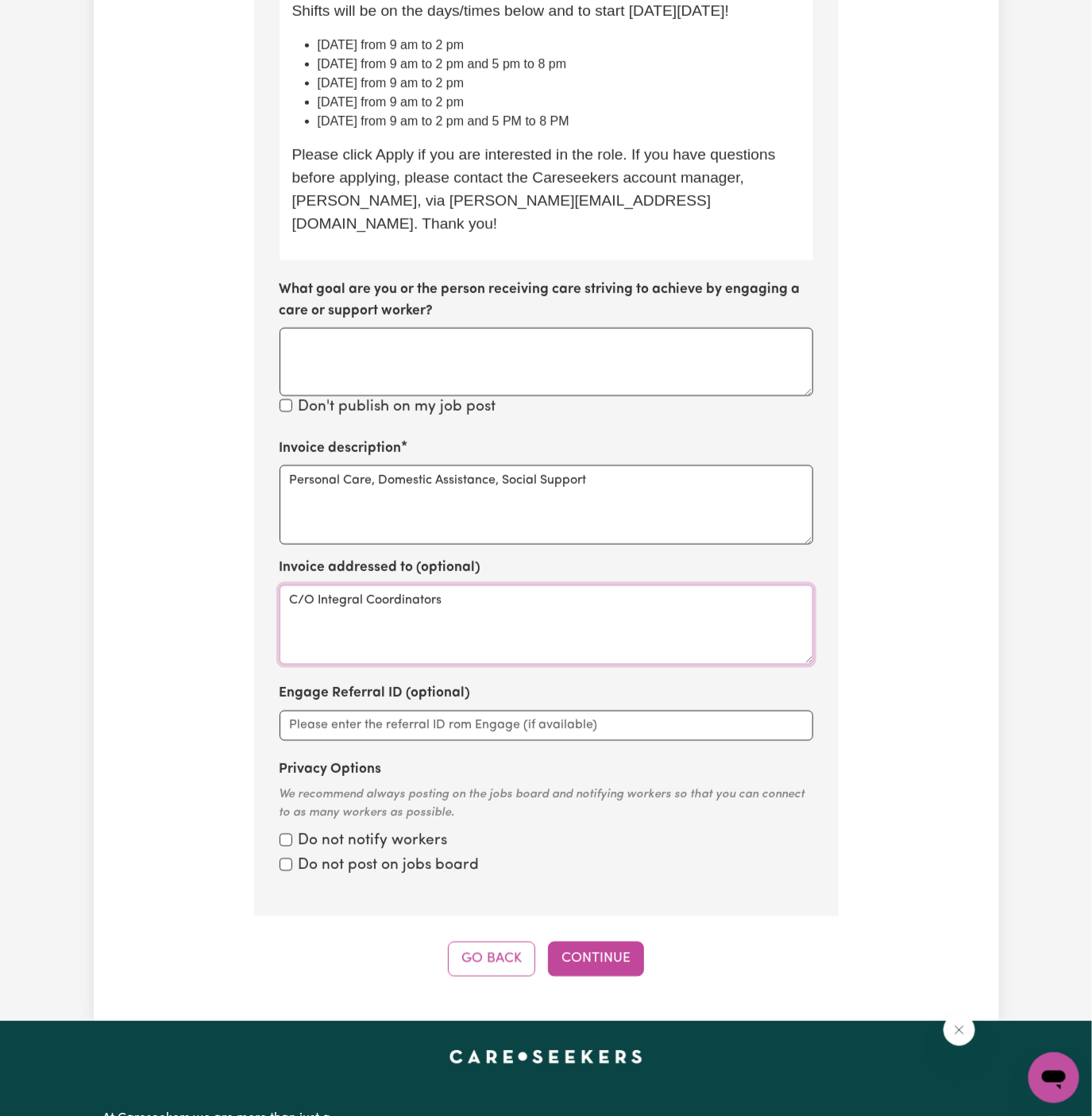
scroll to position [999, 0]
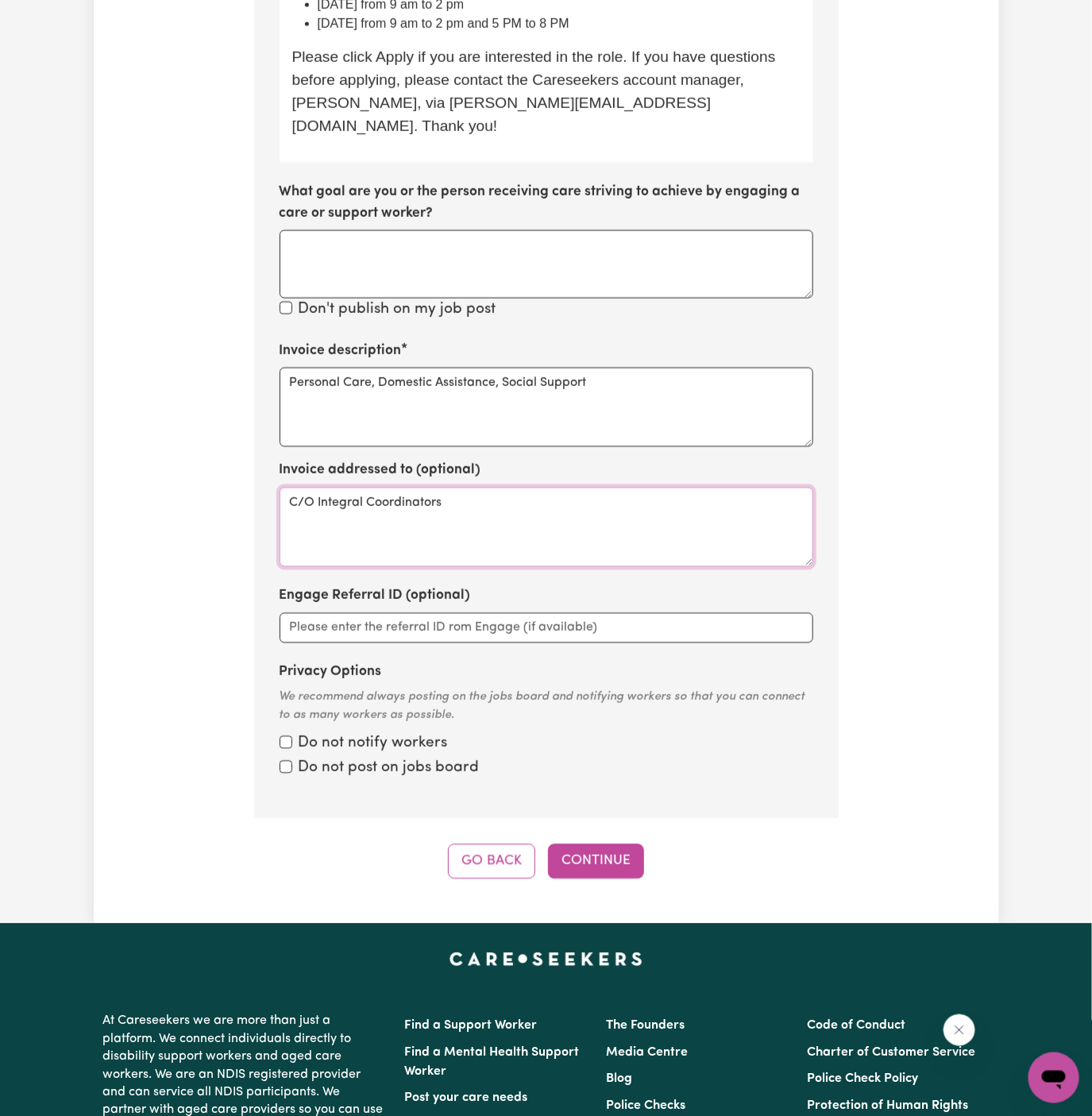
type textarea "C/O Integral Coordinators"
click at [608, 814] on div "Step 10 of 11 Please personalise your care and support request with a title and…" at bounding box center [546, 146] width 585 height 1466
click at [609, 844] on button "Continue" at bounding box center [596, 861] width 96 height 35
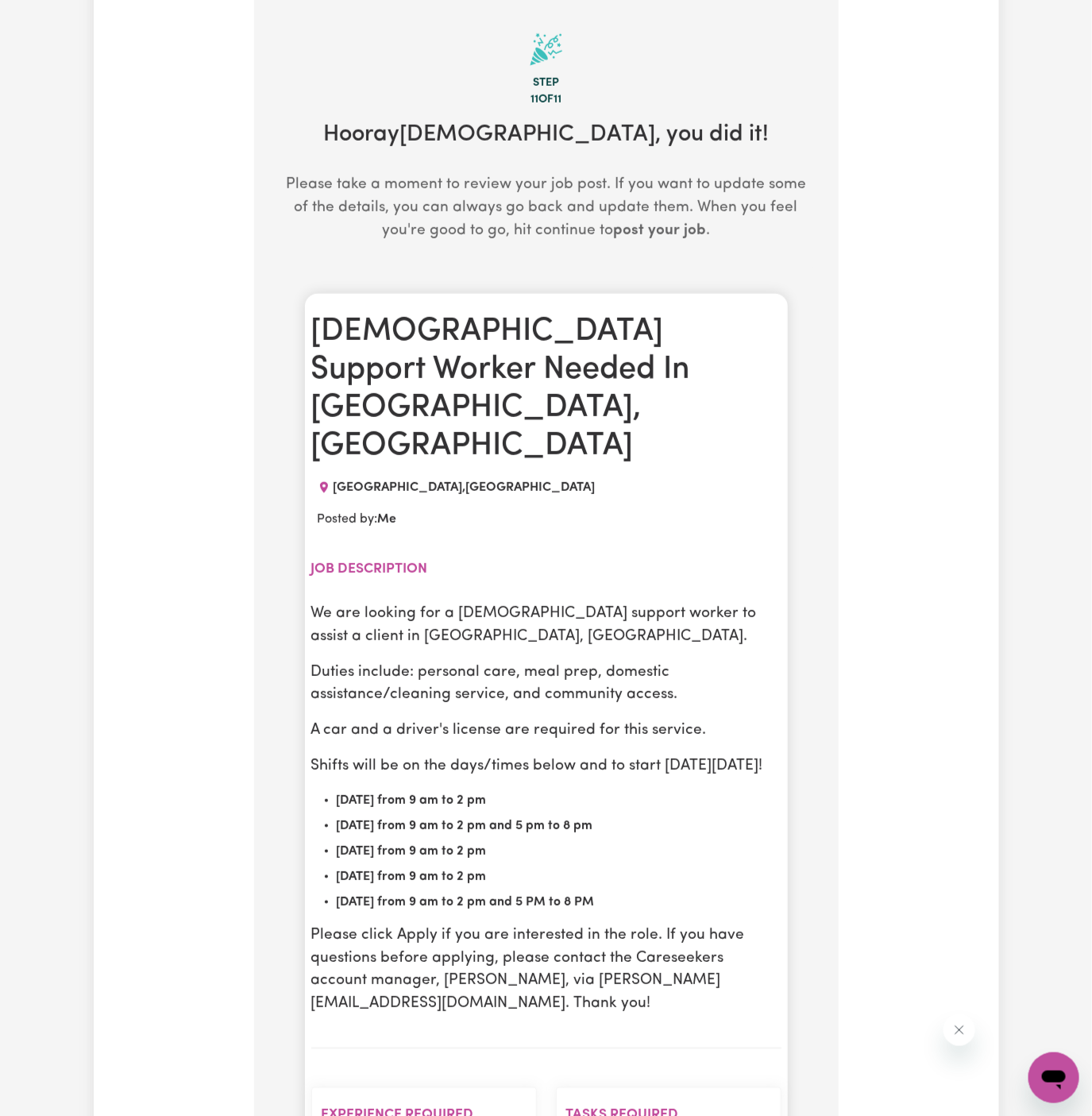
scroll to position [412, 0]
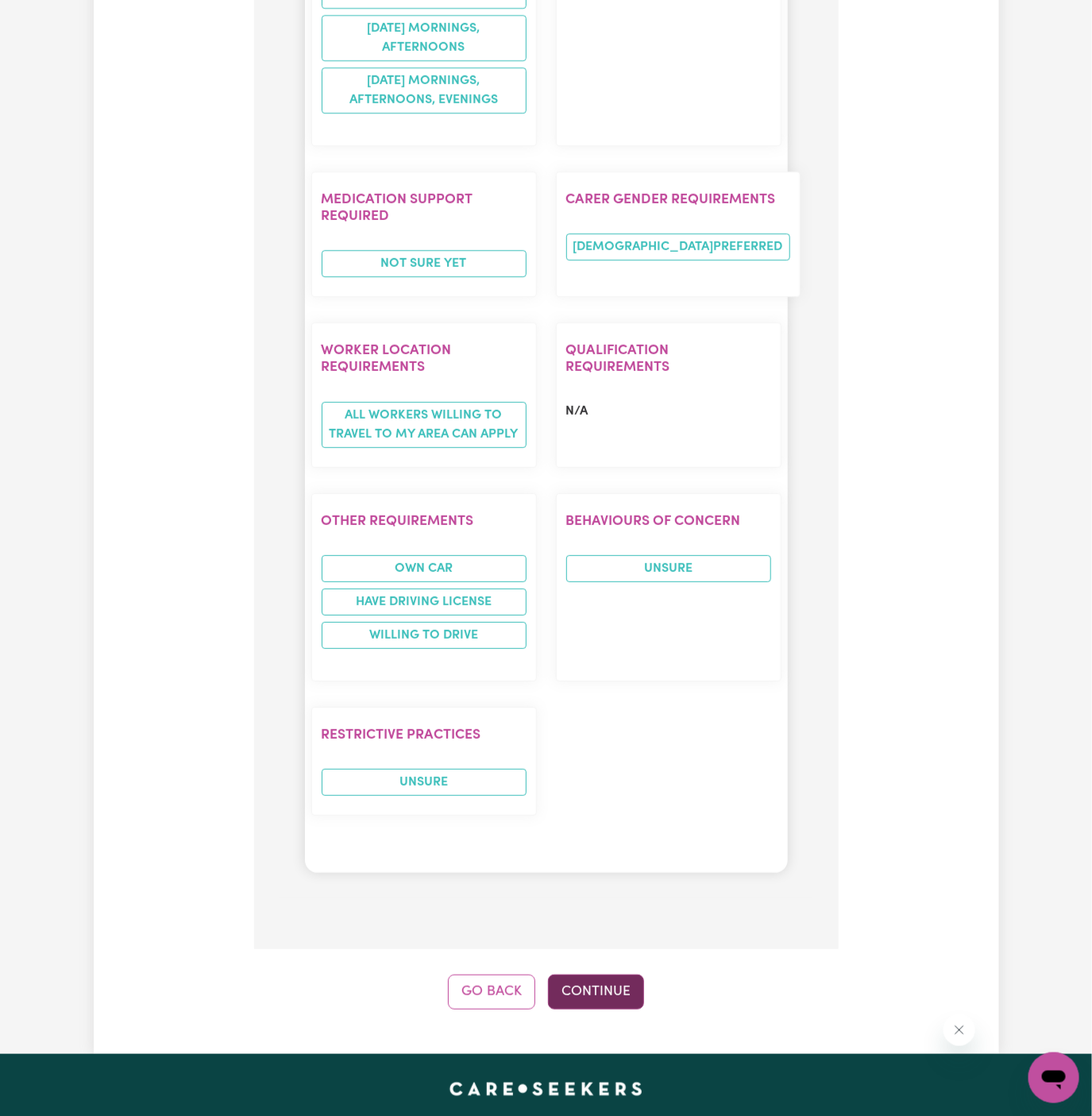
click at [616, 975] on button "Continue" at bounding box center [596, 992] width 96 height 35
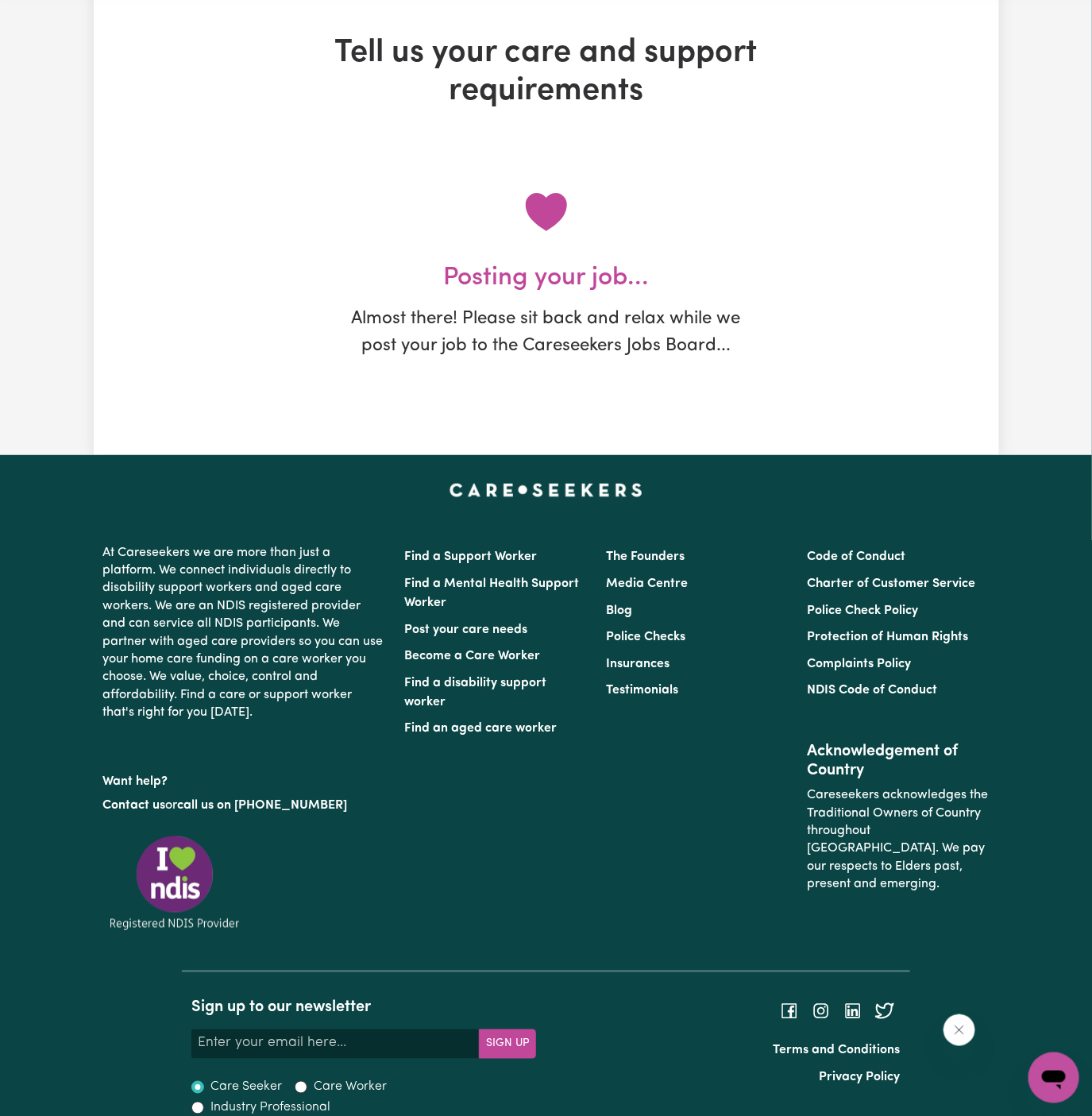
scroll to position [0, 0]
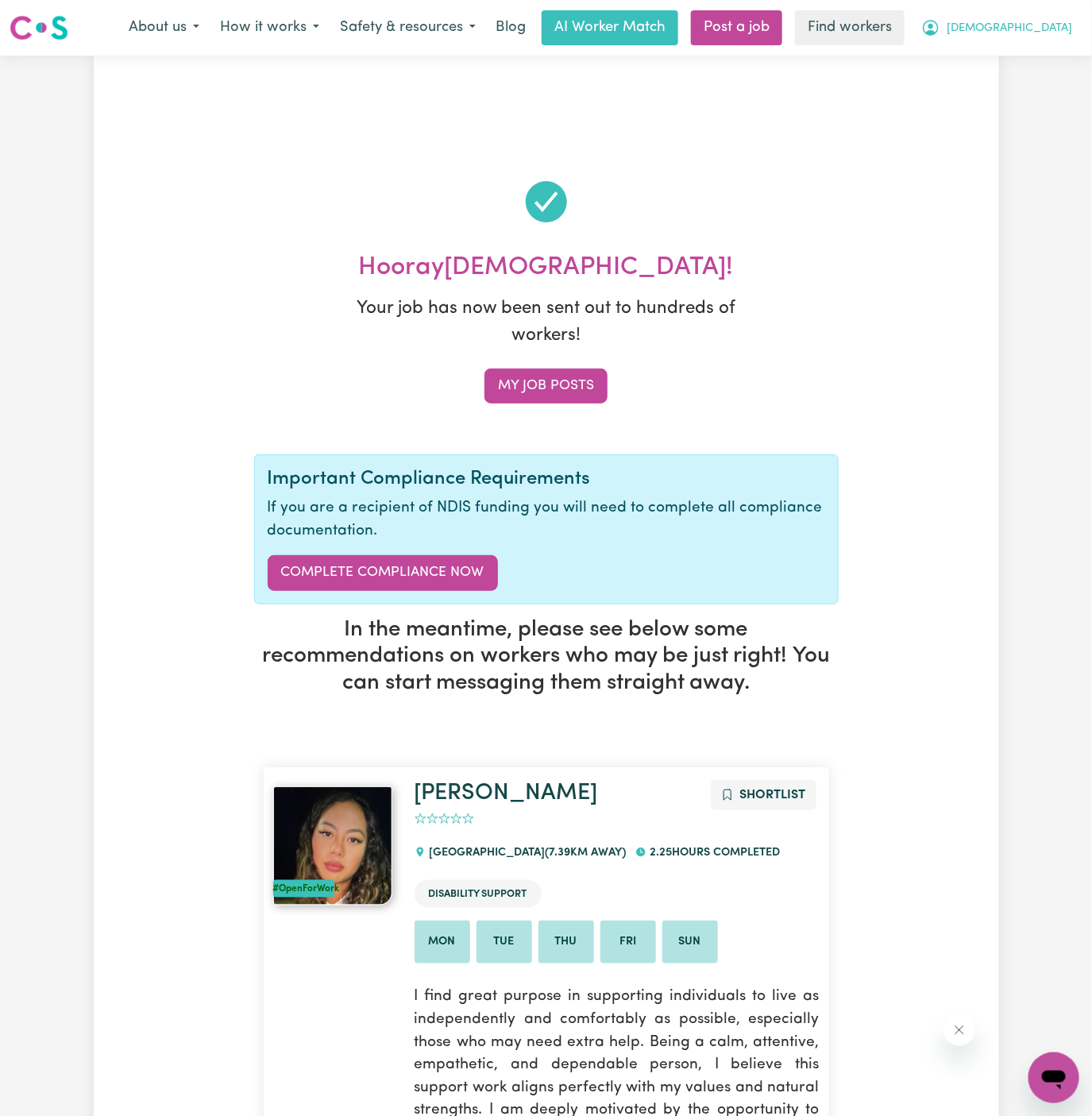
click at [1036, 27] on span "[DEMOGRAPHIC_DATA]" at bounding box center [1009, 28] width 125 height 17
click at [1040, 57] on link "My Dashboard" at bounding box center [1019, 61] width 125 height 30
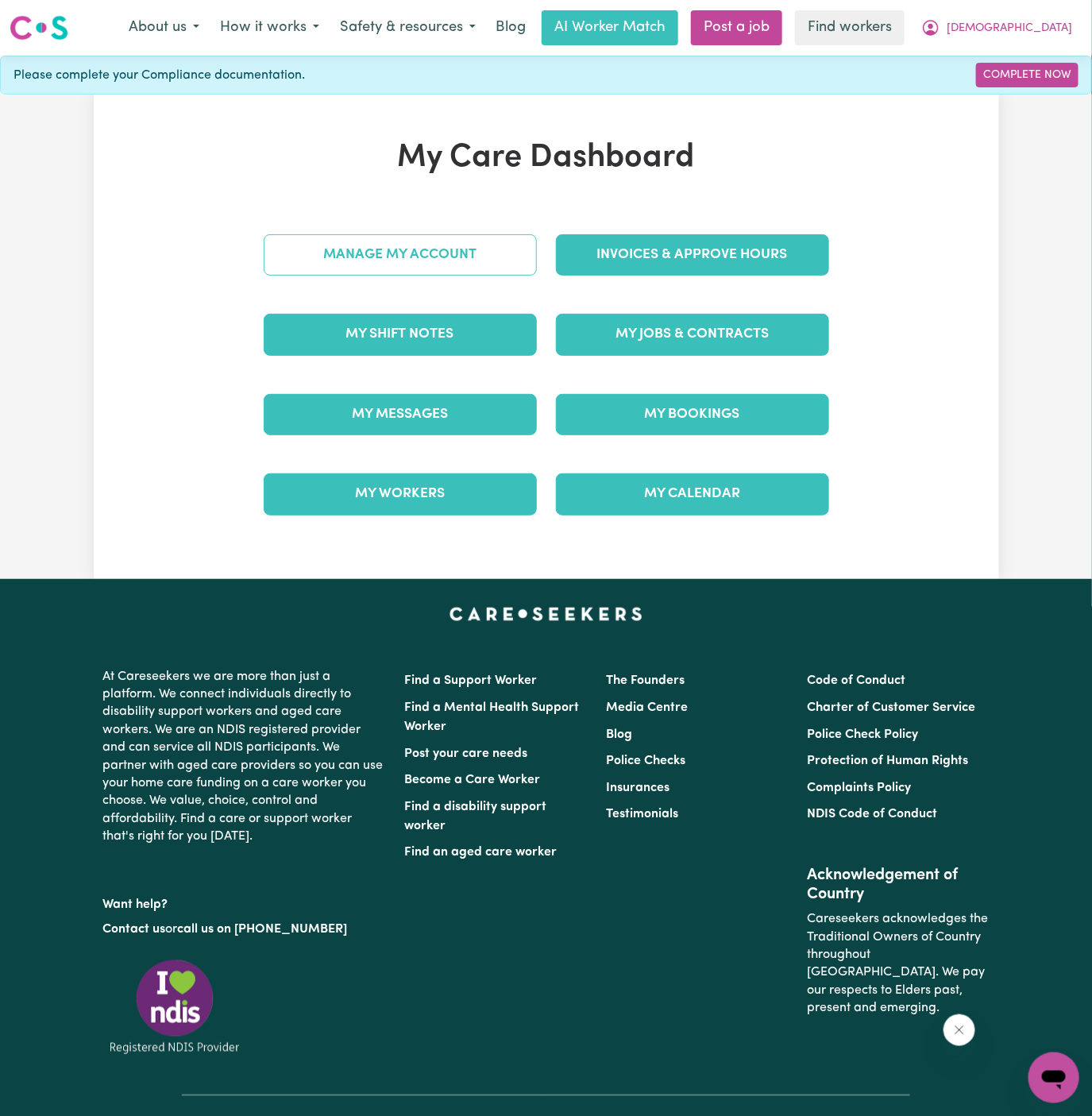
click at [463, 255] on link "Manage My Account" at bounding box center [400, 255] width 273 height 41
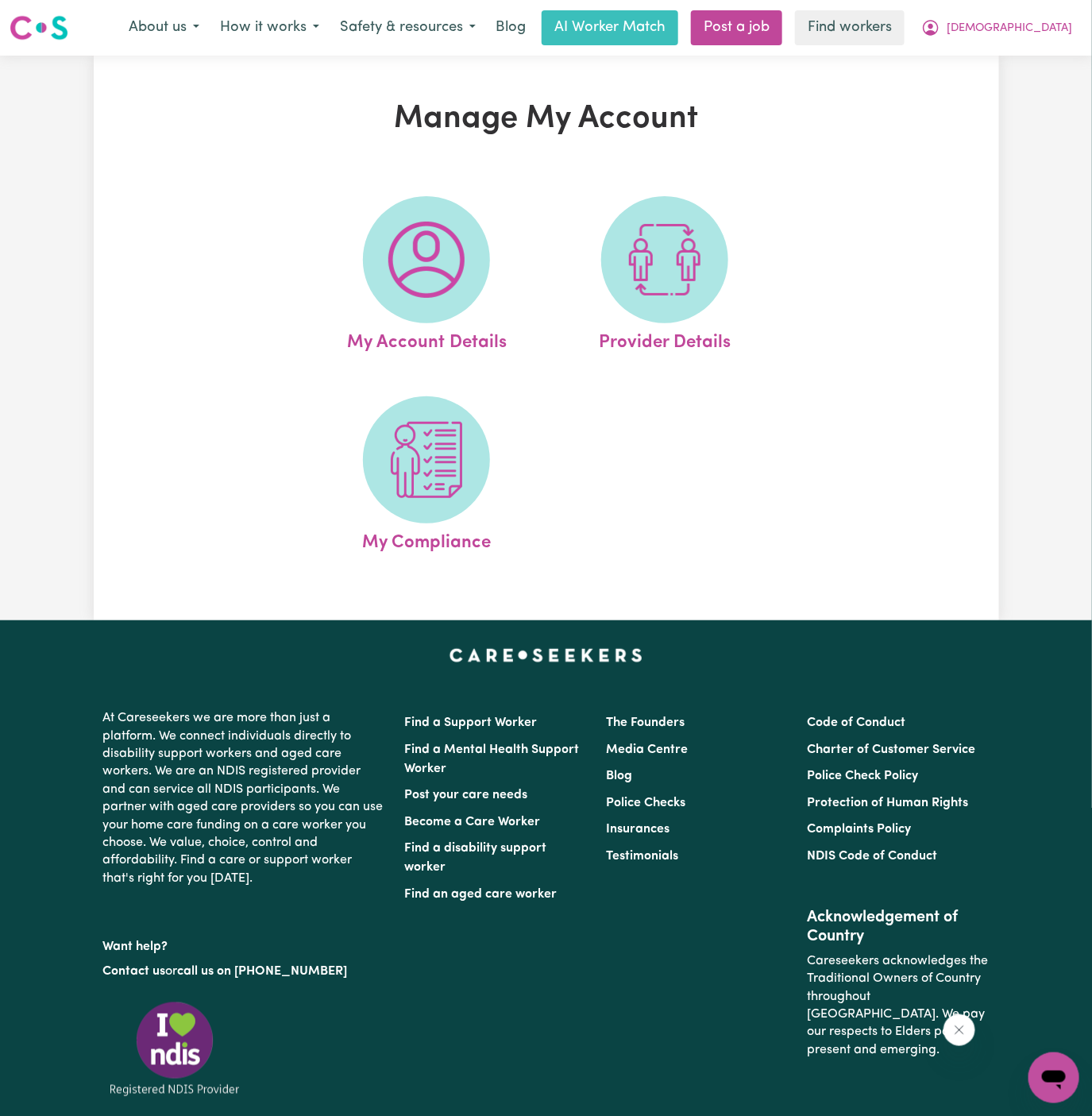
click at [463, 261] on img at bounding box center [426, 259] width 76 height 76
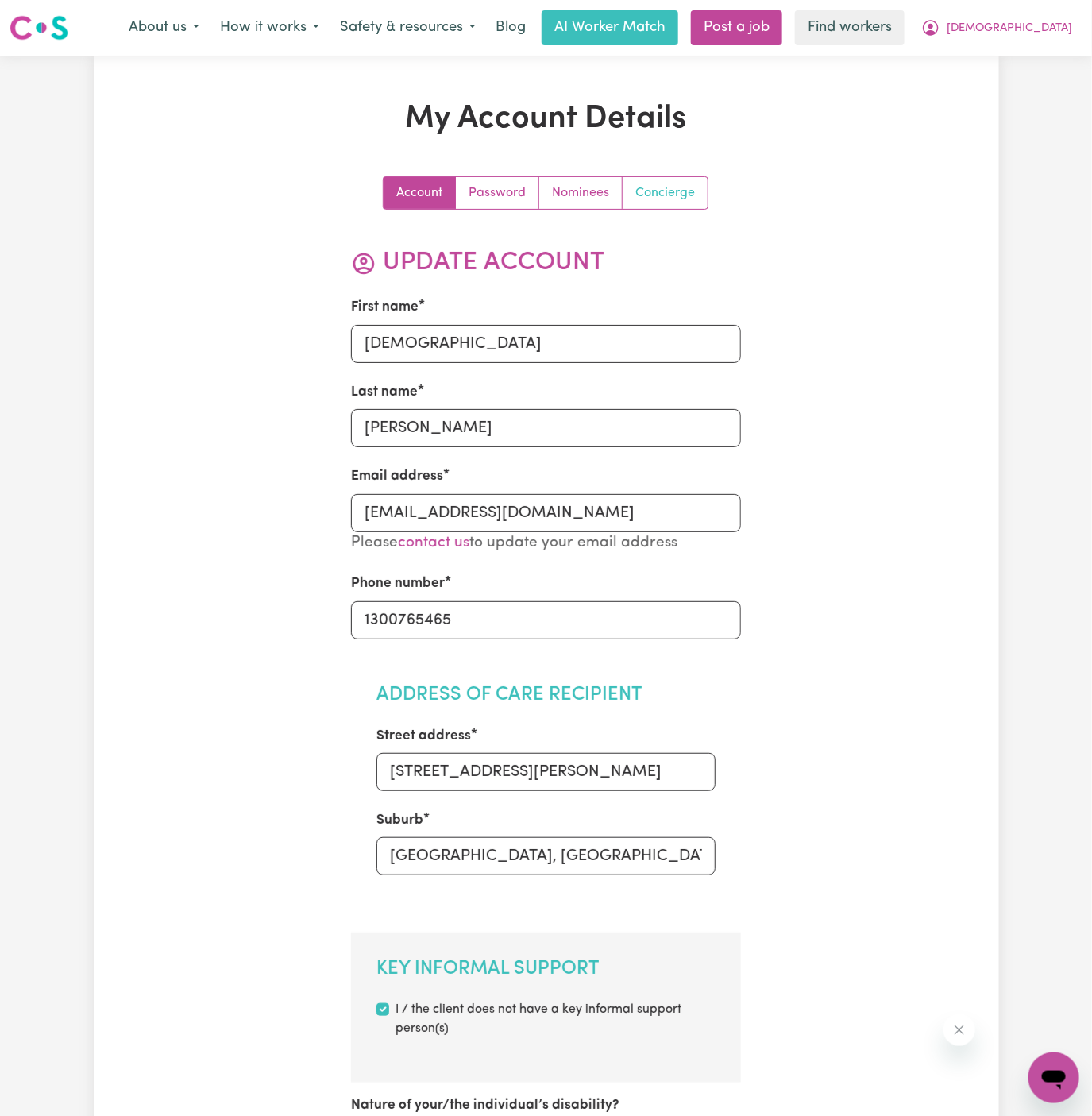
click at [664, 184] on link "Concierge" at bounding box center [665, 192] width 85 height 32
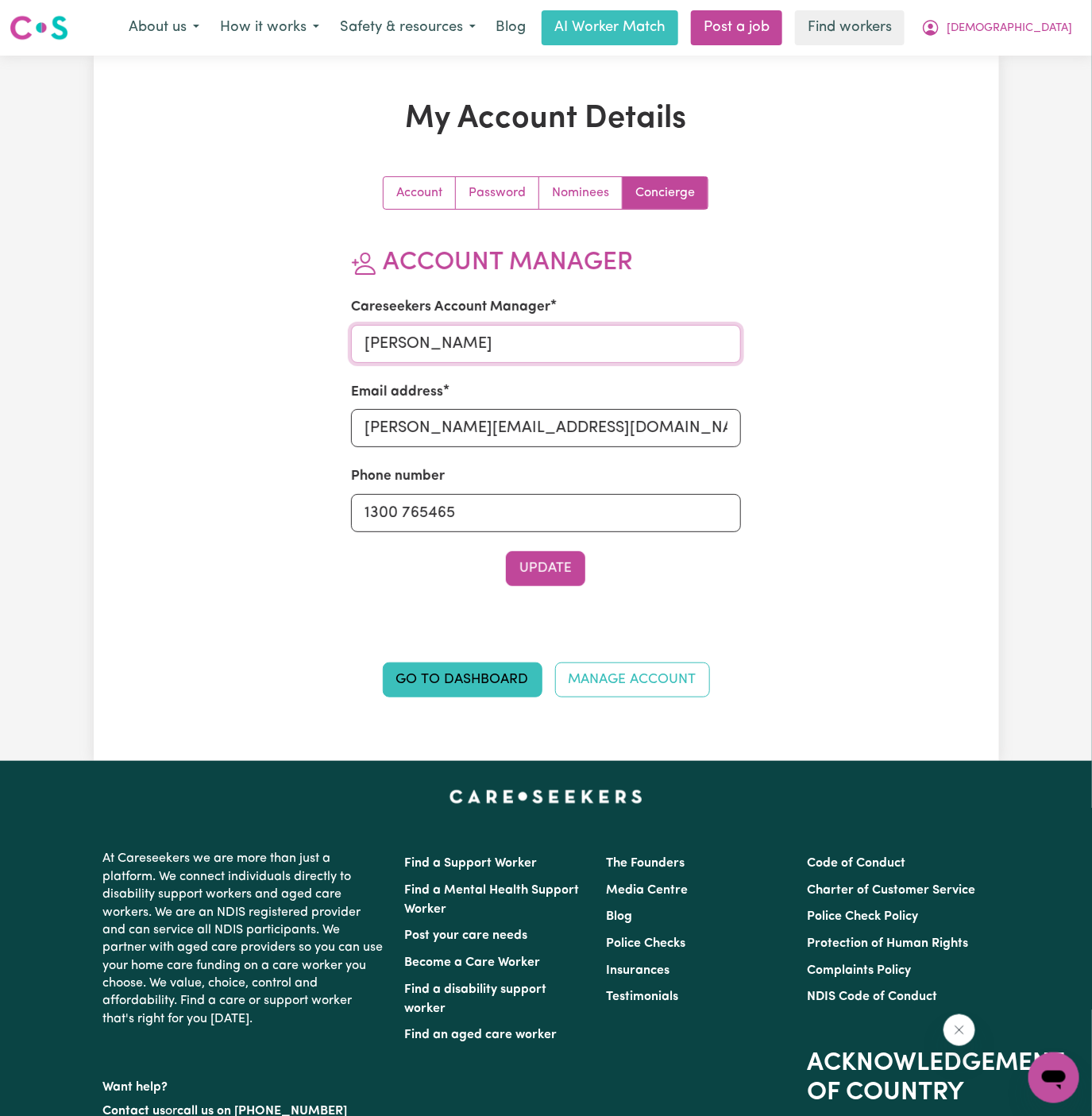
click at [535, 342] on input "[PERSON_NAME]" at bounding box center [546, 344] width 390 height 38
type input "[PERSON_NAME]"
click at [531, 410] on input "[PERSON_NAME][EMAIL_ADDRESS][DOMAIN_NAME]" at bounding box center [546, 428] width 390 height 38
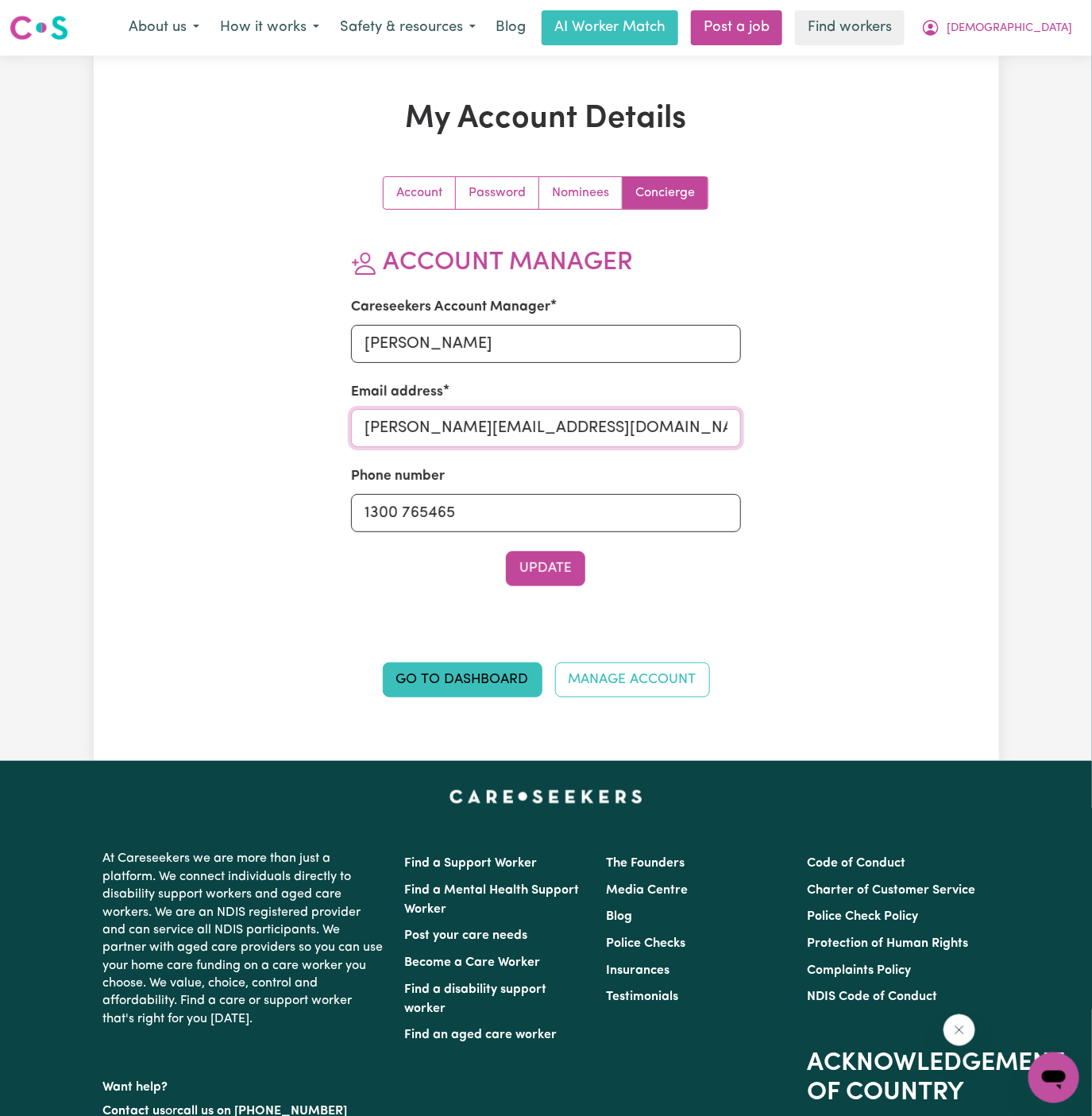
click at [531, 410] on input "[PERSON_NAME][EMAIL_ADDRESS][DOMAIN_NAME]" at bounding box center [546, 428] width 390 height 38
type input "[PERSON_NAME][EMAIL_ADDRESS][DOMAIN_NAME]"
click at [550, 564] on button "Update" at bounding box center [546, 569] width 80 height 35
click at [1046, 27] on span "[DEMOGRAPHIC_DATA]" at bounding box center [1009, 28] width 125 height 17
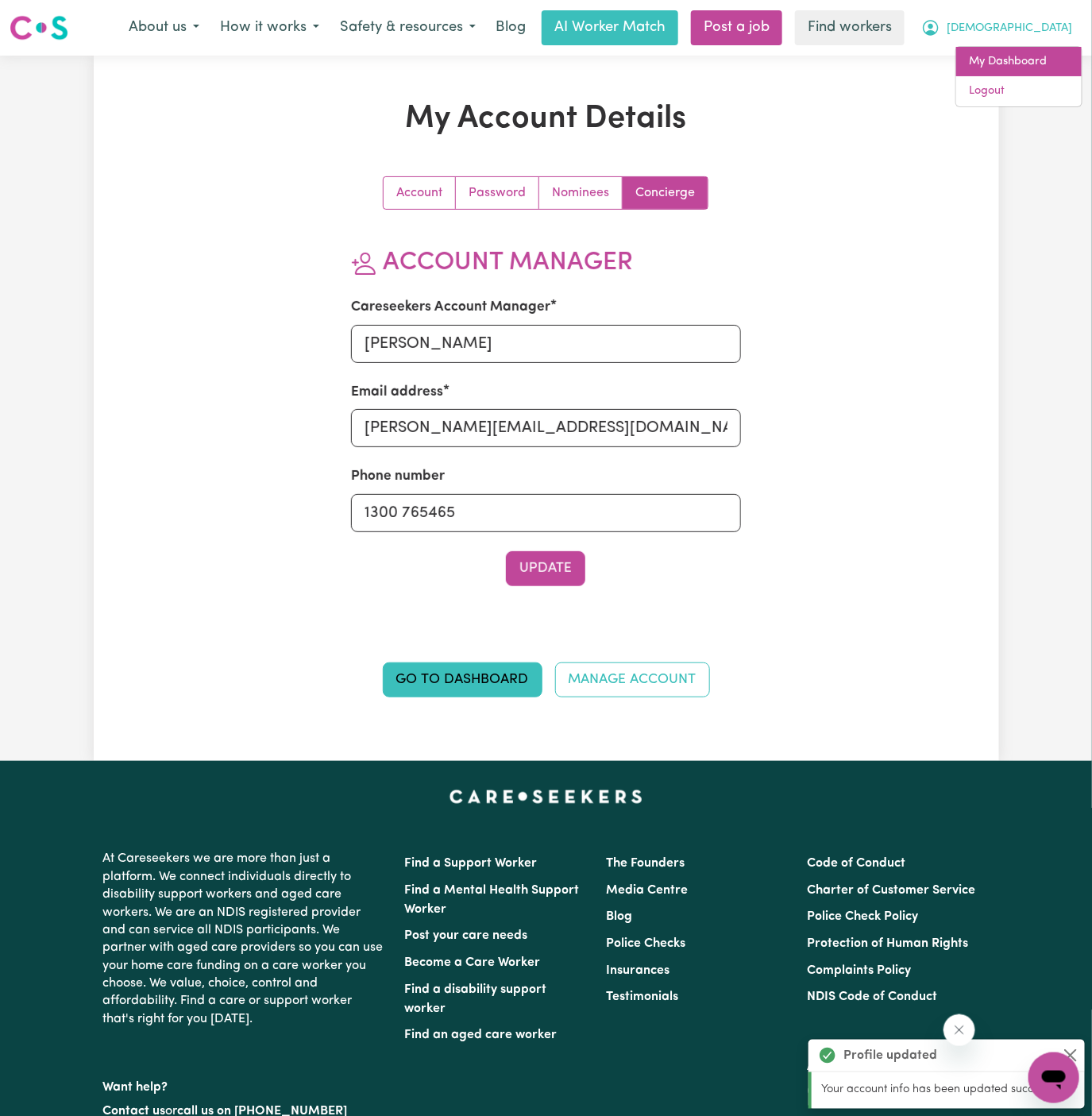
click at [1046, 56] on link "My Dashboard" at bounding box center [1019, 61] width 125 height 30
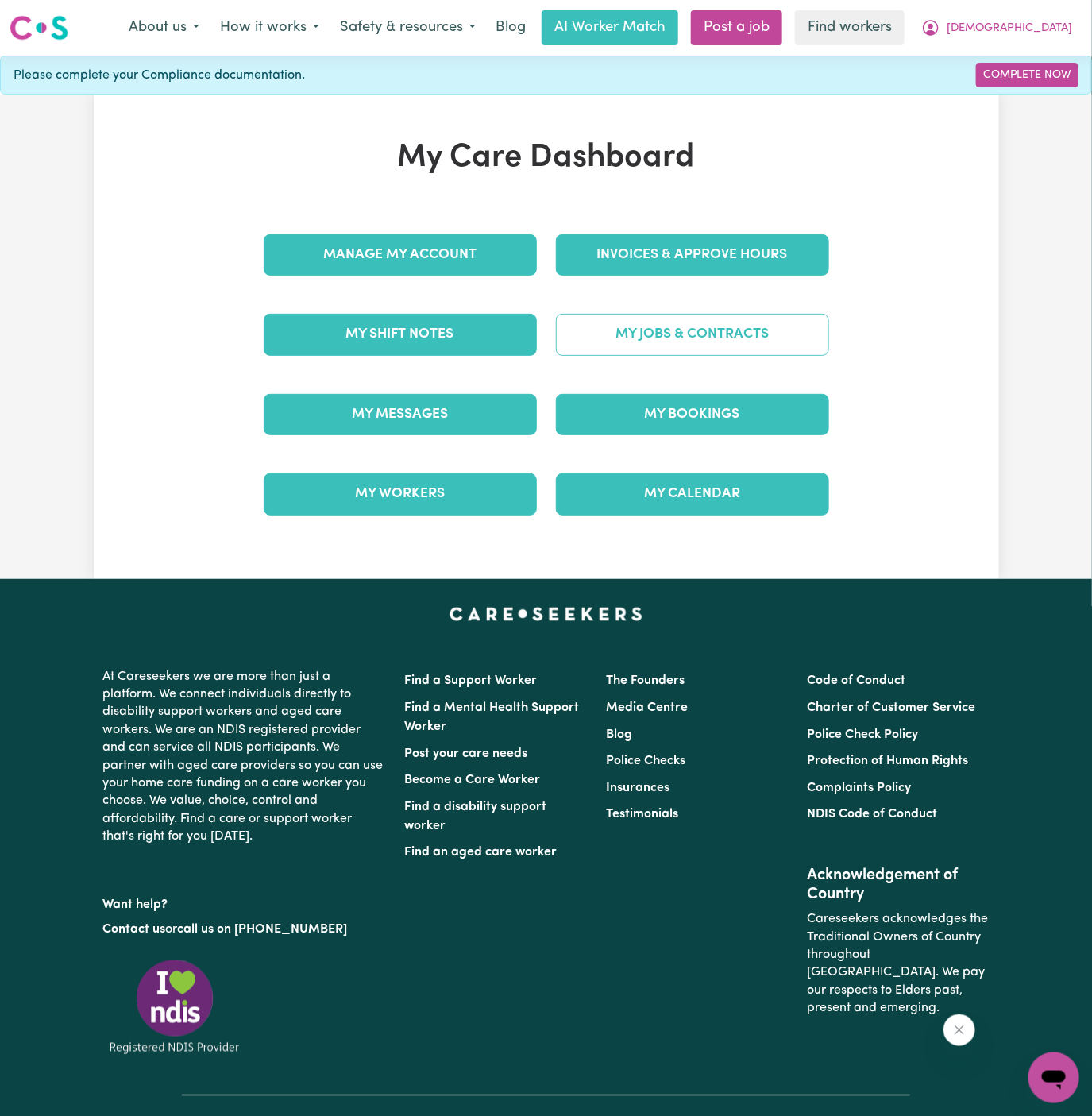
click at [785, 333] on link "My Jobs & Contracts" at bounding box center [692, 334] width 273 height 41
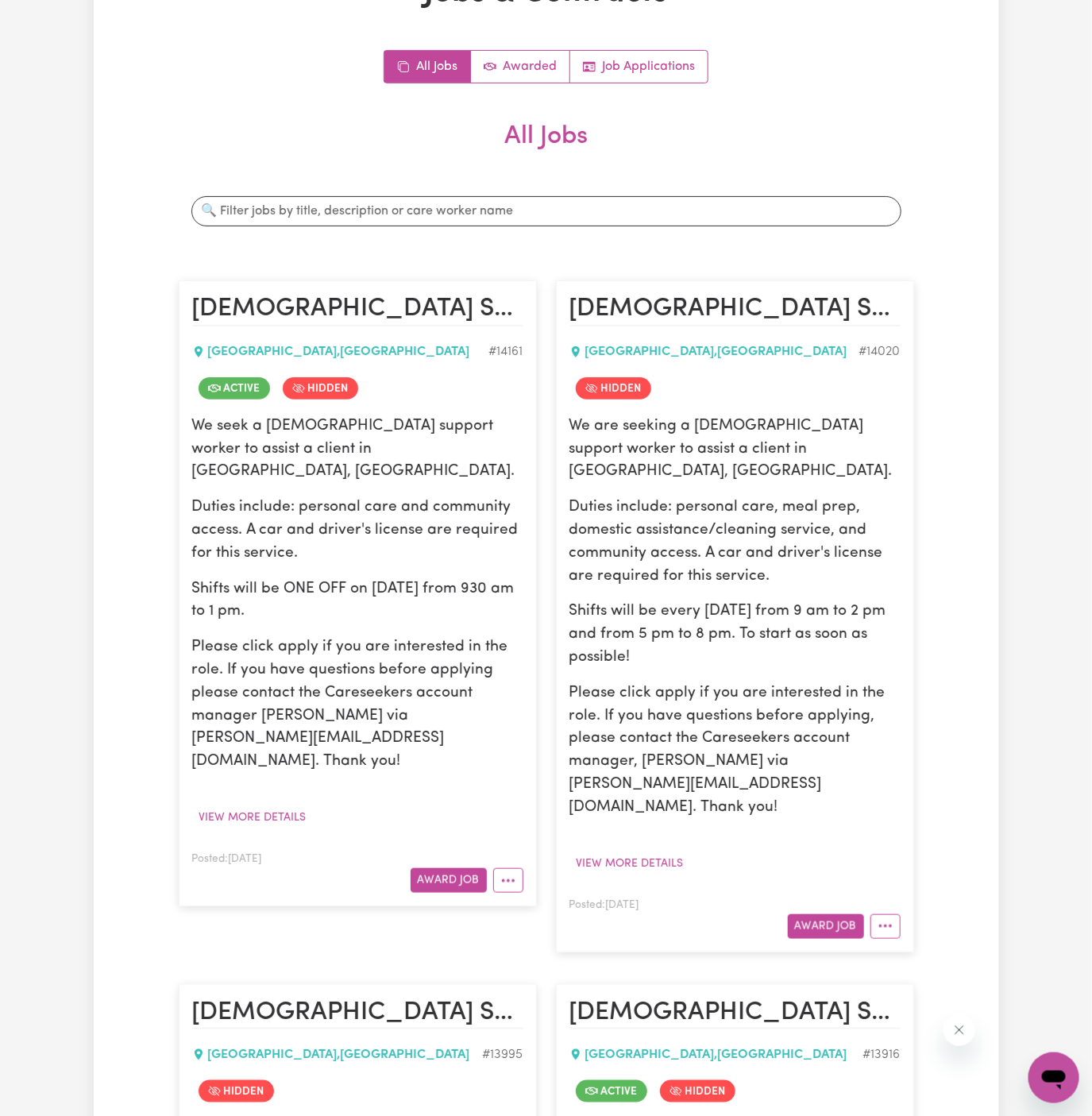
scroll to position [195, 0]
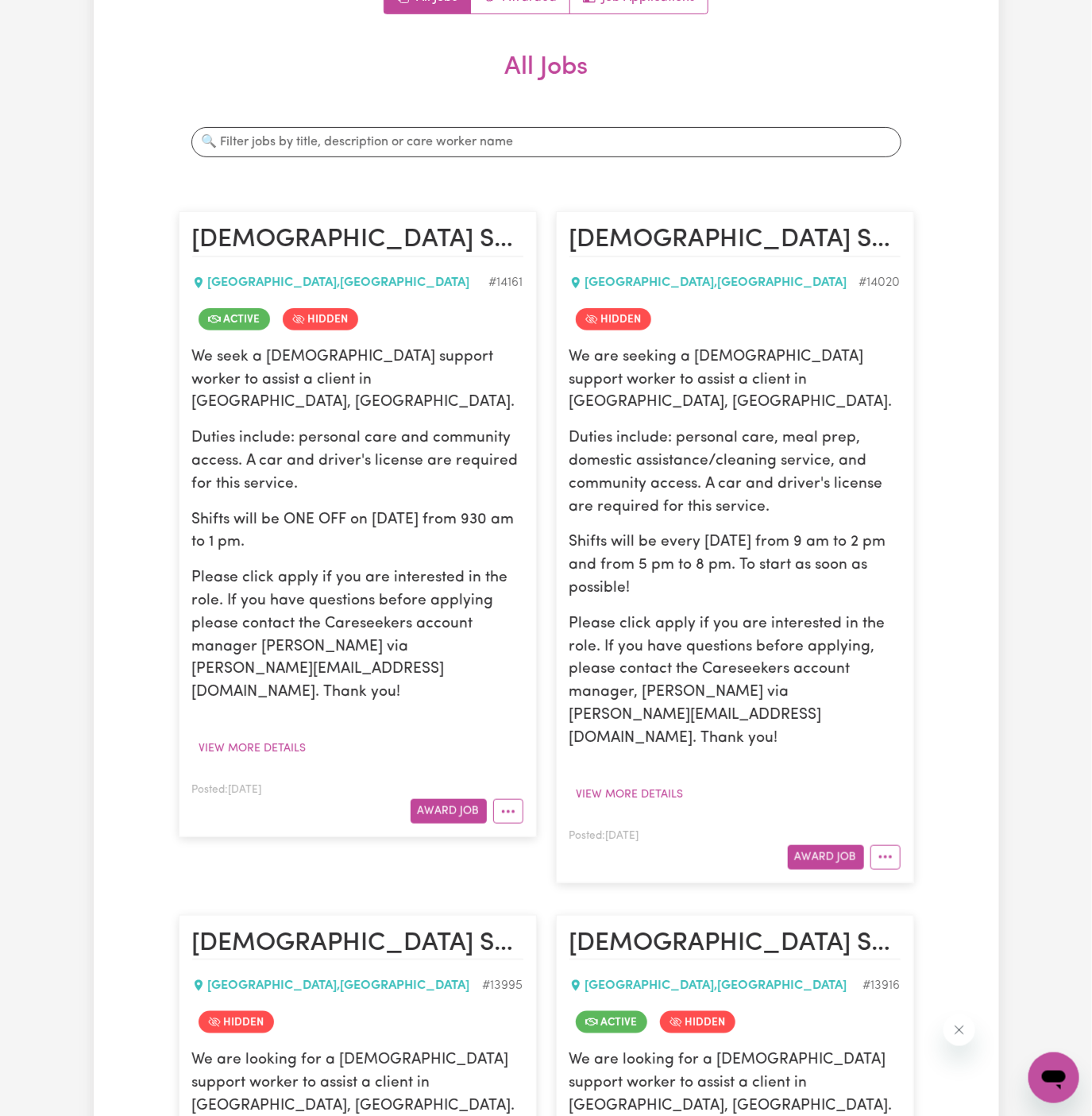
click at [265, 373] on p "We seek a [DEMOGRAPHIC_DATA] support worker to assist a client in [GEOGRAPHIC_D…" at bounding box center [358, 380] width 331 height 69
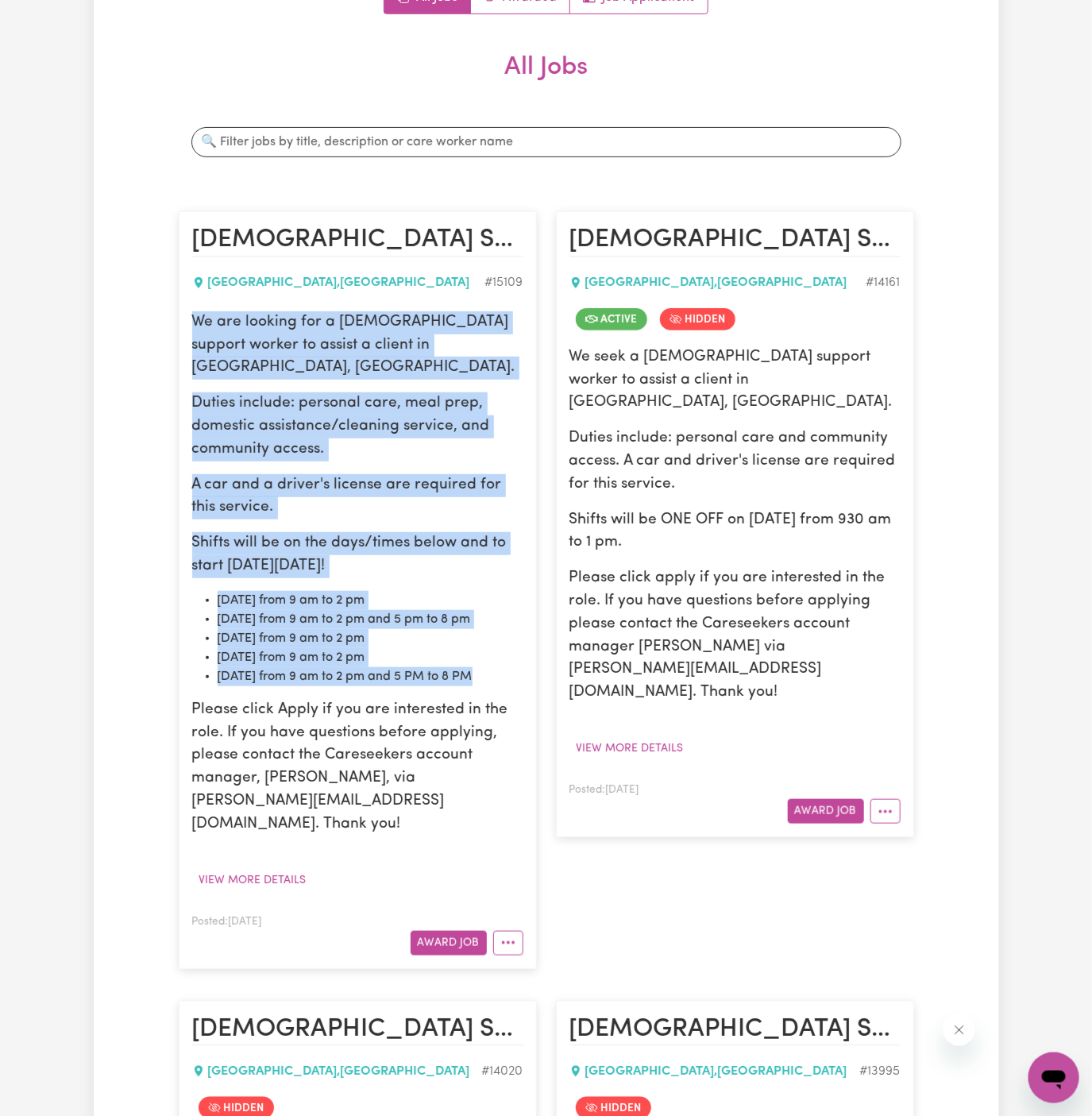
drag, startPoint x: 195, startPoint y: 317, endPoint x: 488, endPoint y: 645, distance: 439.8
click at [488, 645] on div "We are looking for a [DEMOGRAPHIC_DATA] support worker to assist a client in [G…" at bounding box center [358, 574] width 331 height 525
copy div "We are looking for a [DEMOGRAPHIC_DATA] support worker to assist a client in [G…"
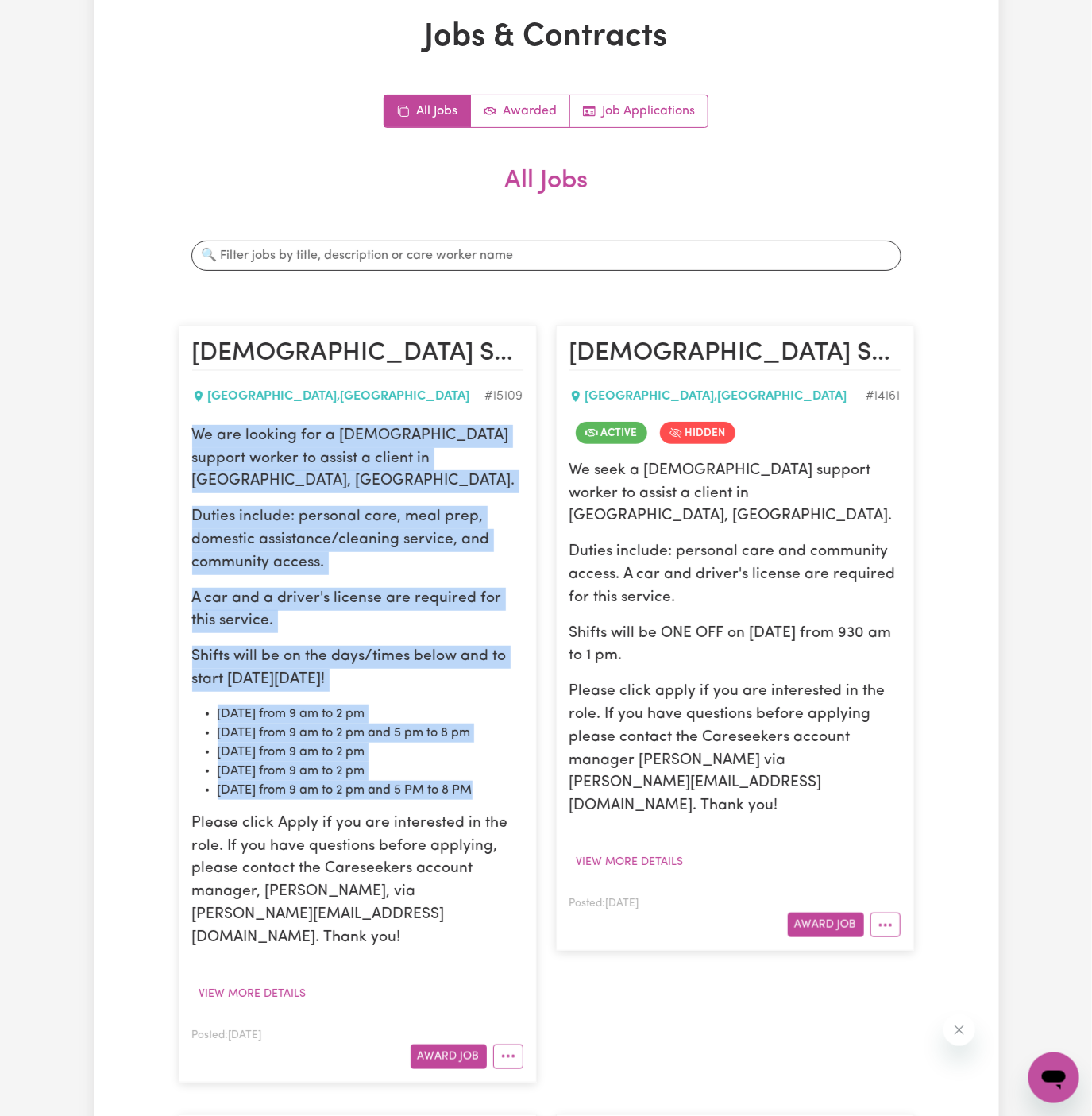
scroll to position [0, 0]
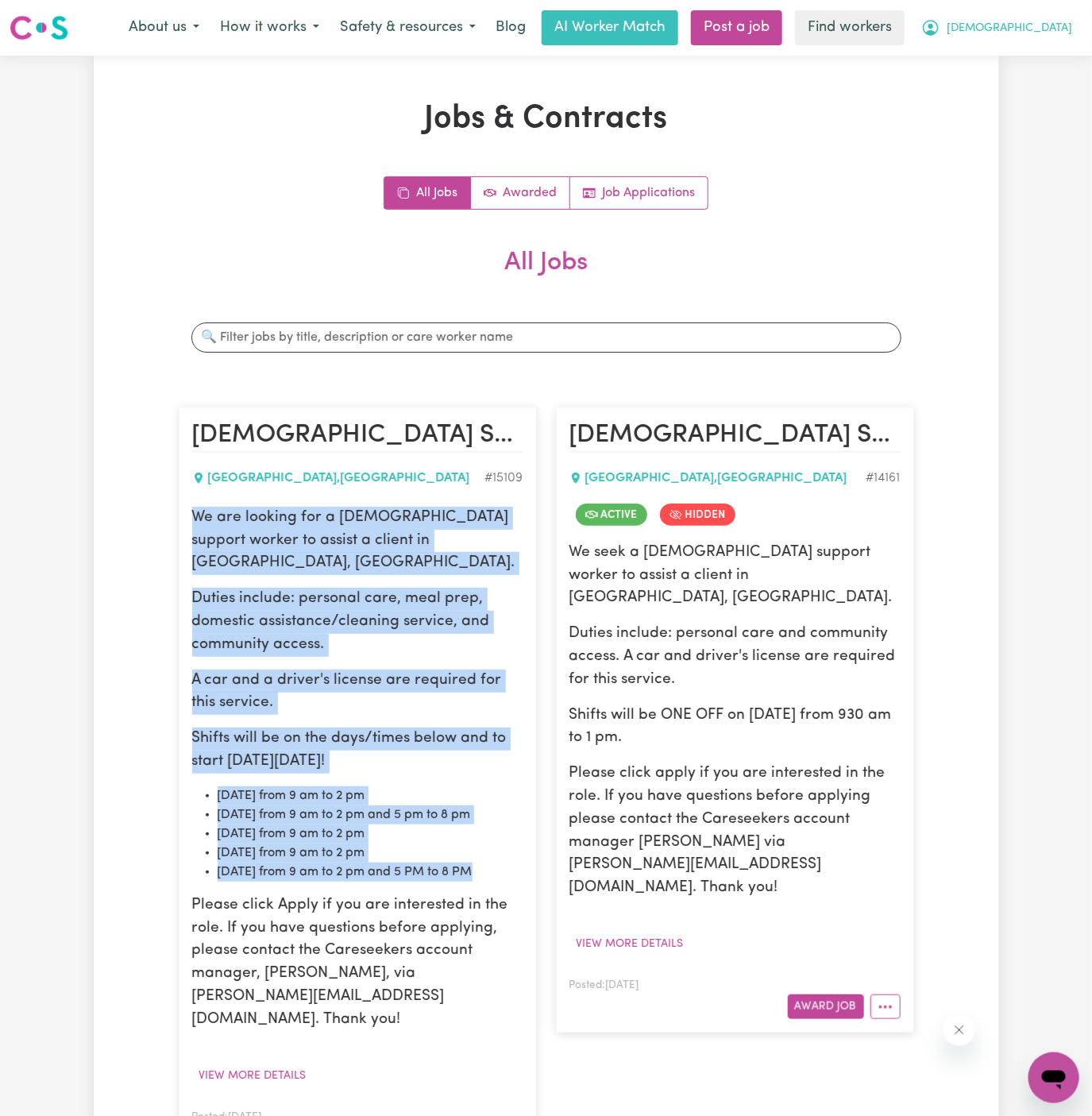
click at [1044, 23] on span "[DEMOGRAPHIC_DATA]" at bounding box center [1009, 28] width 125 height 17
click at [1043, 56] on link "My Dashboard" at bounding box center [1019, 61] width 125 height 30
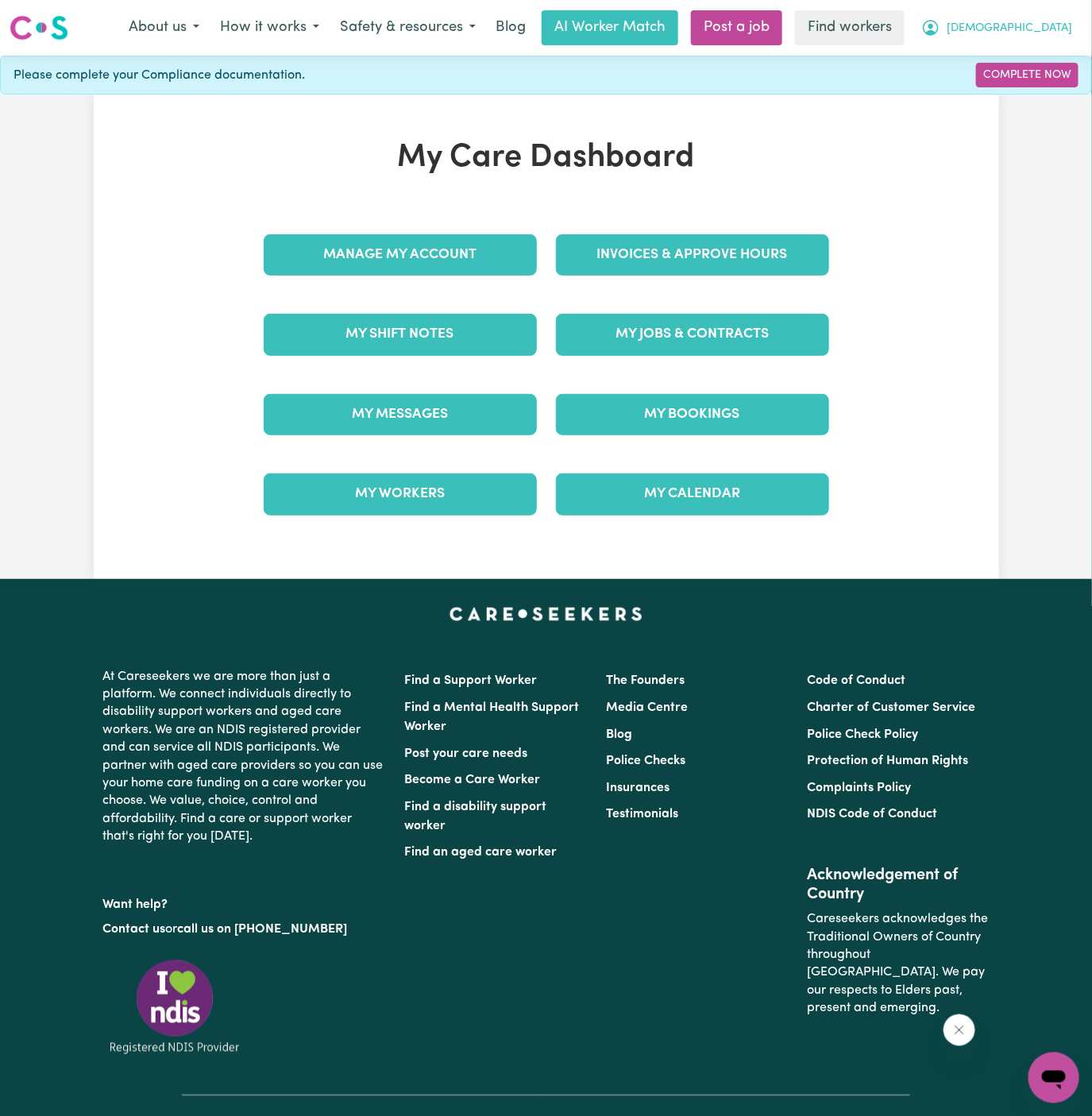
click at [1043, 21] on span "[DEMOGRAPHIC_DATA]" at bounding box center [1009, 28] width 125 height 17
click at [1043, 78] on link "Logout" at bounding box center [1019, 91] width 125 height 30
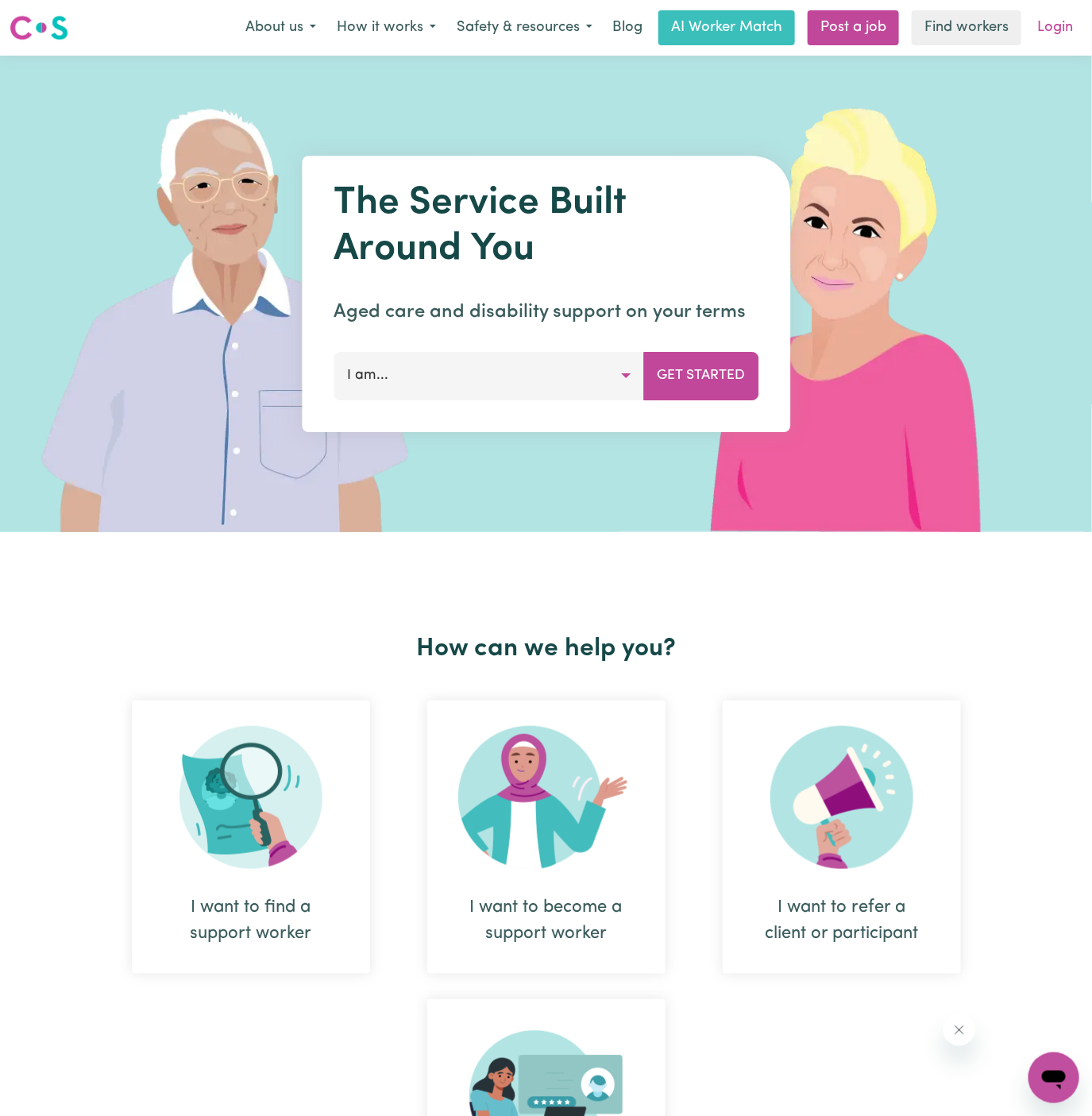
click at [1060, 28] on link "Login" at bounding box center [1055, 27] width 55 height 35
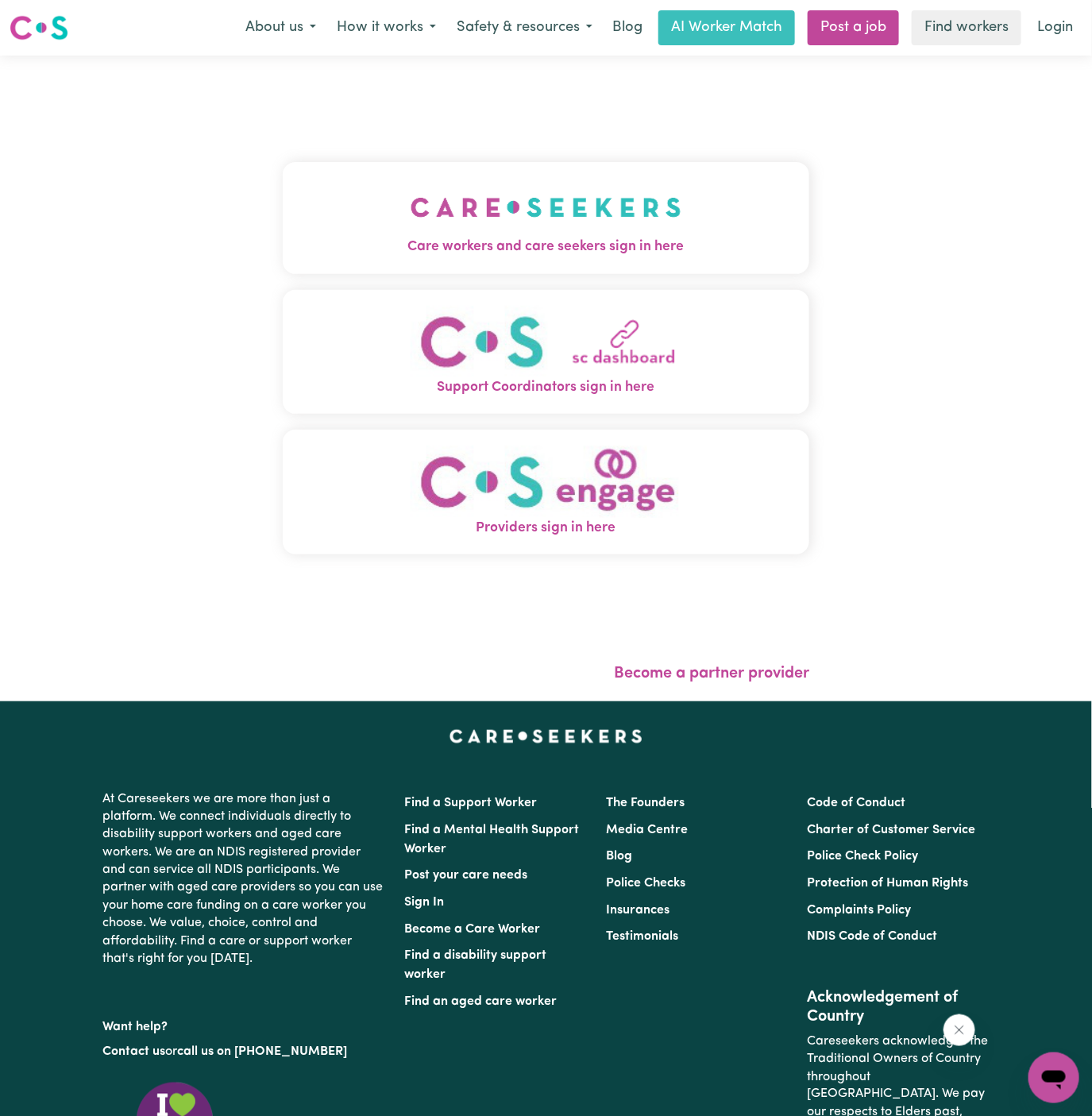
click at [513, 183] on img "Care workers and care seekers sign in here" at bounding box center [546, 207] width 271 height 59
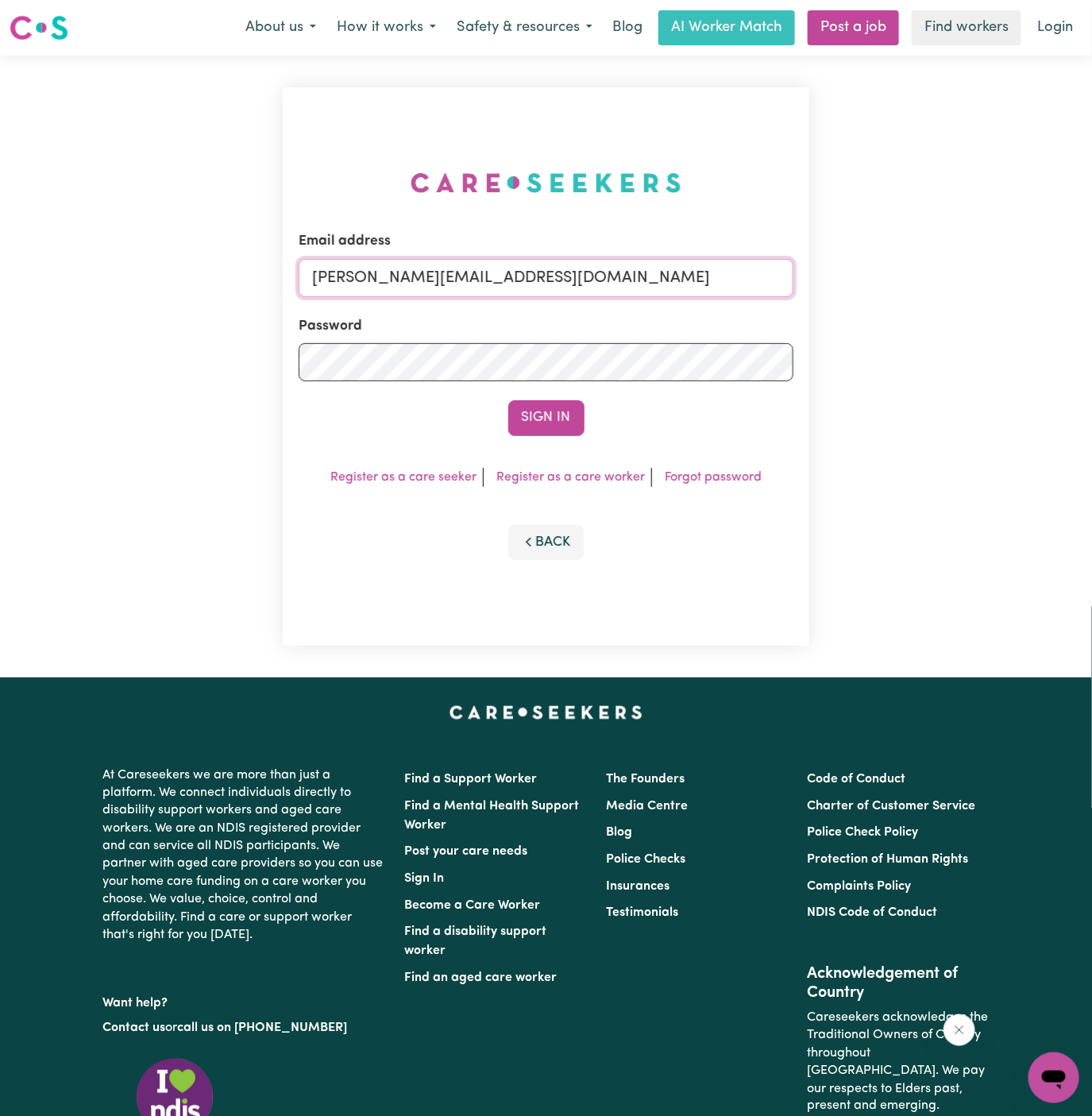
click at [643, 273] on input "[PERSON_NAME][EMAIL_ADDRESS][DOMAIN_NAME]" at bounding box center [546, 278] width 495 height 38
drag, startPoint x: 394, startPoint y: 278, endPoint x: 919, endPoint y: 276, distance: 525.0
click at [919, 276] on div "Email address [EMAIL_ADDRESS][DOMAIN_NAME] Password Sign In Register as a care …" at bounding box center [546, 366] width 1092 height 622
type input "[EMAIL_ADDRESS][DOMAIN_NAME]"
click at [557, 415] on button "Sign In" at bounding box center [546, 417] width 76 height 35
